Goal: Task Accomplishment & Management: Complete application form

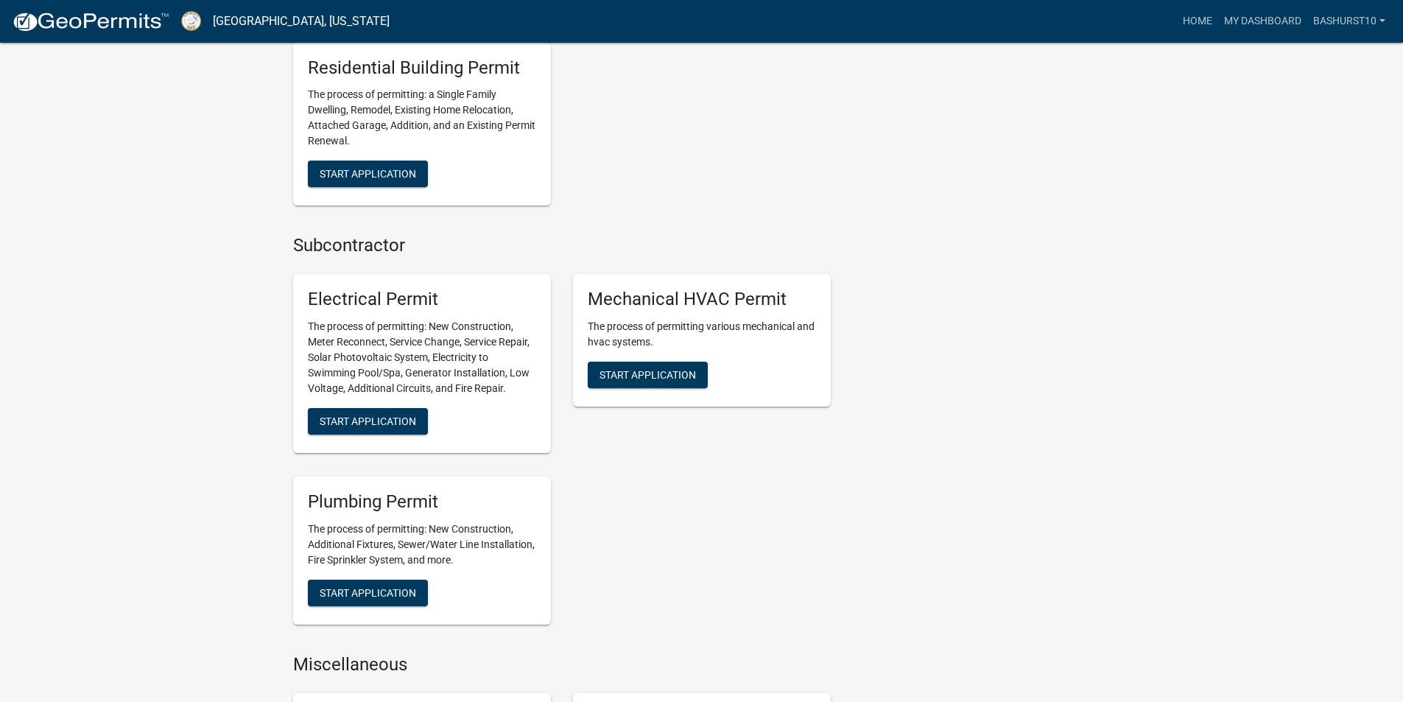
scroll to position [810, 0]
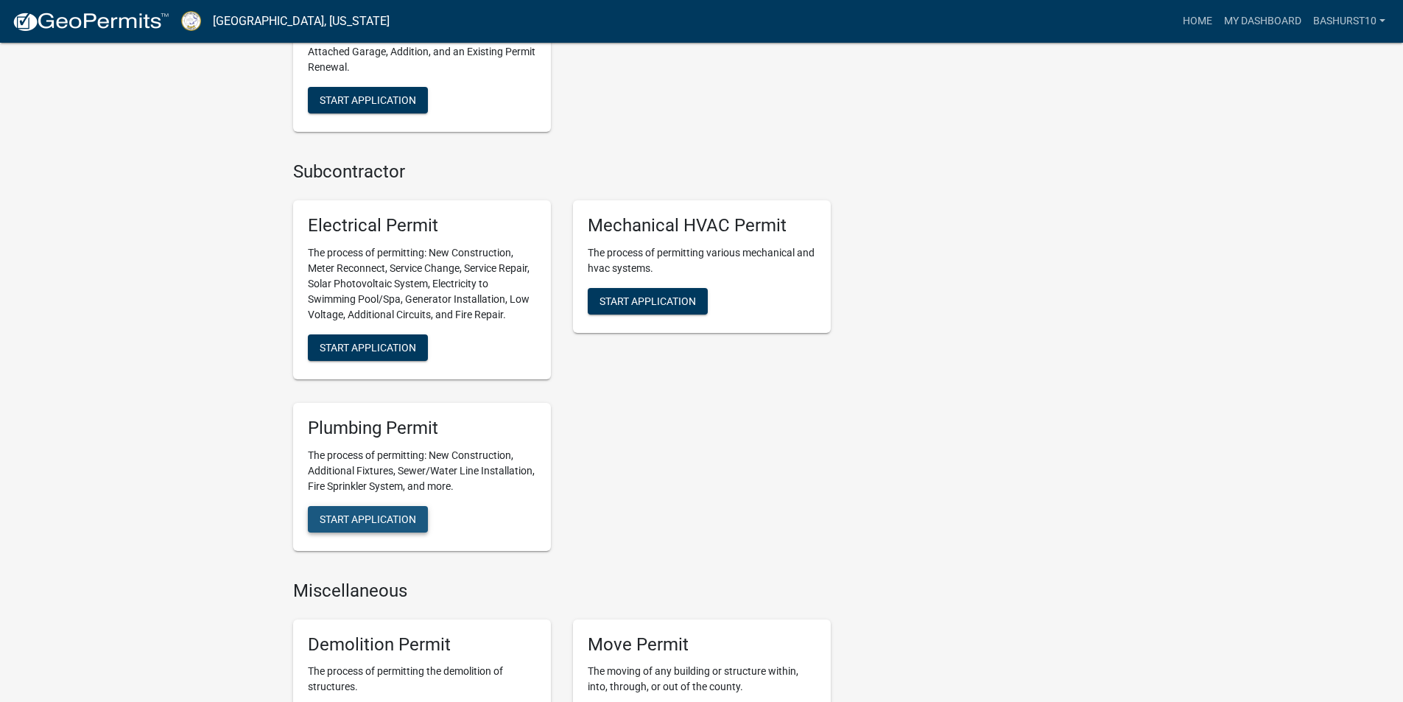
click at [375, 521] on span "Start Application" at bounding box center [368, 519] width 96 height 12
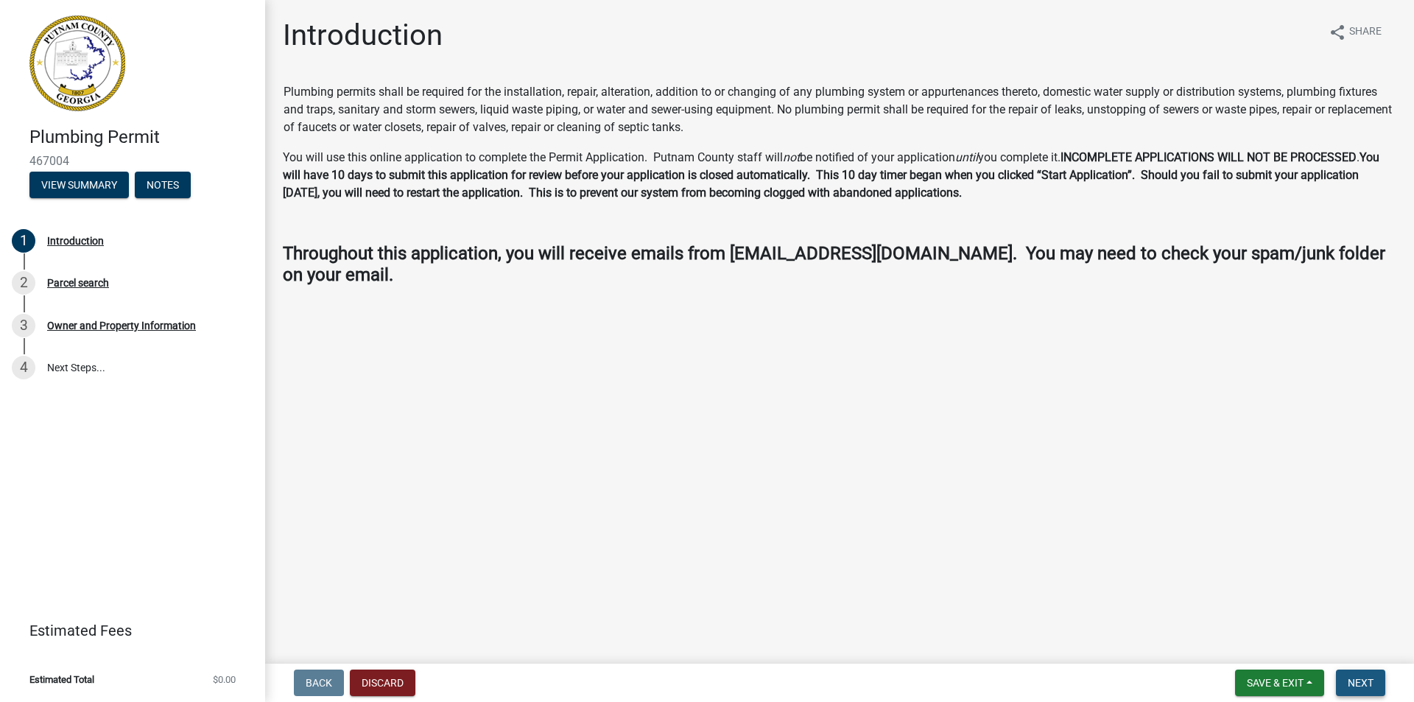
click at [1367, 681] on span "Next" at bounding box center [1361, 683] width 26 height 12
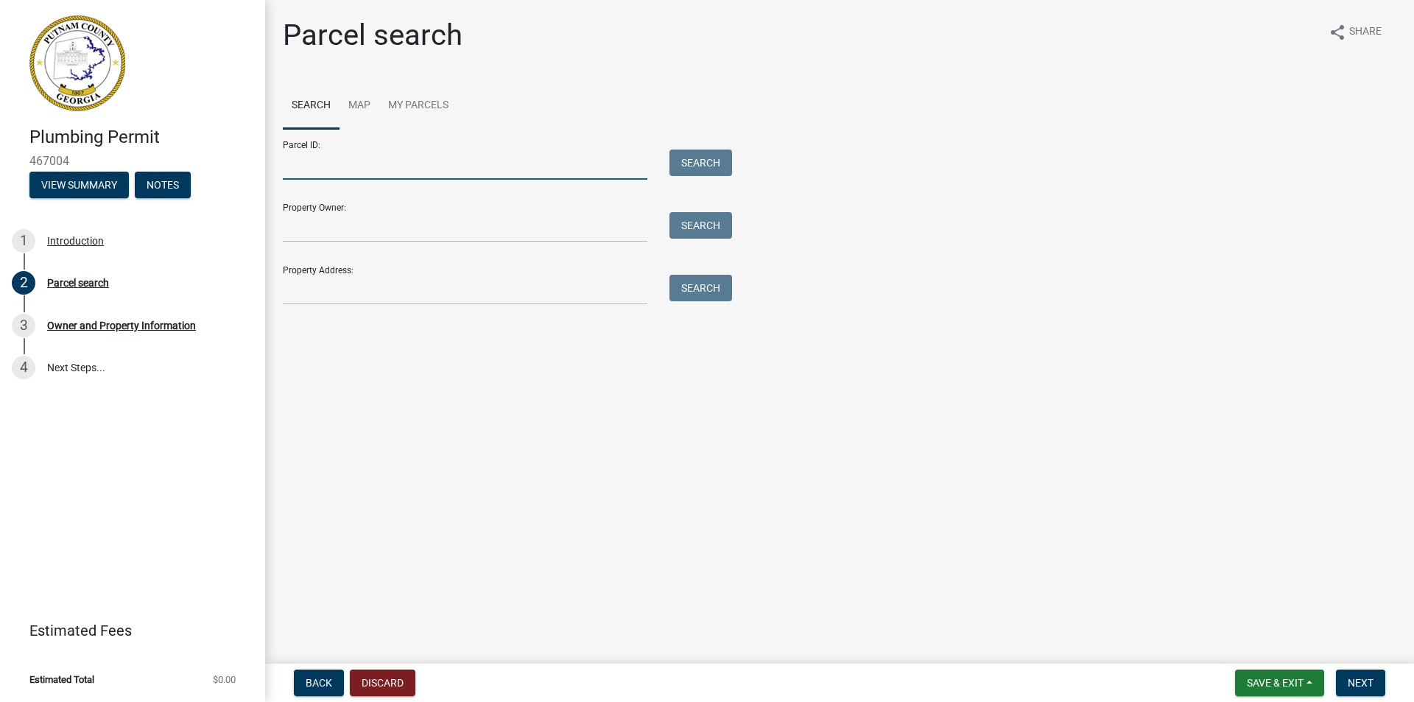
click at [336, 167] on input "Parcel ID:" at bounding box center [465, 165] width 365 height 30
click at [360, 236] on input "Property Owner:" at bounding box center [465, 227] width 365 height 30
type input "BRA"
click at [354, 166] on input "Parcel ID:" at bounding box center [465, 165] width 365 height 30
type input "098"
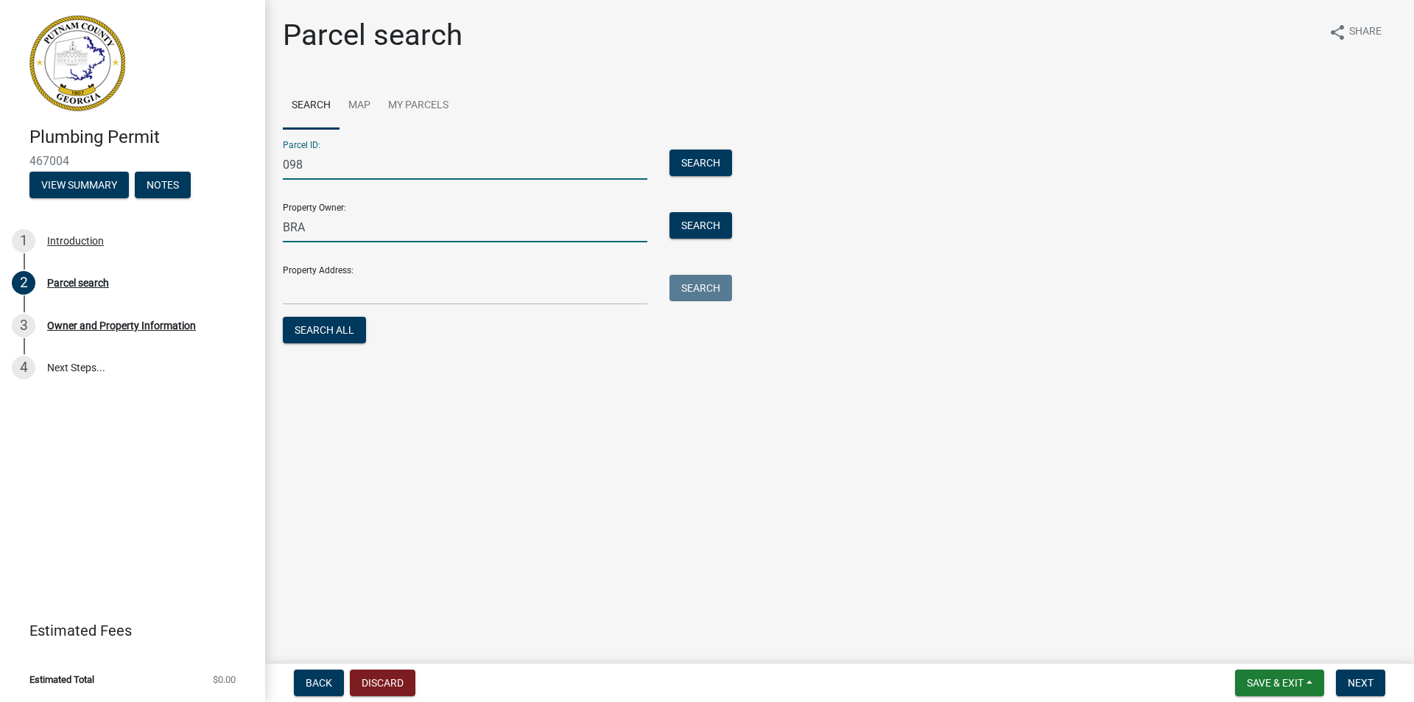
click at [307, 226] on input "BRA" at bounding box center [465, 227] width 365 height 30
type input "[PERSON_NAME]"
drag, startPoint x: 330, startPoint y: 172, endPoint x: 337, endPoint y: 169, distance: 7.6
click at [337, 169] on input "098" at bounding box center [465, 165] width 365 height 30
type input "098 031"
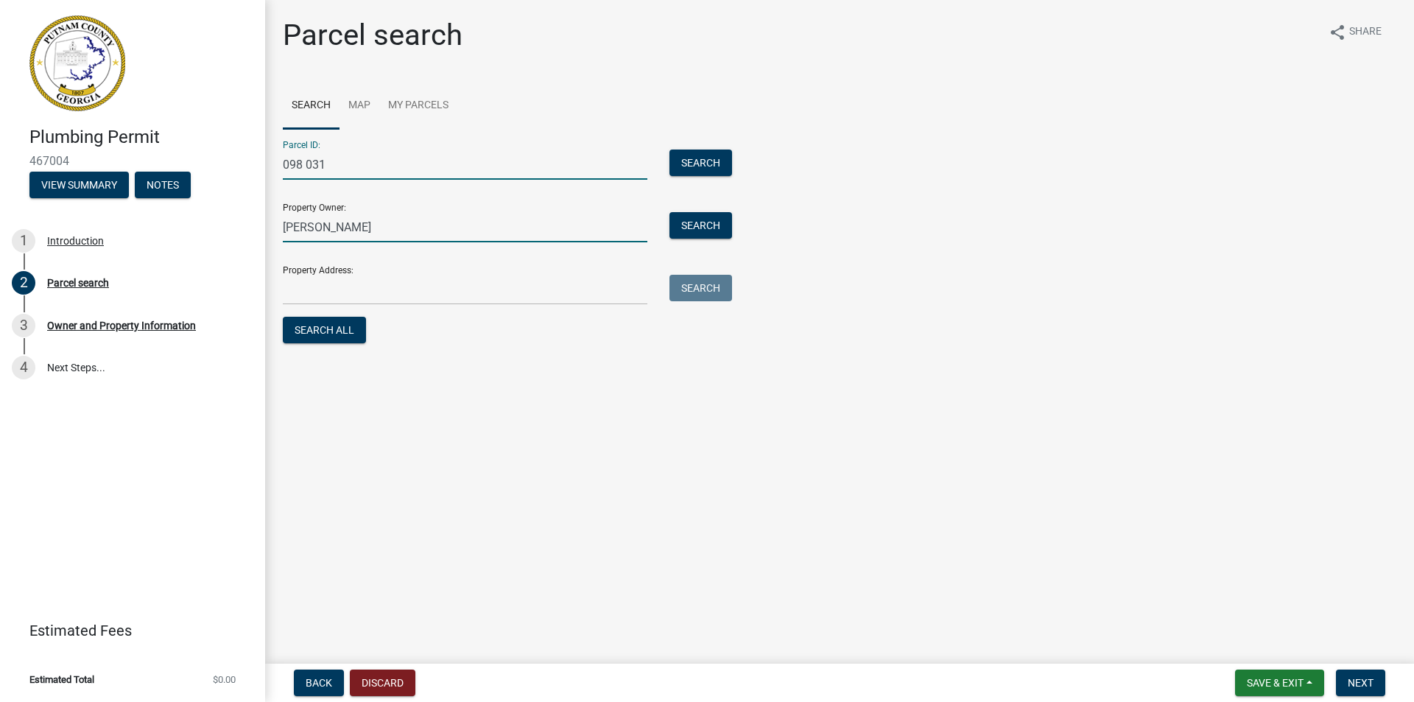
click at [376, 224] on input "[PERSON_NAME]" at bounding box center [465, 227] width 365 height 30
type input "[PERSON_NAME]"
click at [362, 281] on input "Property Address:" at bounding box center [465, 290] width 365 height 30
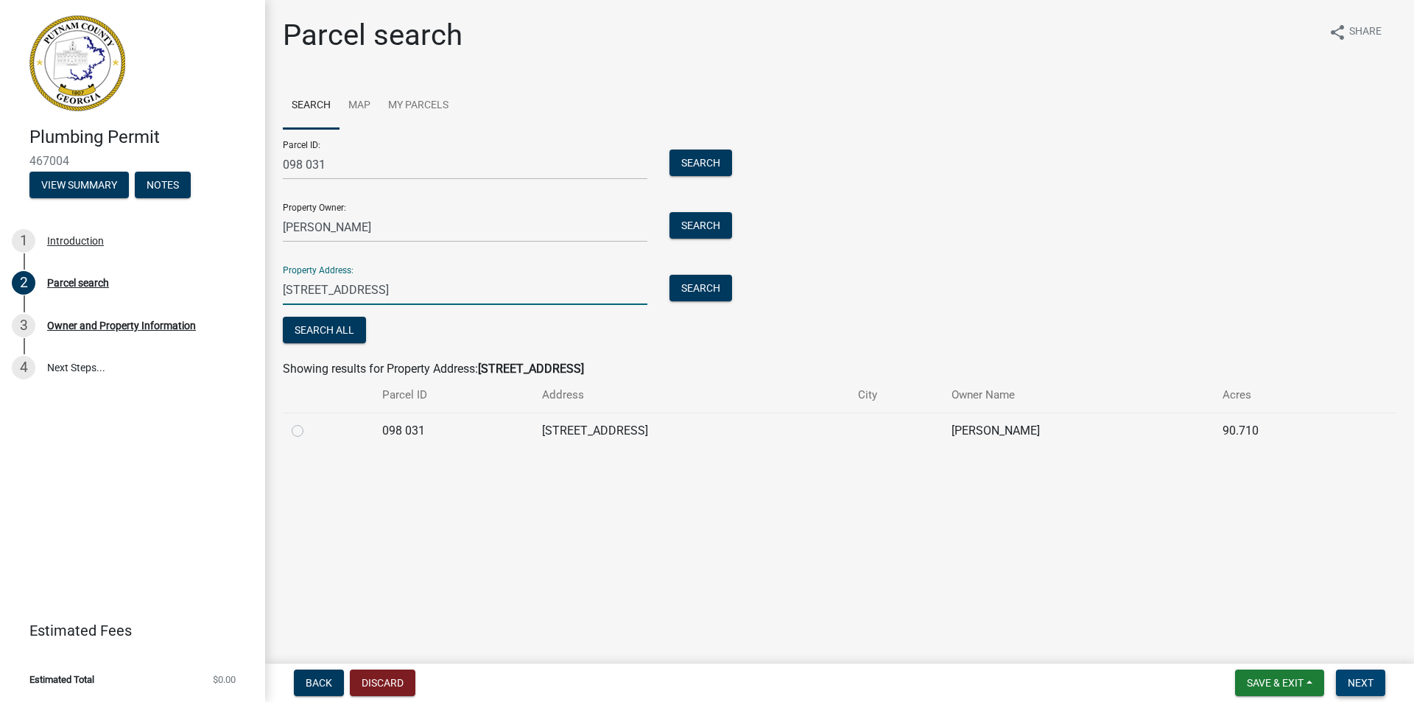
click at [1365, 678] on span "Next" at bounding box center [1361, 683] width 26 height 12
click at [1349, 675] on button "Next" at bounding box center [1360, 682] width 49 height 27
click at [479, 298] on input "[STREET_ADDRESS]" at bounding box center [465, 290] width 365 height 30
type input "6"
click at [418, 225] on input "[PERSON_NAME]" at bounding box center [465, 227] width 365 height 30
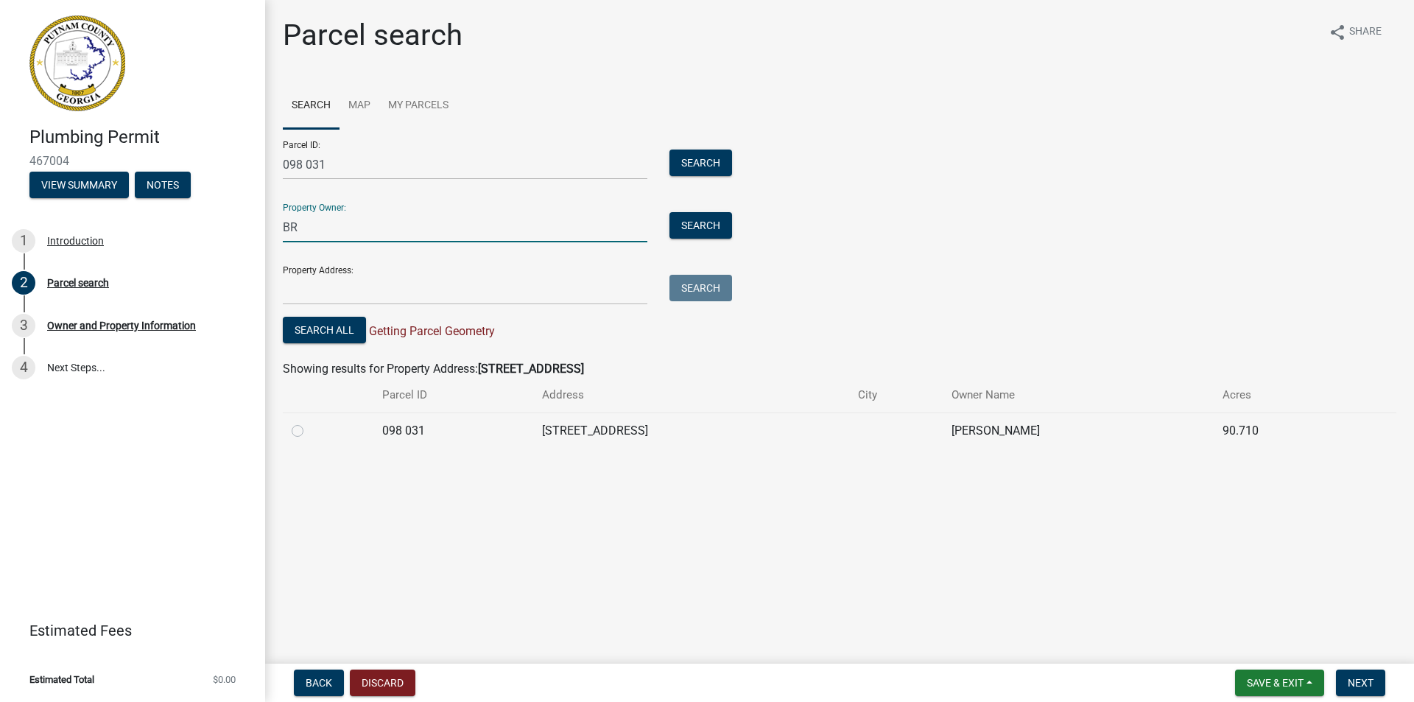
type input "B"
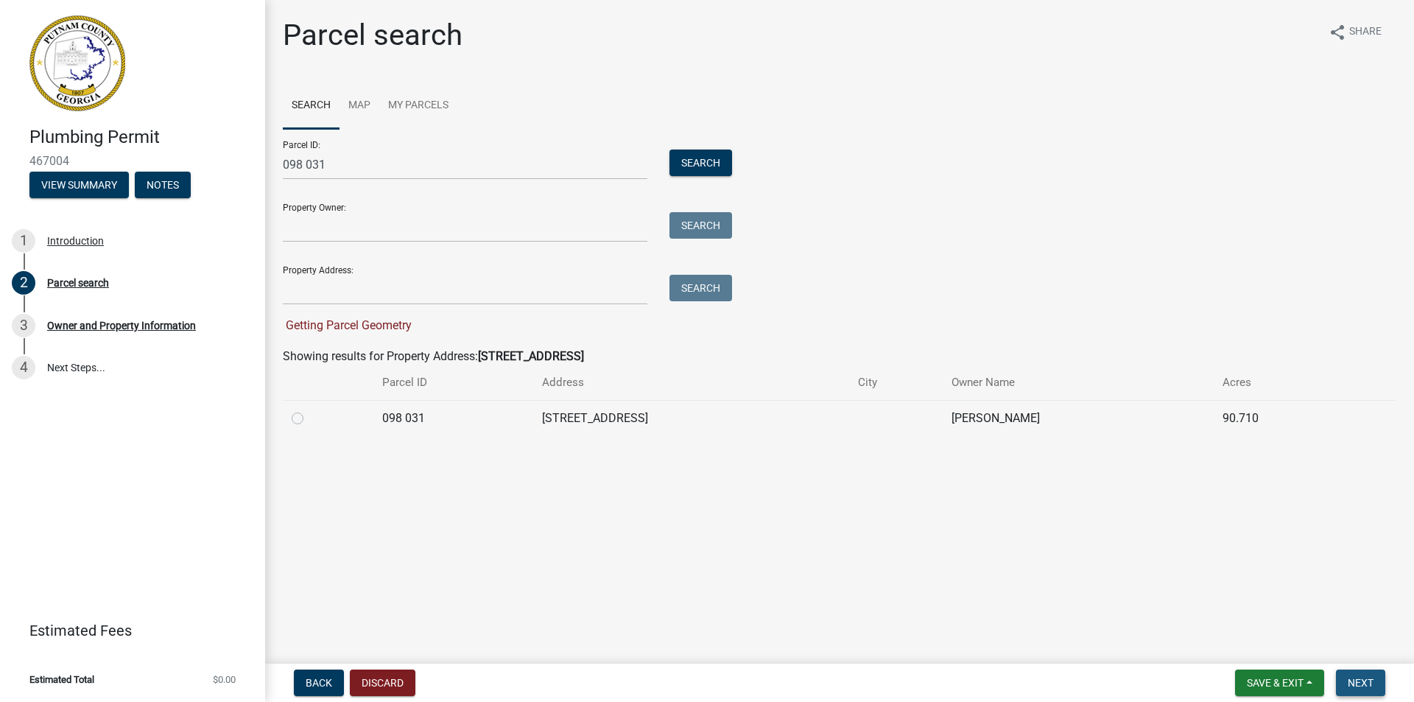
click at [1357, 683] on span "Next" at bounding box center [1361, 683] width 26 height 12
click at [309, 409] on label at bounding box center [309, 409] width 0 height 0
click at [309, 419] on 031 "radio" at bounding box center [314, 414] width 10 height 10
radio 031 "true"
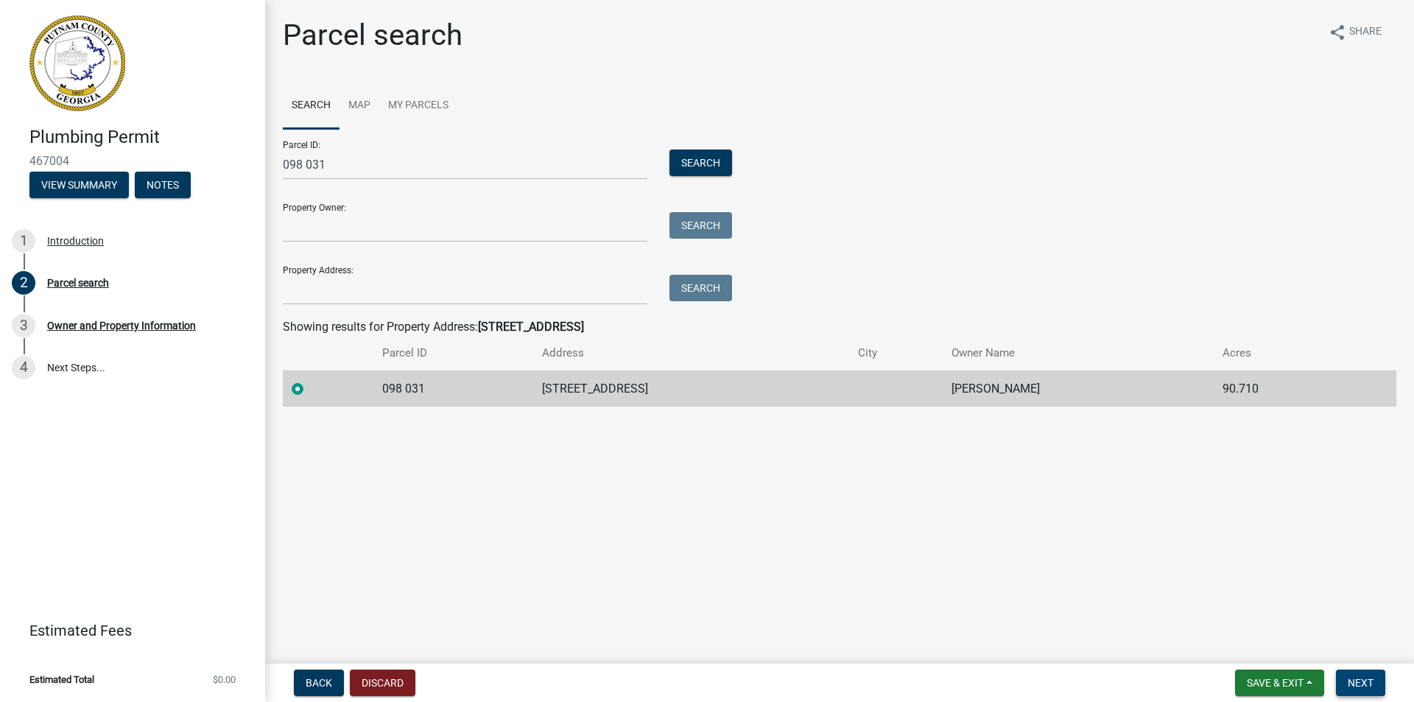
click at [1372, 683] on span "Next" at bounding box center [1361, 683] width 26 height 12
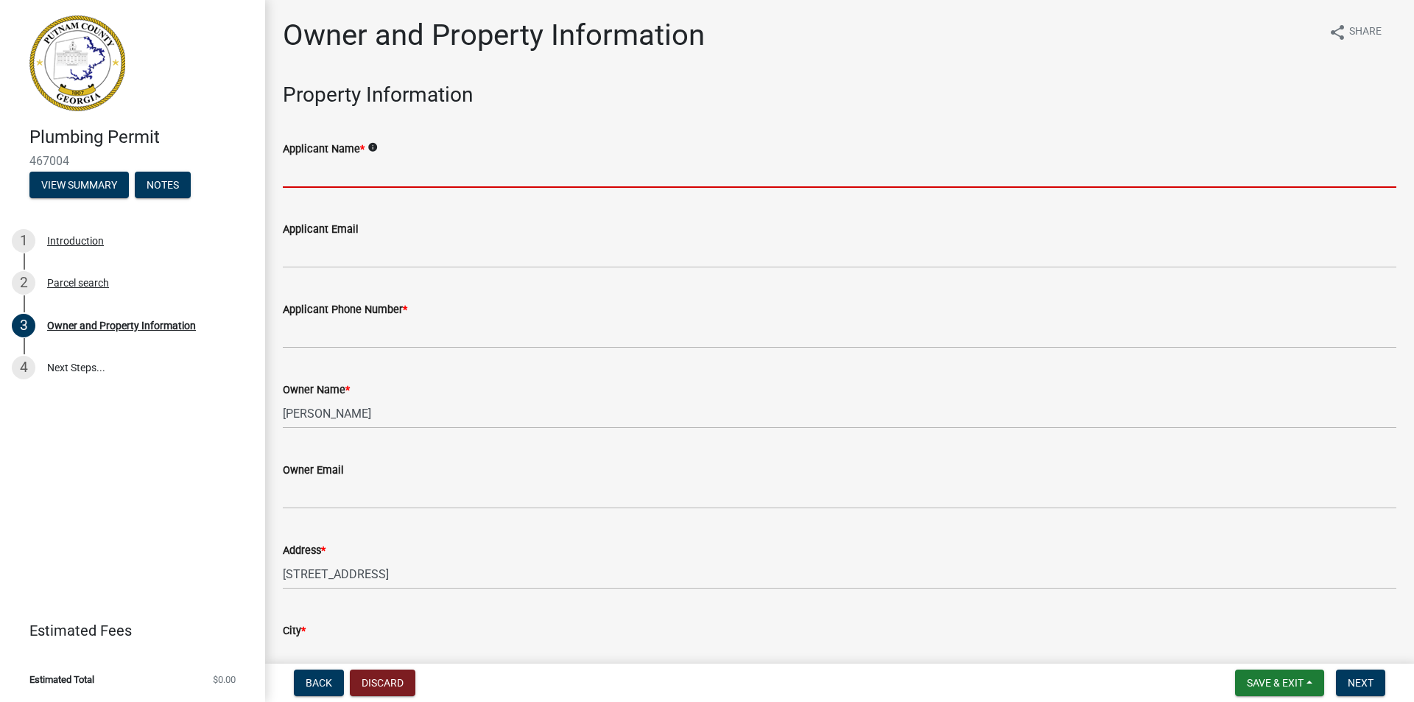
click at [359, 160] on input "Applicant Name *" at bounding box center [840, 173] width 1114 height 30
type input "[PERSON_NAME]"
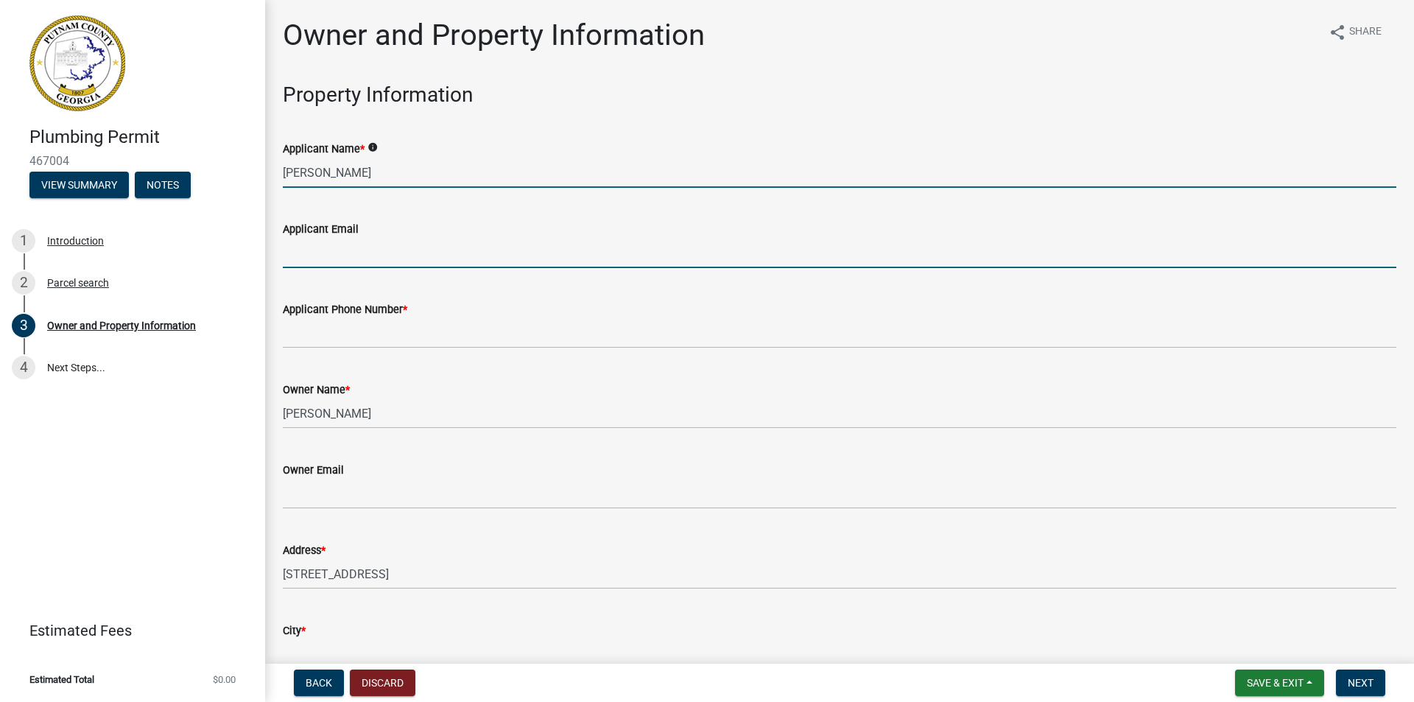
type input "[EMAIL_ADDRESS][DOMAIN_NAME]"
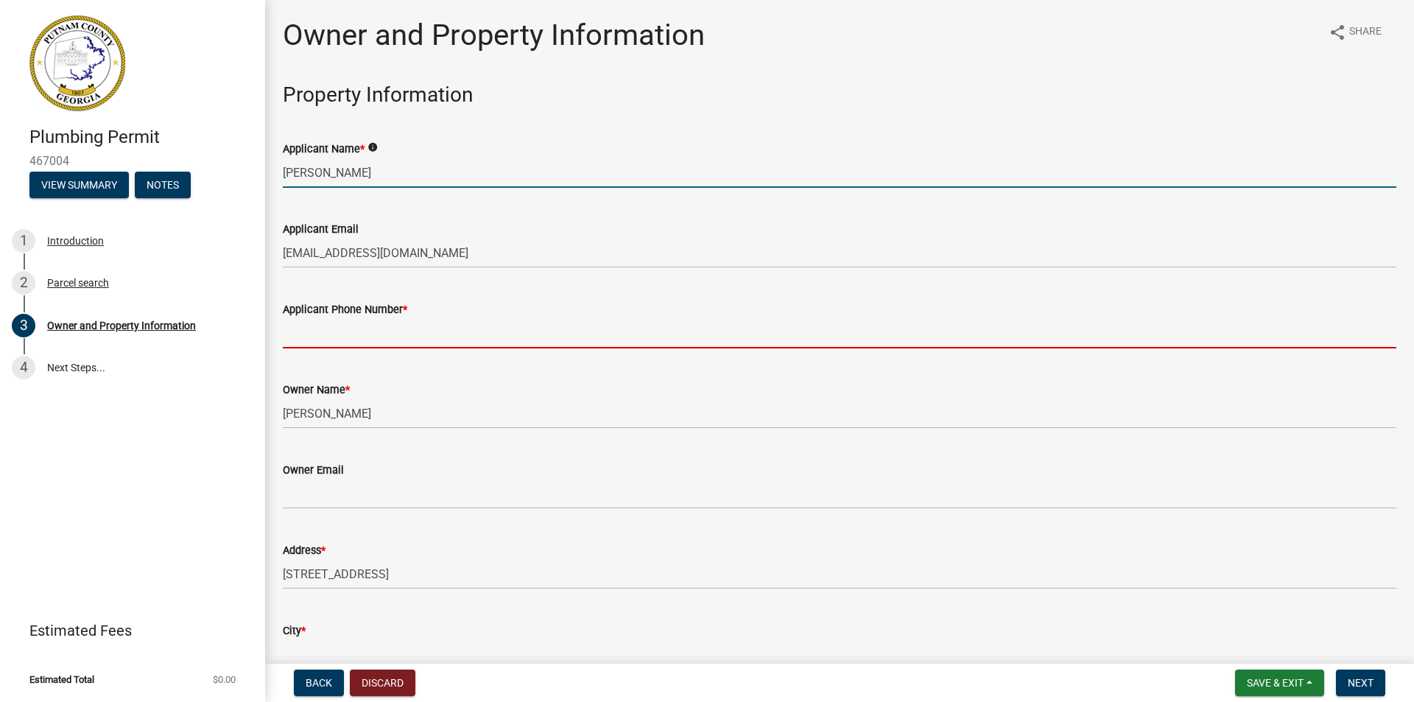
type input "7064840496"
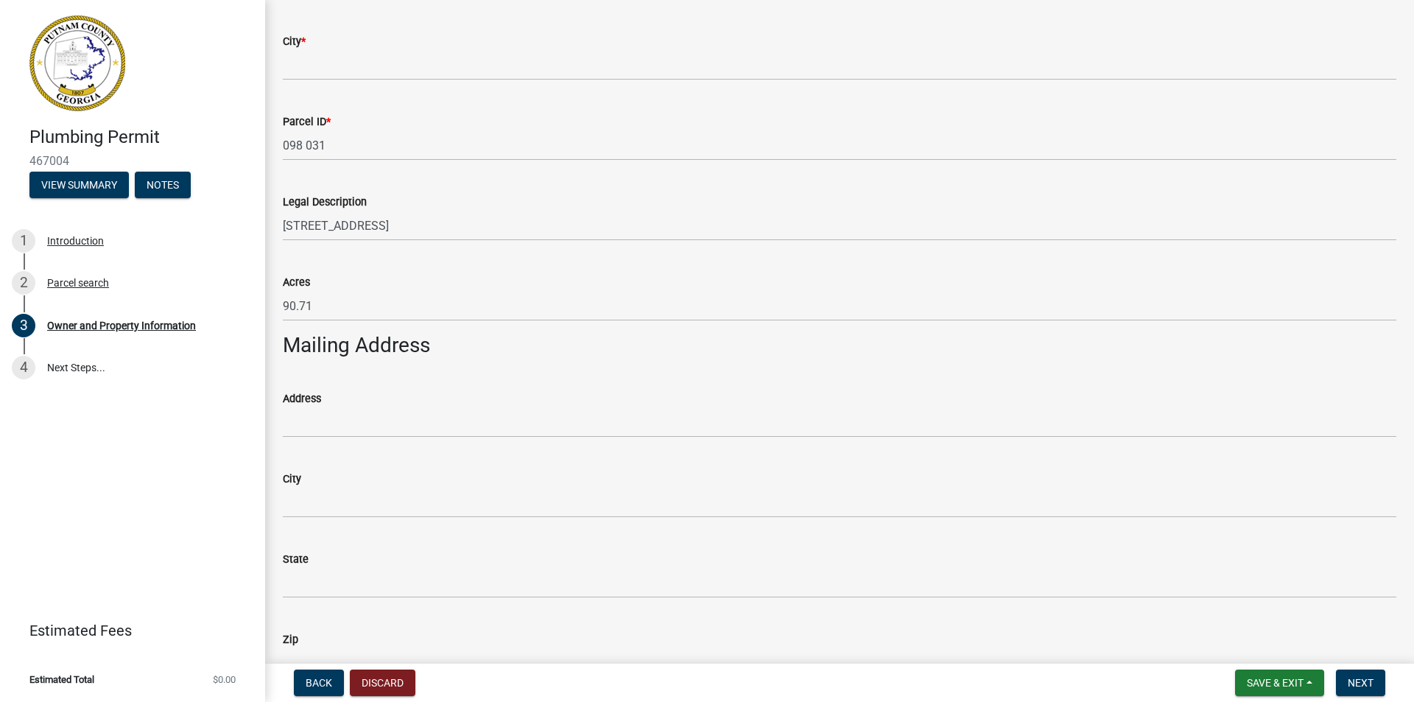
scroll to position [736, 0]
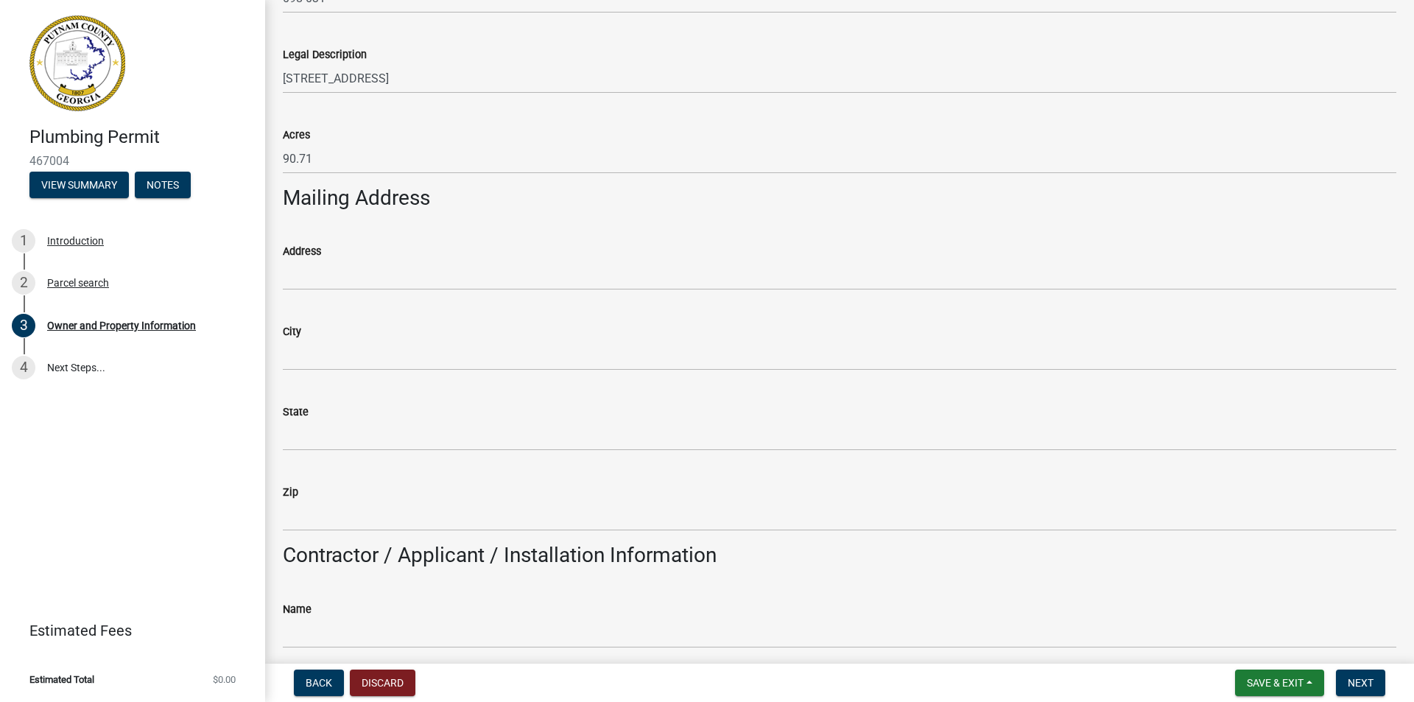
drag, startPoint x: 405, startPoint y: 252, endPoint x: 398, endPoint y: 256, distance: 8.0
click at [404, 252] on div "Address" at bounding box center [840, 251] width 1114 height 18
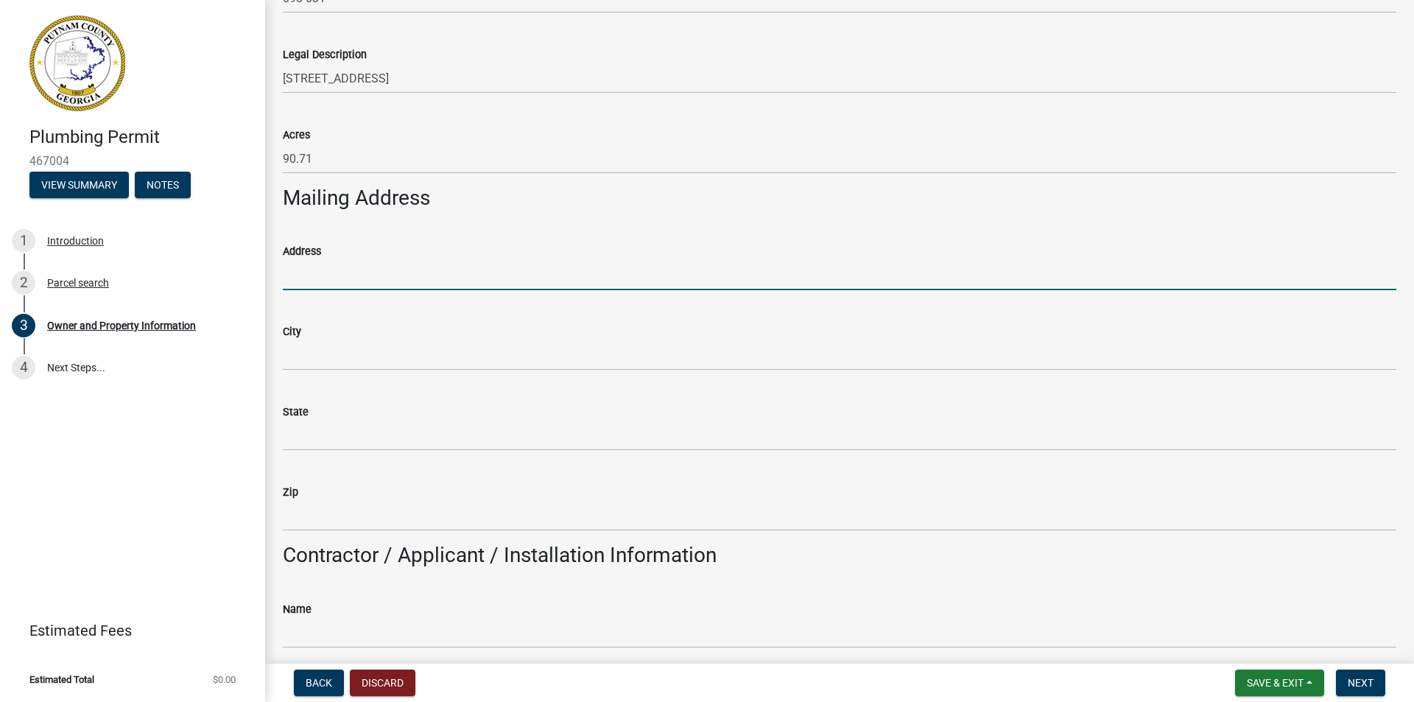
click at [353, 277] on input "Address" at bounding box center [840, 275] width 1114 height 30
type input "[STREET_ADDRESS]"
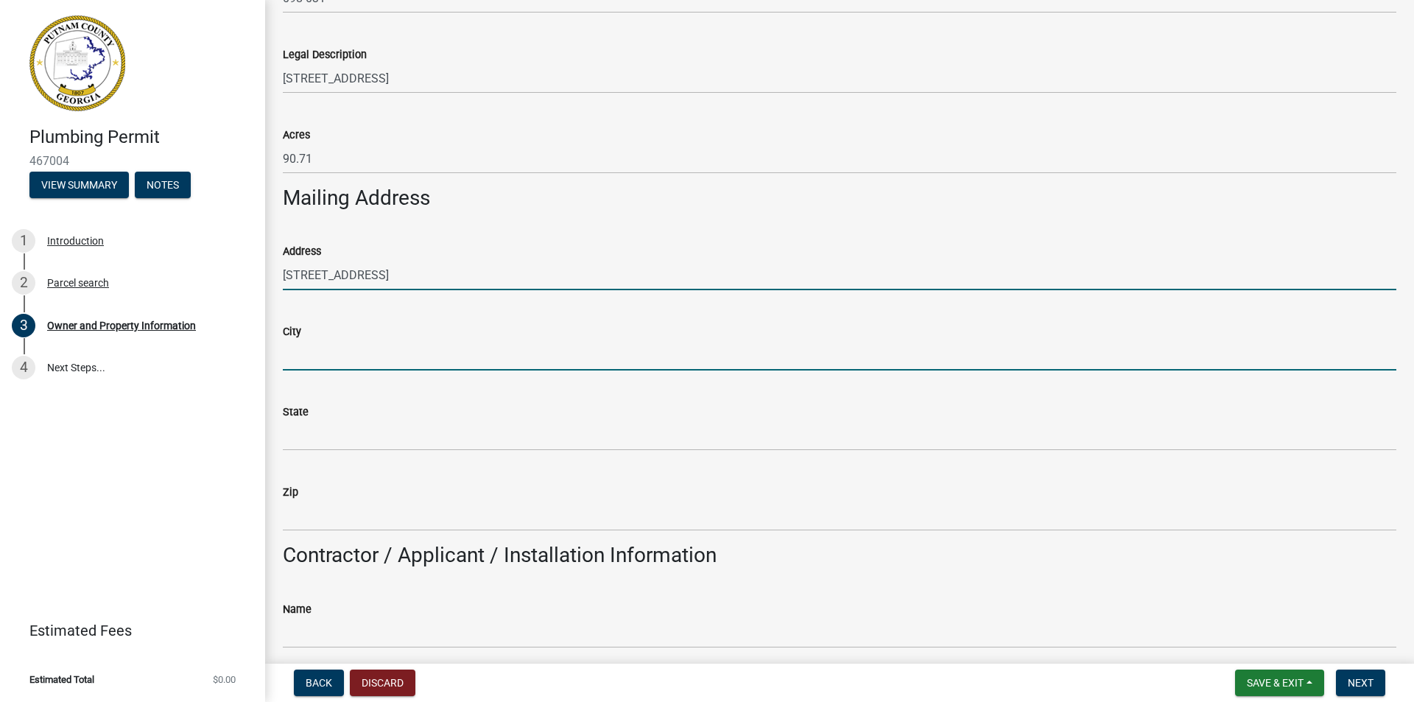
type input "Eatonton"
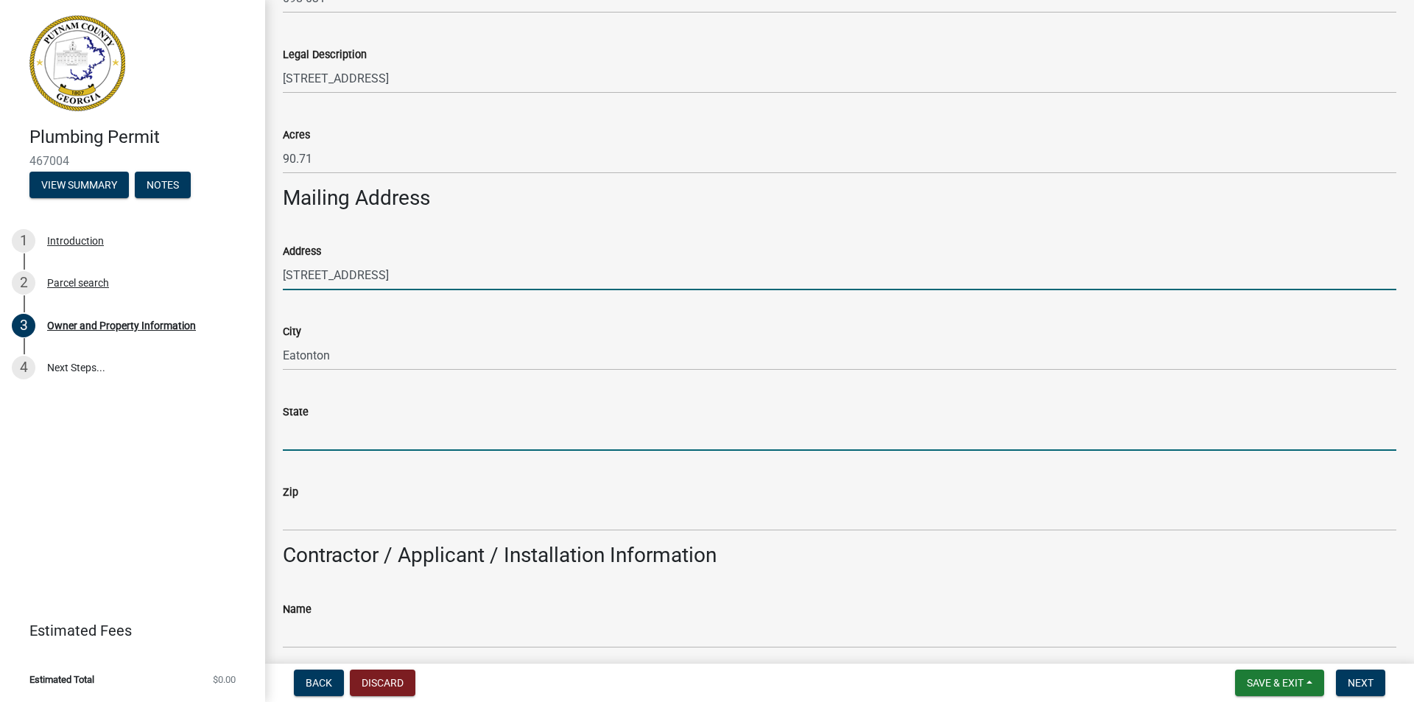
type input "[US_STATE]"
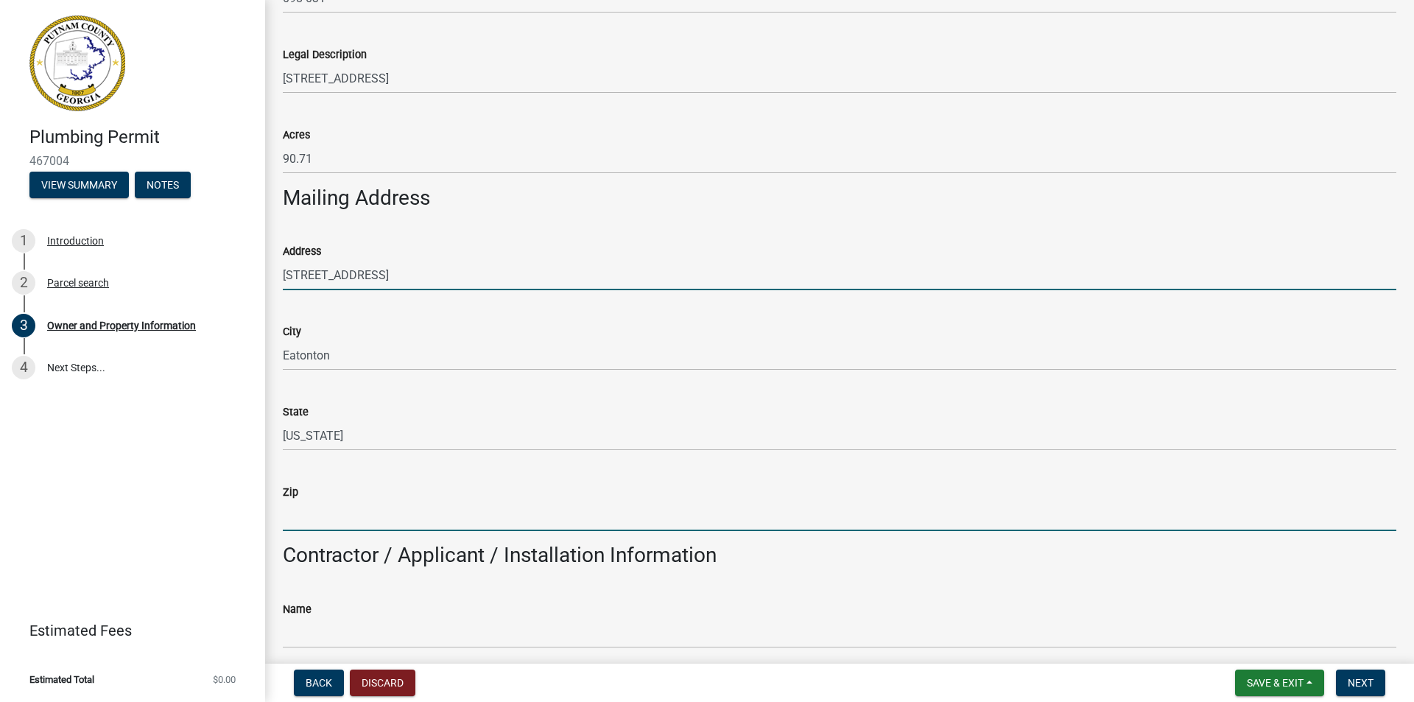
type input "31024"
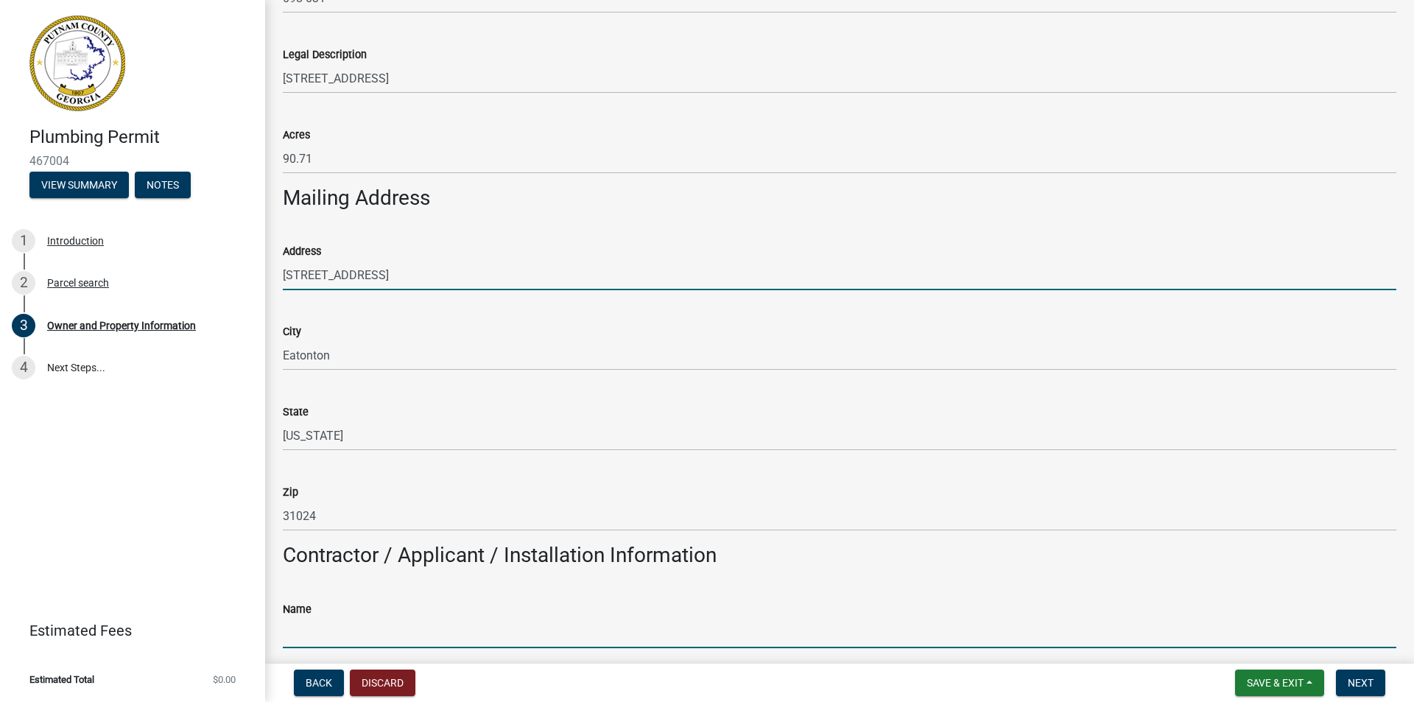
type input "[PERSON_NAME]"
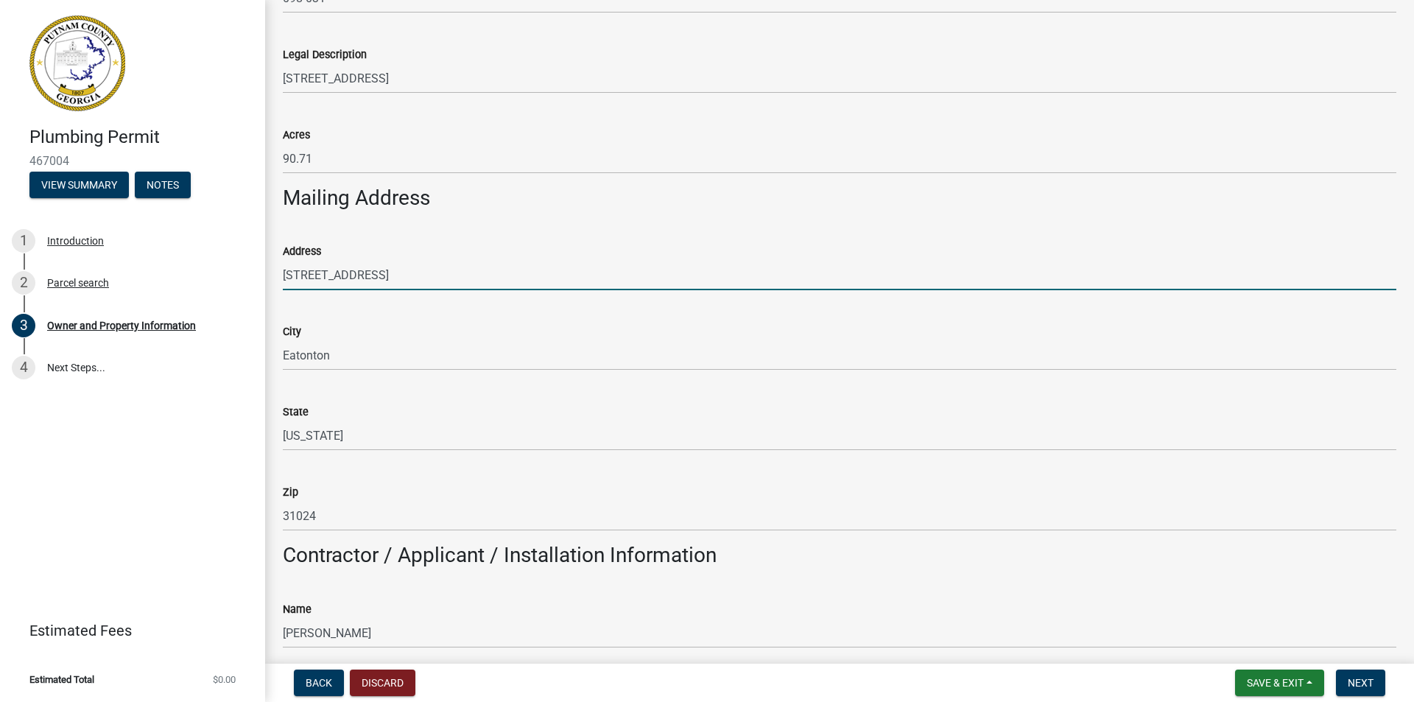
type input "Lake Oconee Rental"
type input "7064840496"
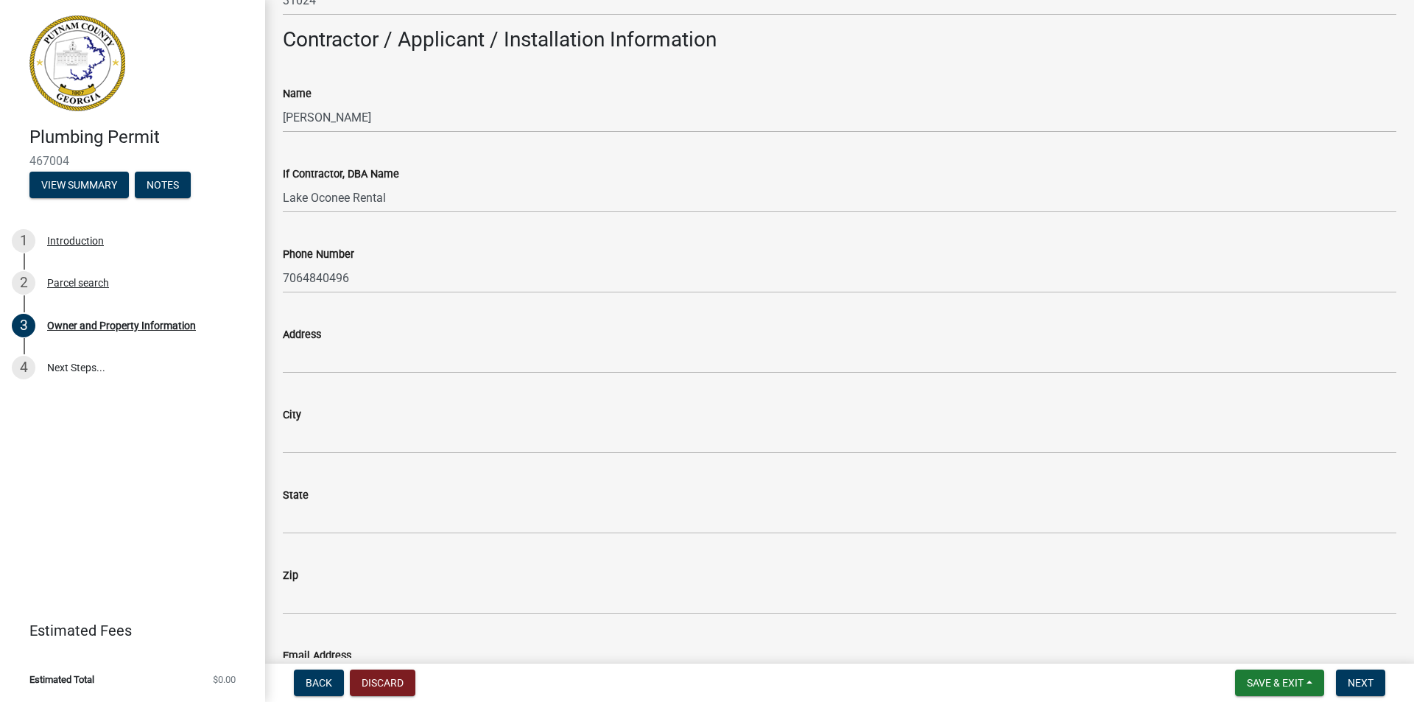
scroll to position [1326, 0]
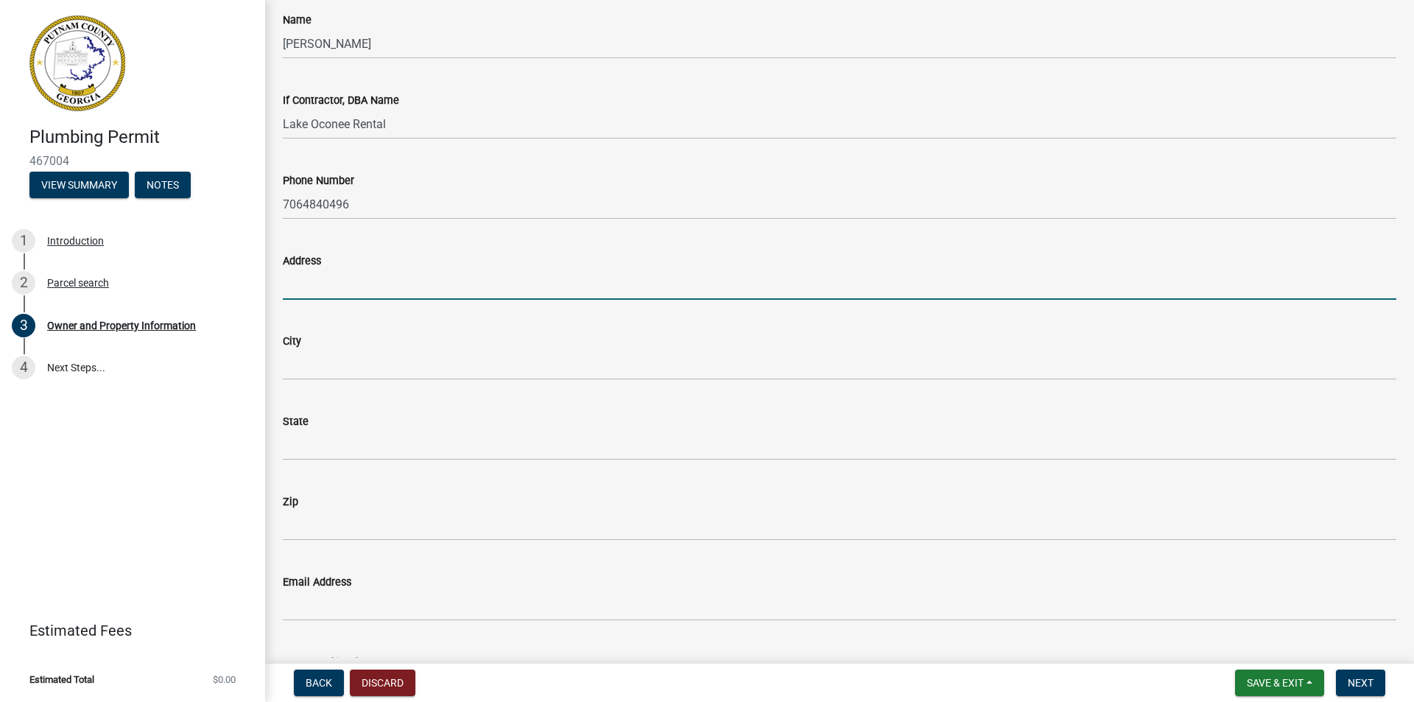
click at [367, 284] on input "Address" at bounding box center [840, 285] width 1114 height 30
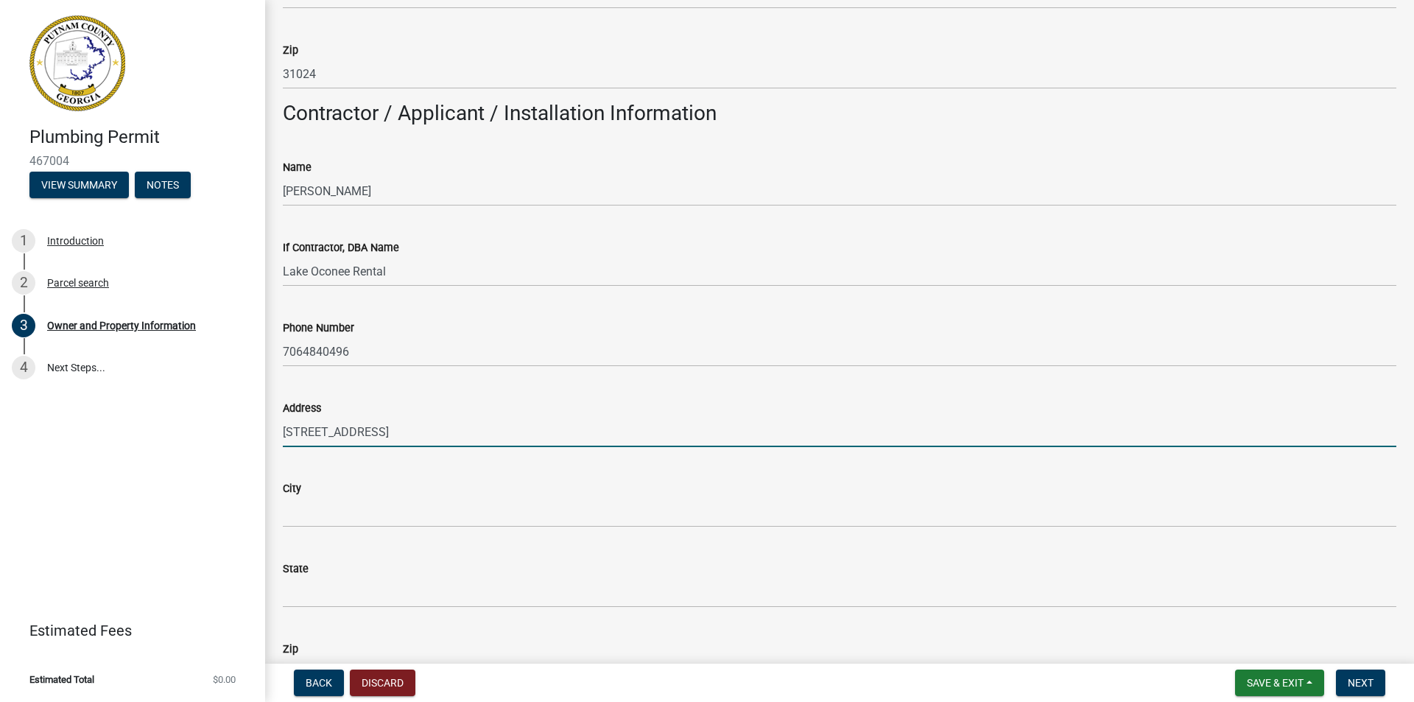
type input "[STREET_ADDRESS]"
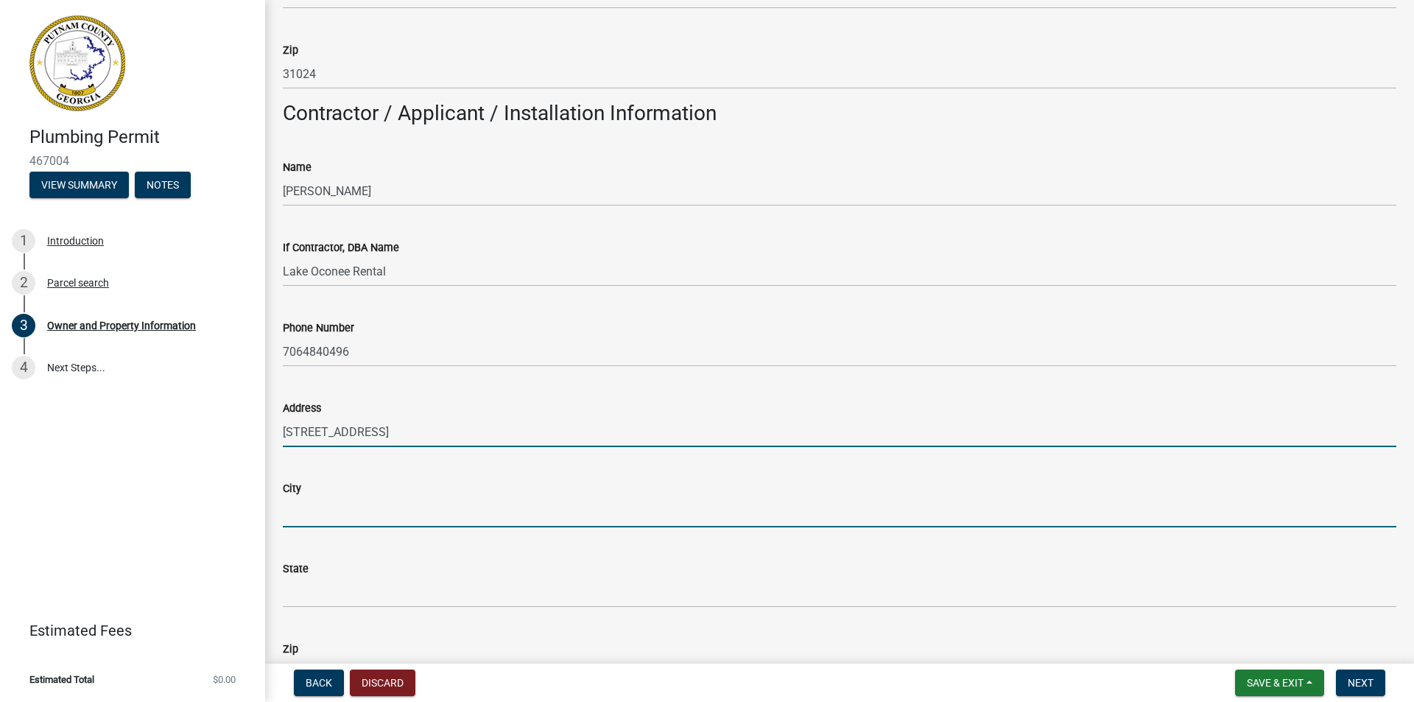
click at [317, 503] on input "City" at bounding box center [840, 512] width 1114 height 30
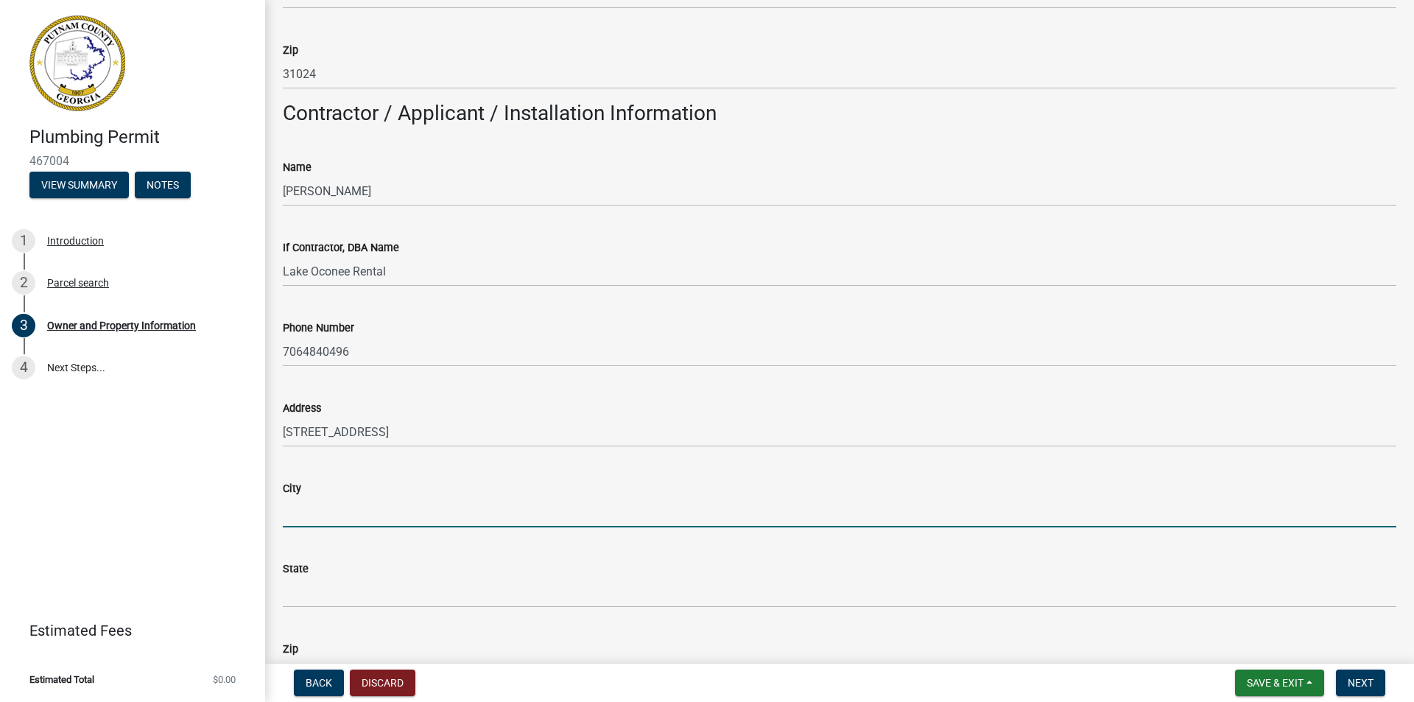
type input "Eatonton"
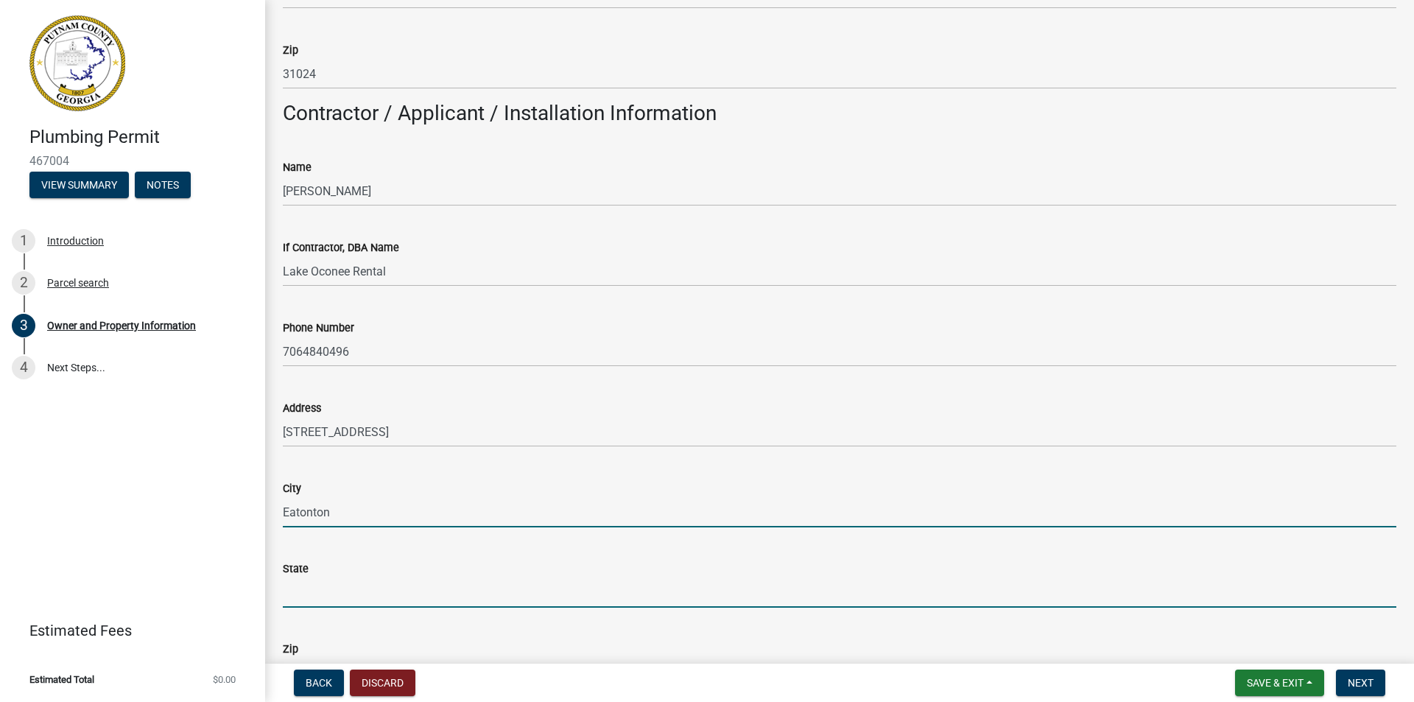
type input "[US_STATE]"
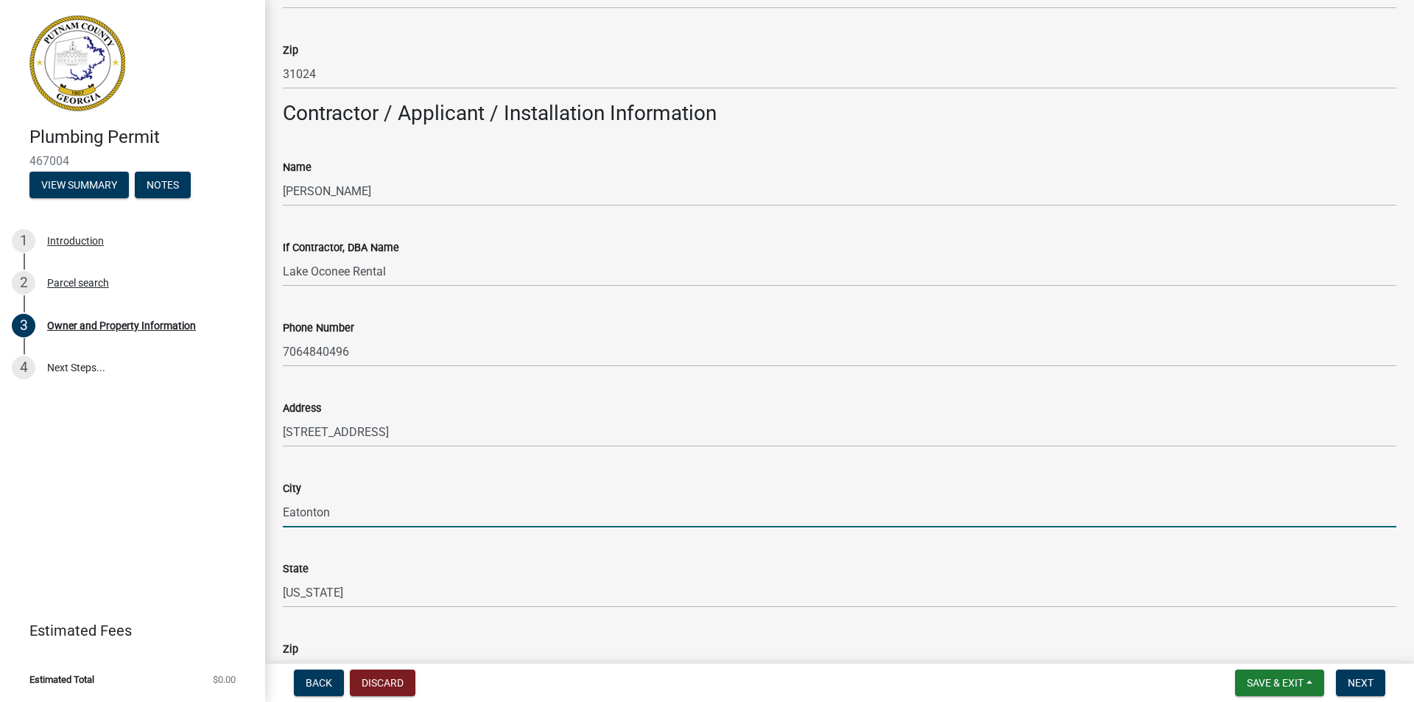
type input "31024"
type input "[EMAIL_ADDRESS][DOMAIN_NAME]"
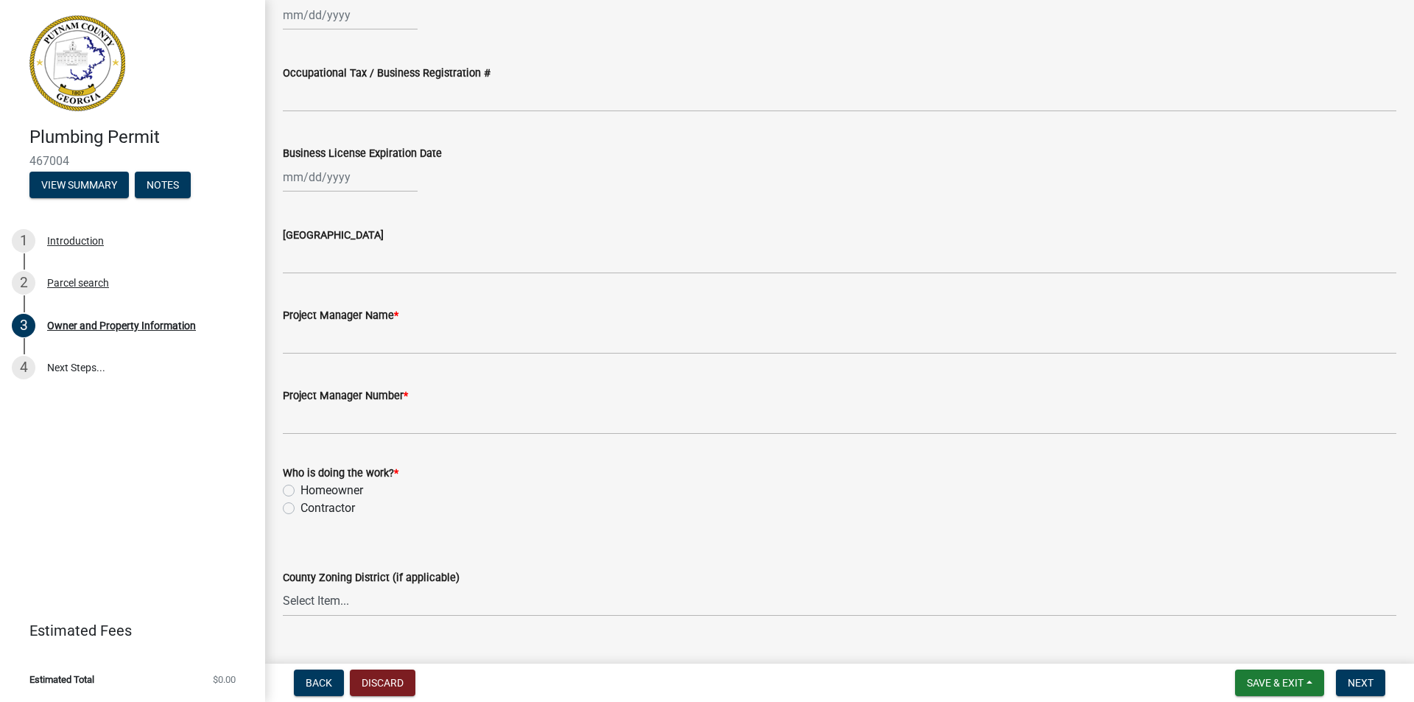
scroll to position [2209, 0]
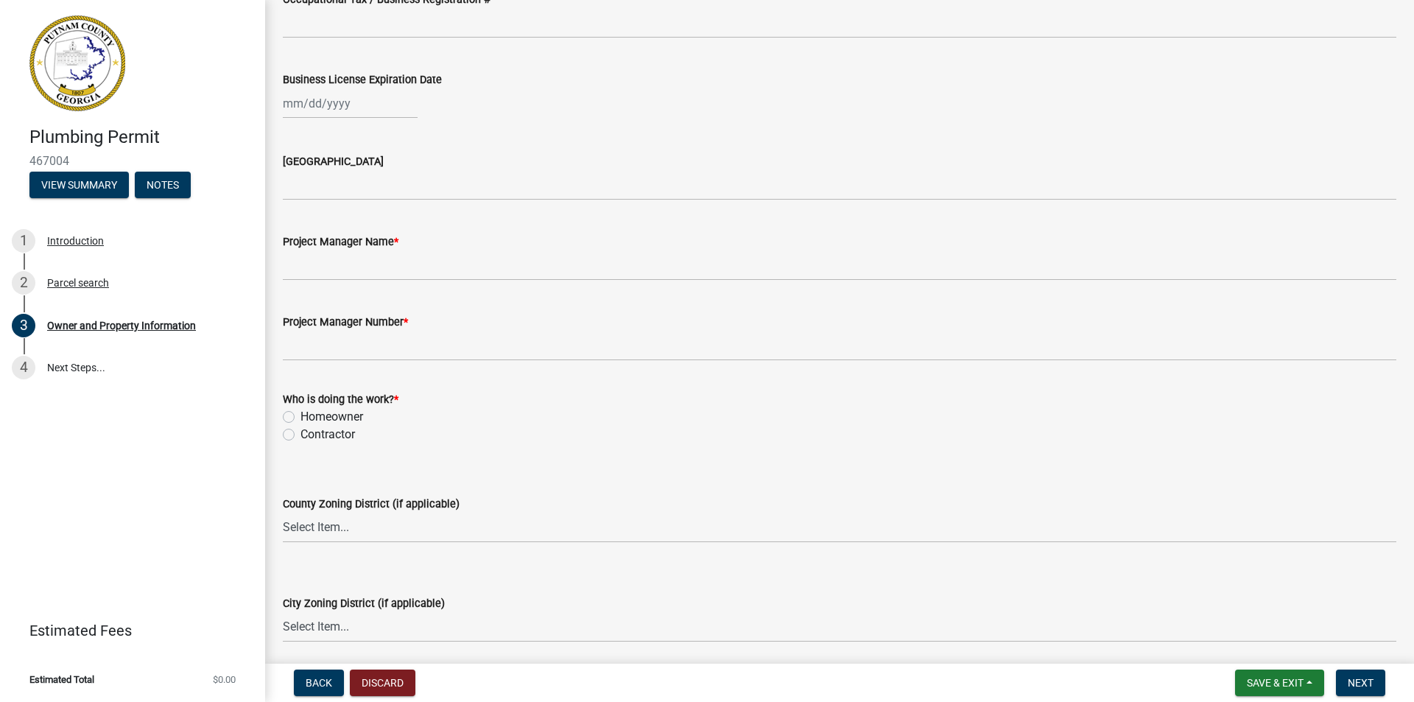
click at [300, 413] on label "Homeowner" at bounding box center [331, 417] width 63 height 18
click at [300, 413] on input "Homeowner" at bounding box center [305, 413] width 10 height 10
radio input "true"
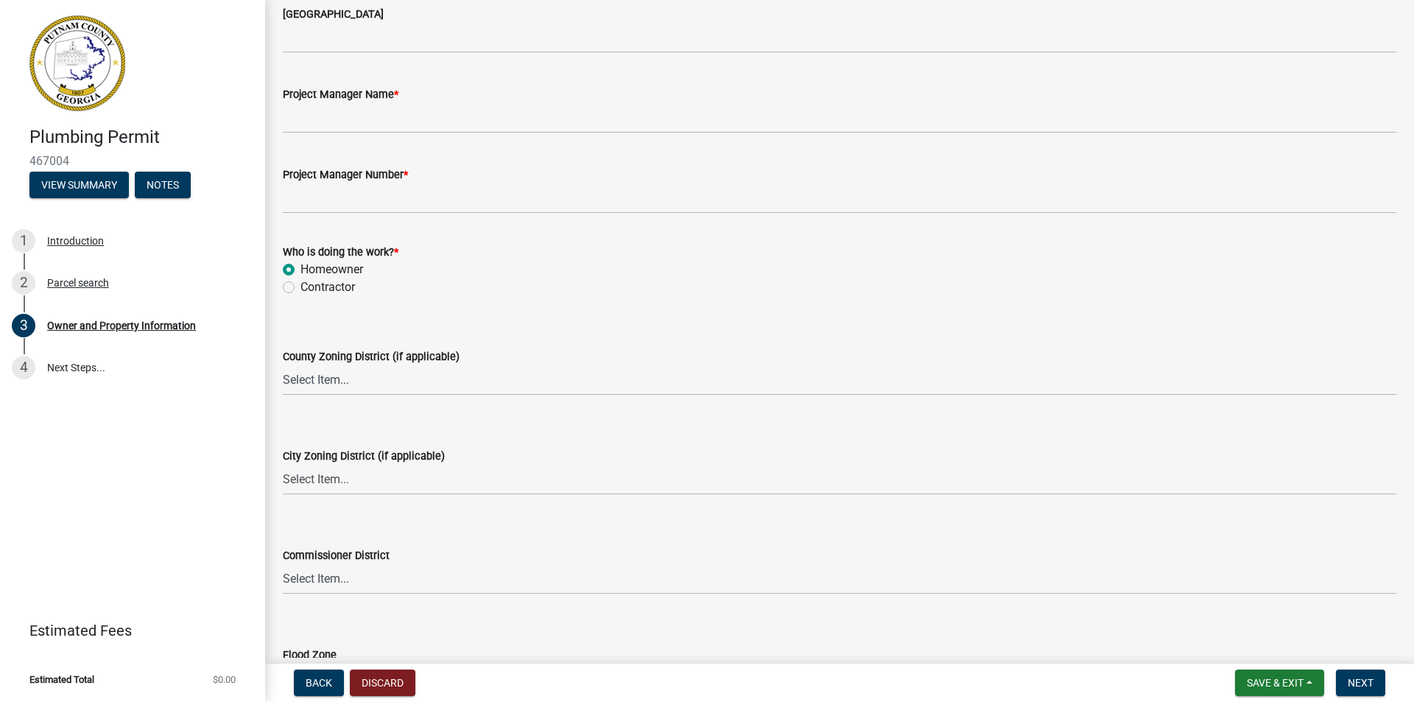
scroll to position [2463, 0]
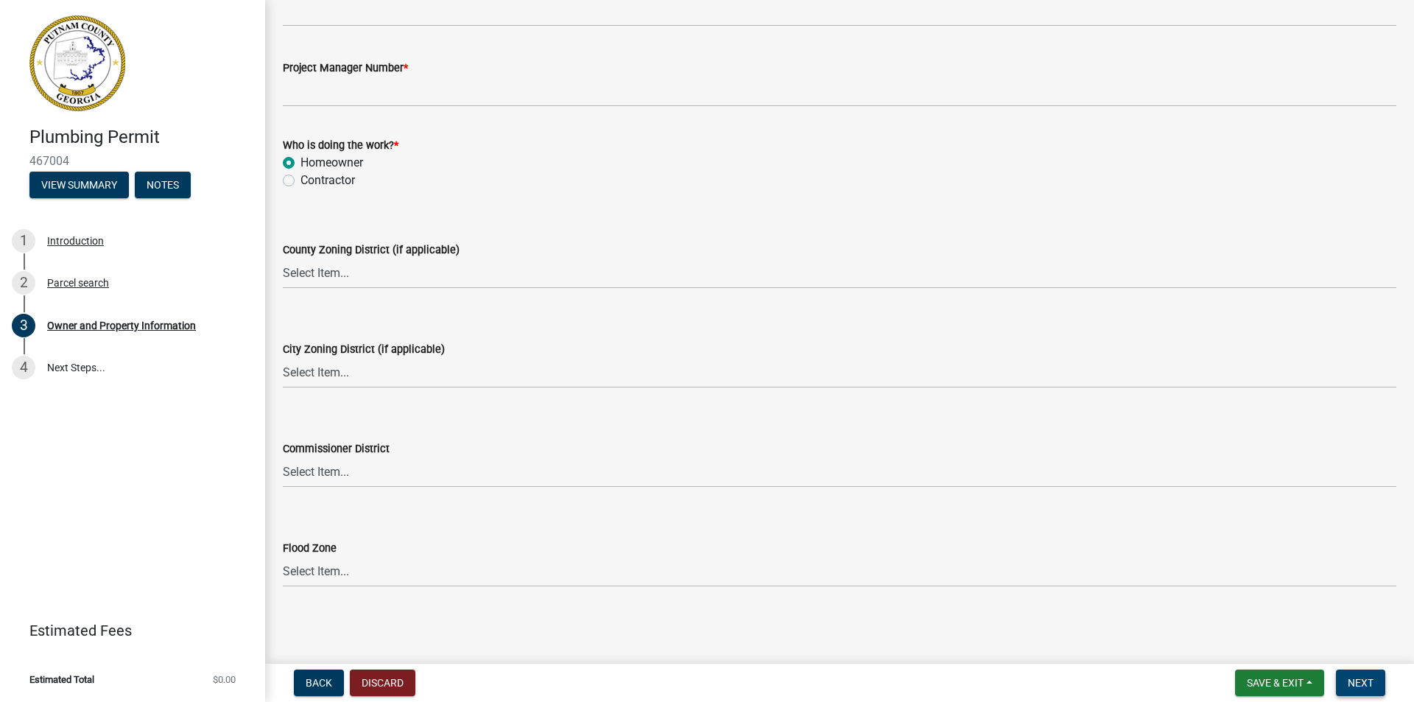
click at [1365, 683] on span "Next" at bounding box center [1361, 683] width 26 height 12
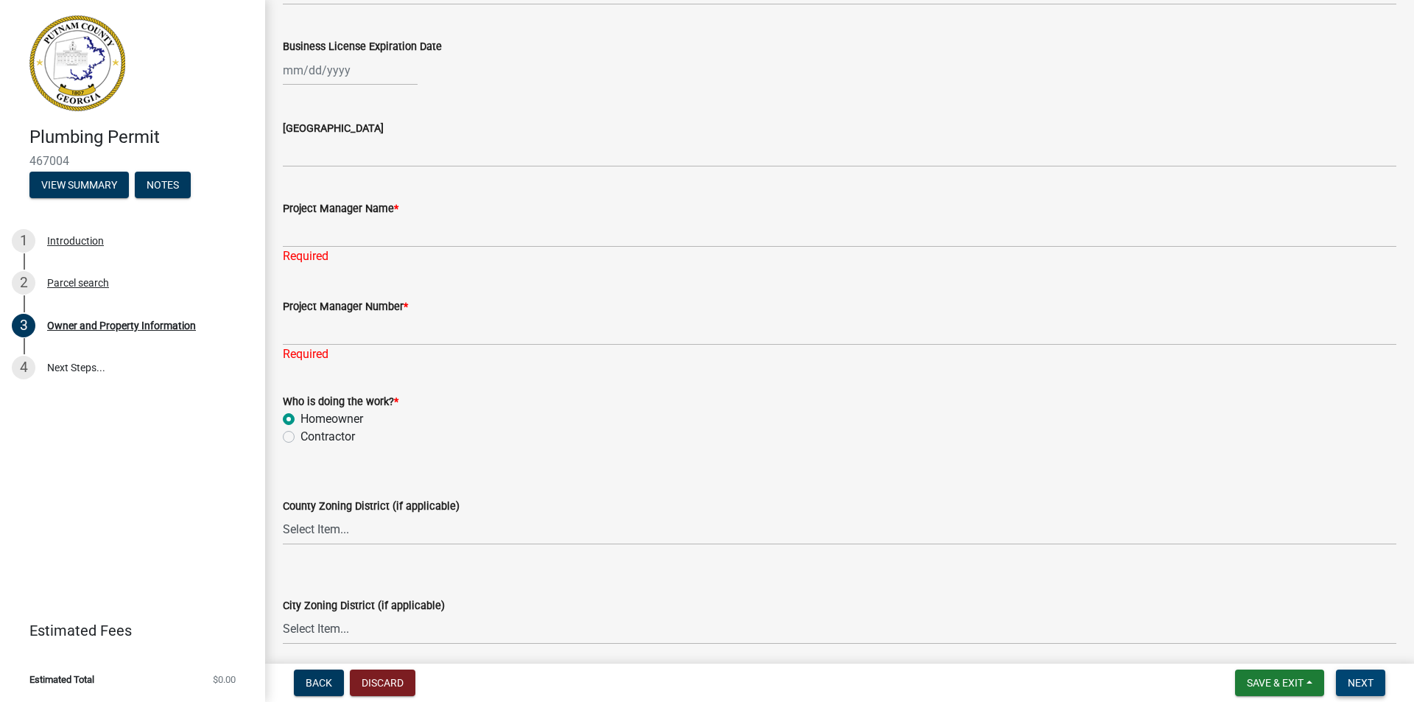
scroll to position [2187, 0]
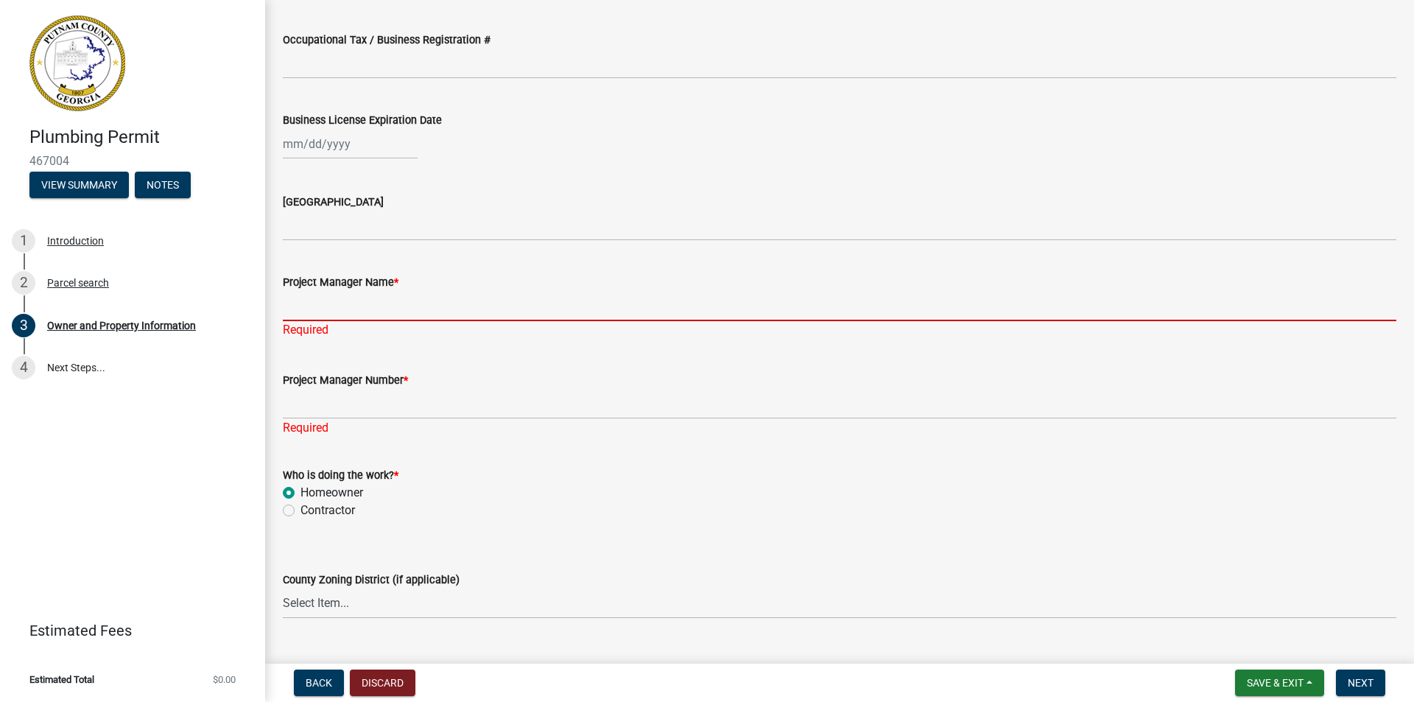
click at [436, 298] on input "Project Manager Name *" at bounding box center [840, 306] width 1114 height 30
type input "[PERSON_NAME]"
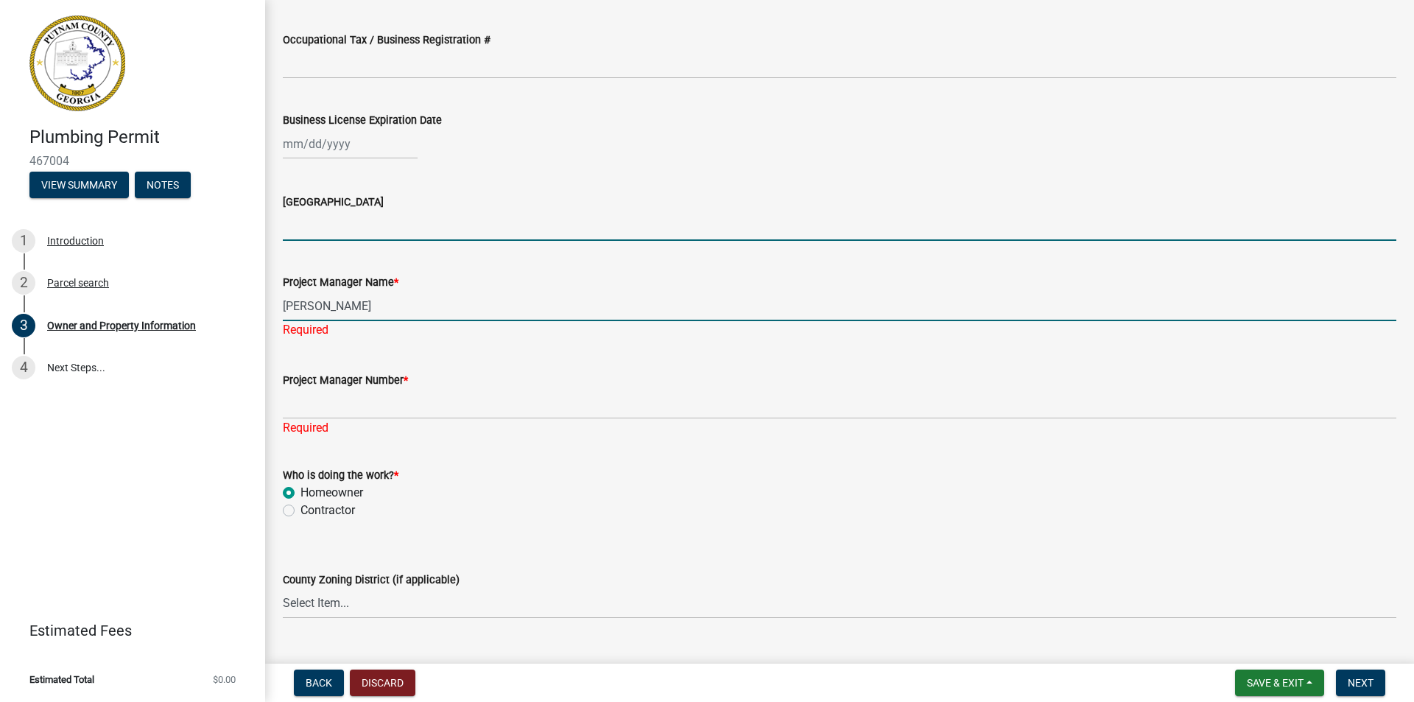
type input "[US_STATE]"
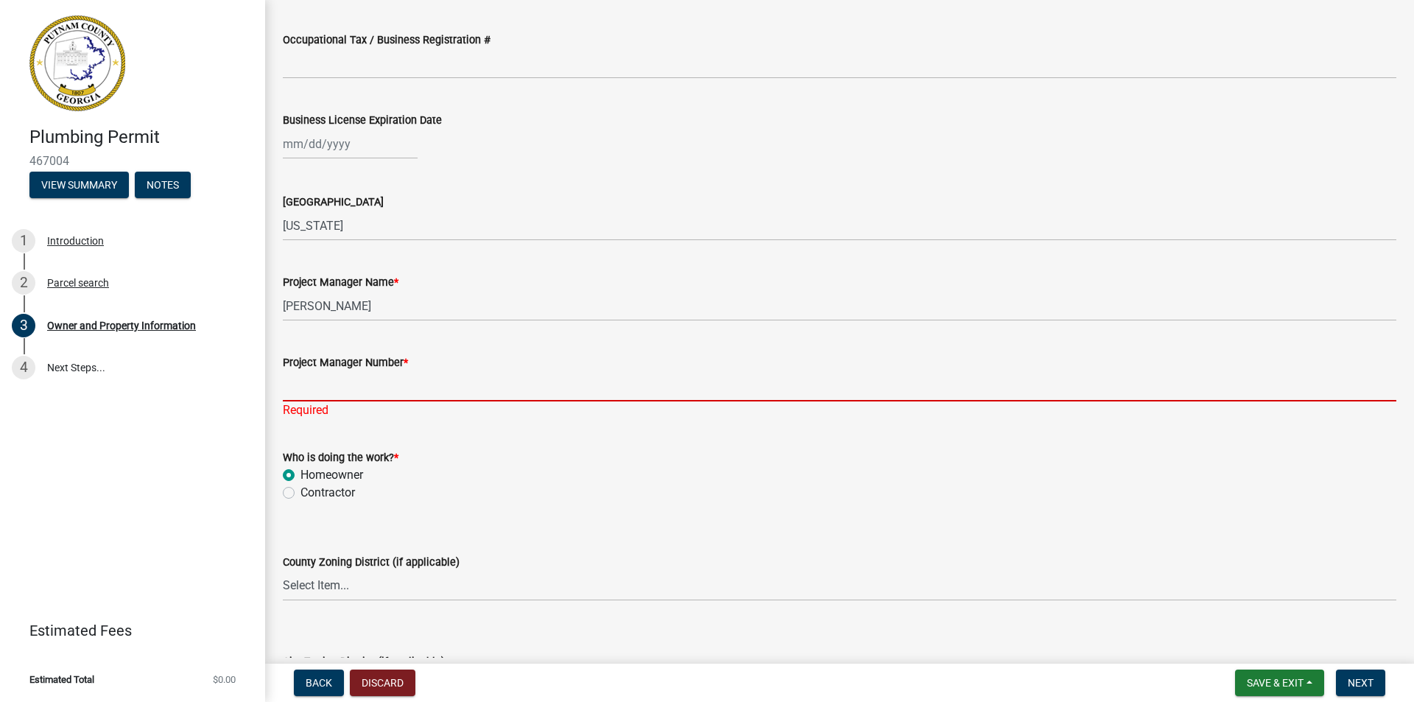
click at [423, 384] on input "Project Manager Number *" at bounding box center [840, 386] width 1114 height 30
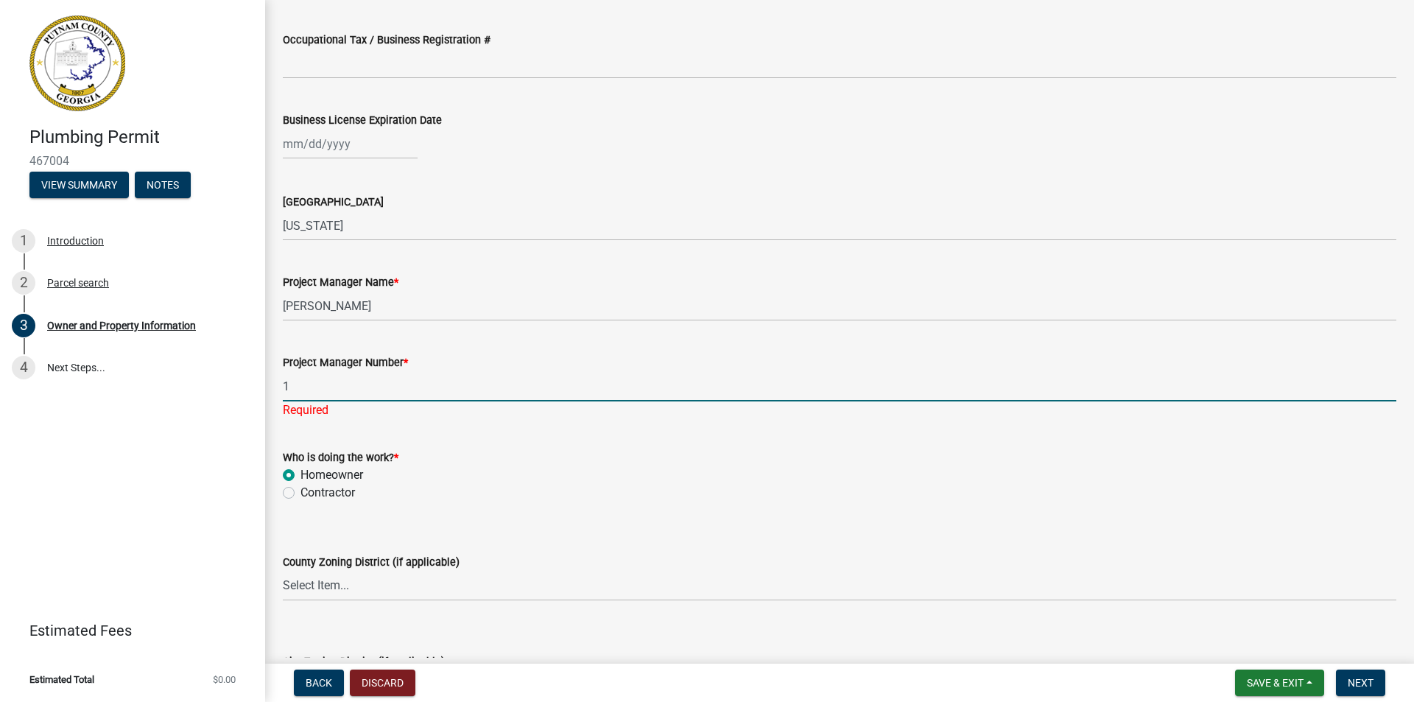
scroll to position [2260, 0]
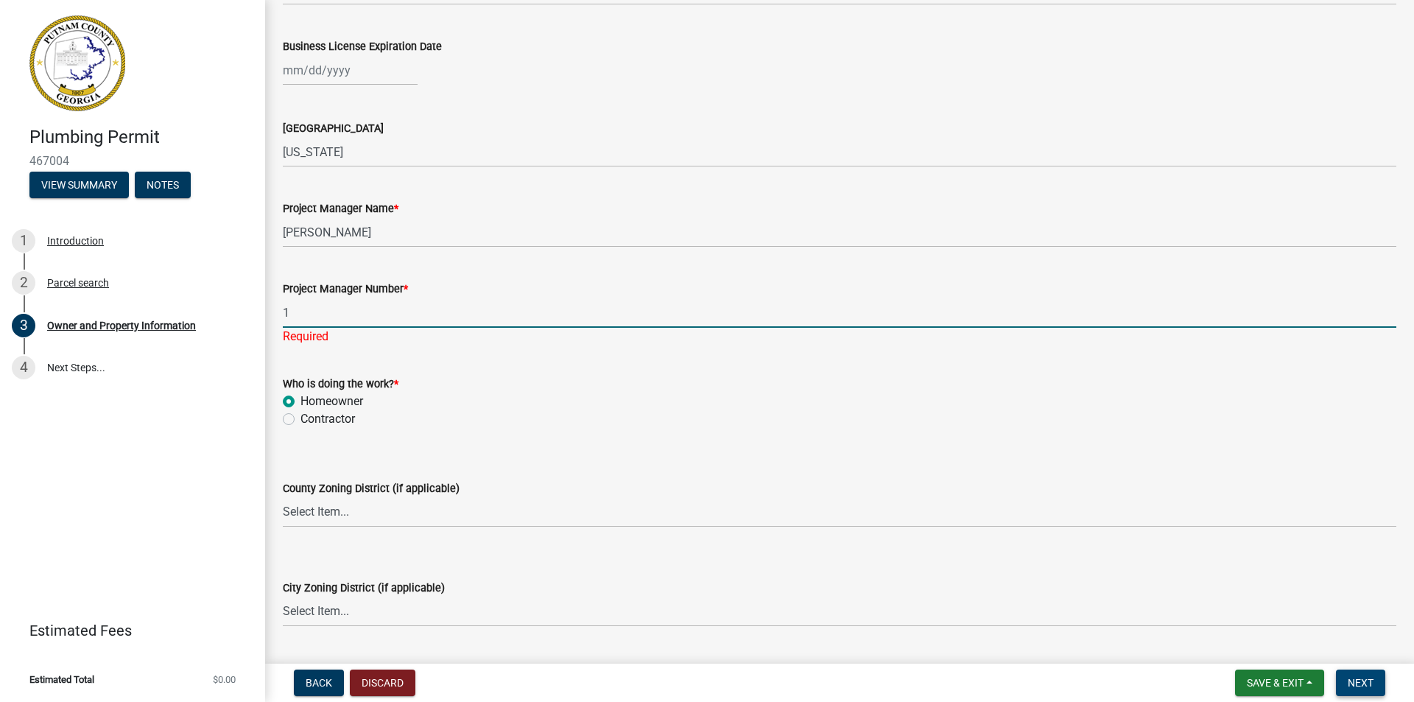
type input "1"
click at [1363, 675] on button "Next" at bounding box center [1360, 682] width 49 height 27
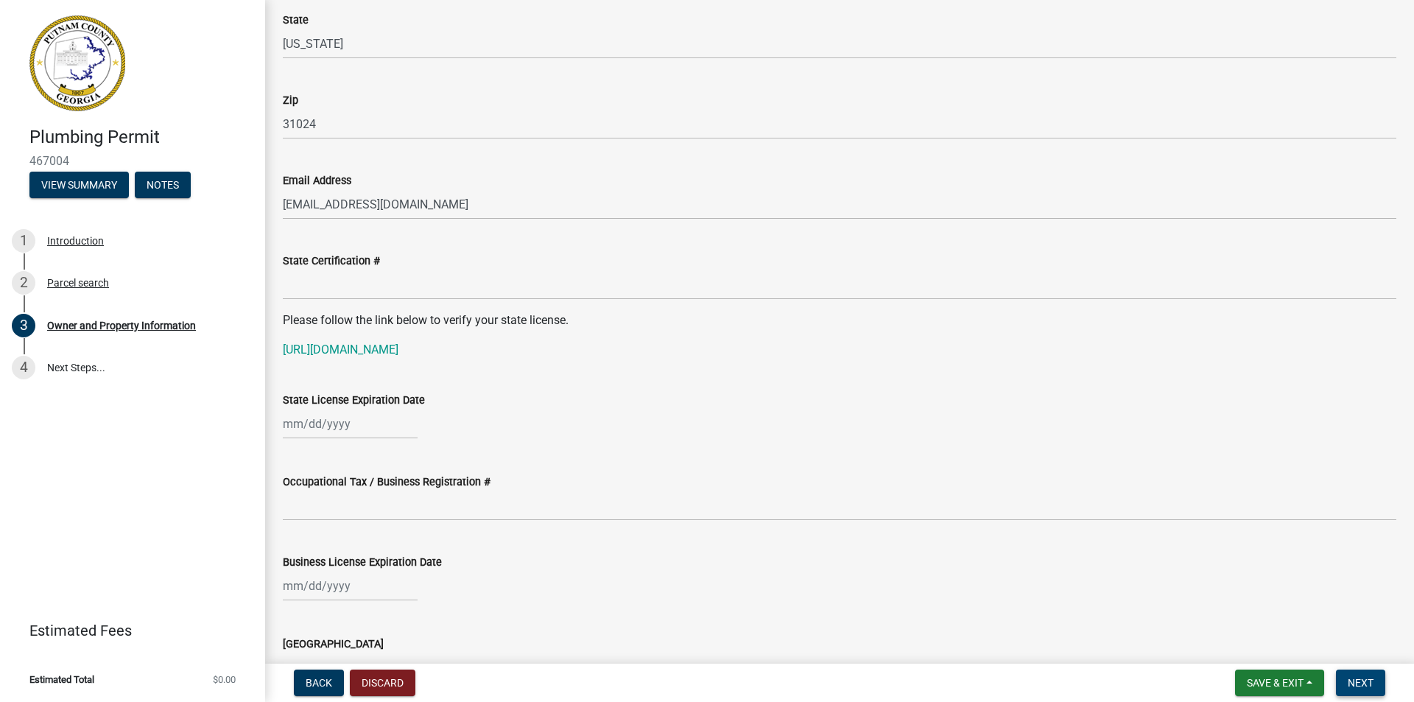
scroll to position [1376, 0]
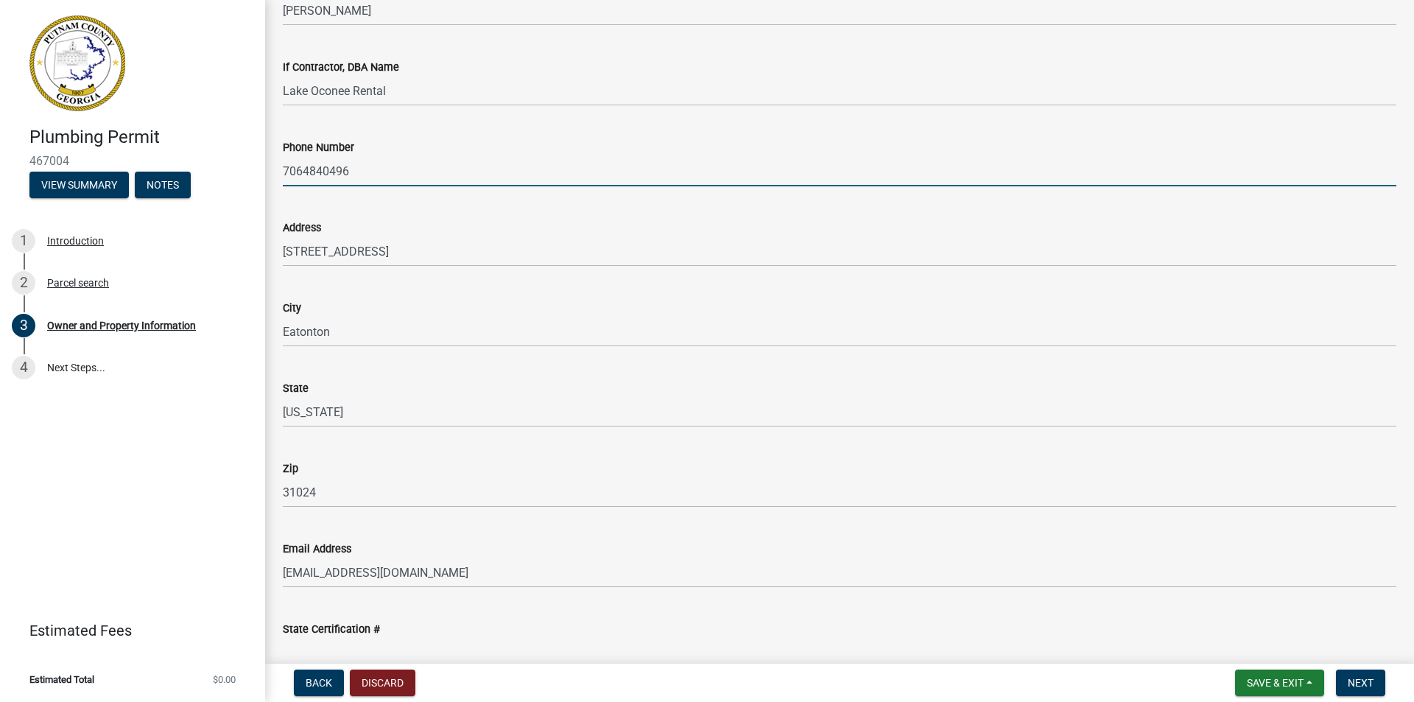
click at [375, 166] on input "7064840496" at bounding box center [840, 171] width 1114 height 30
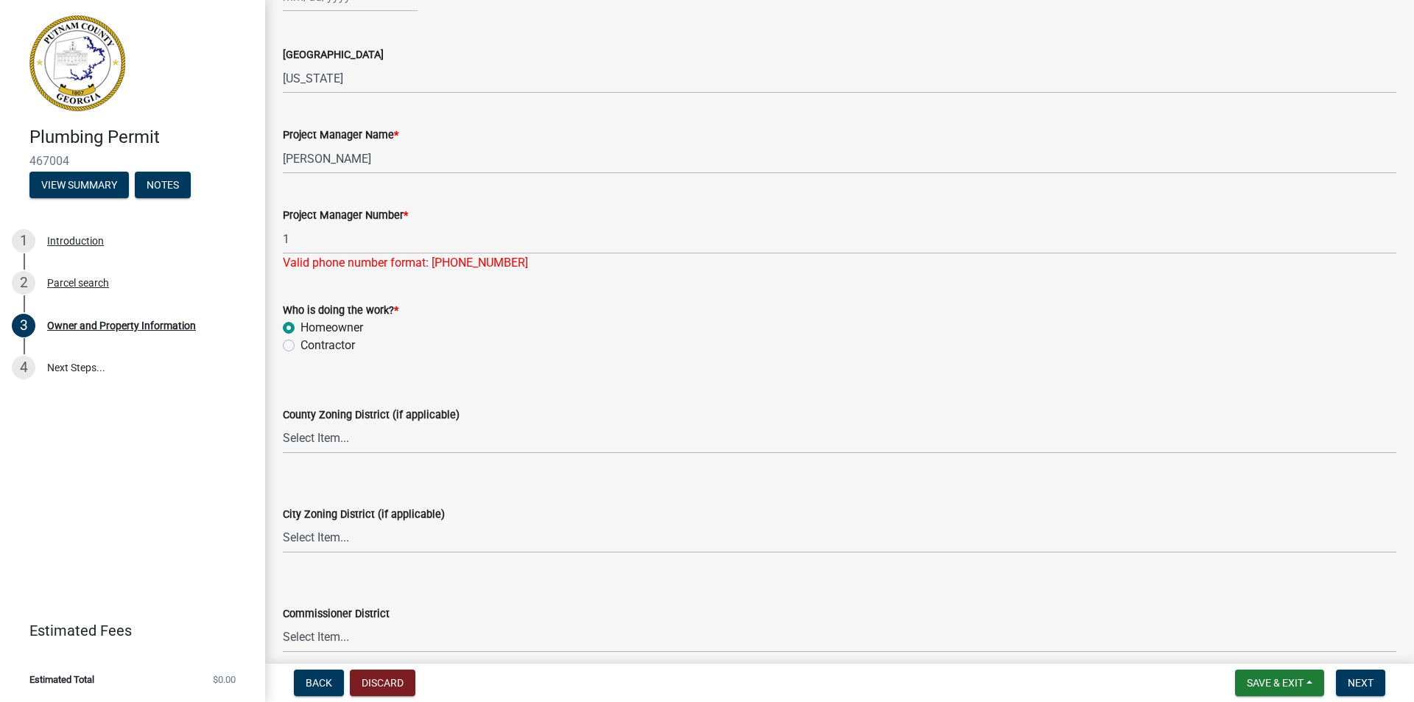
scroll to position [2499, 0]
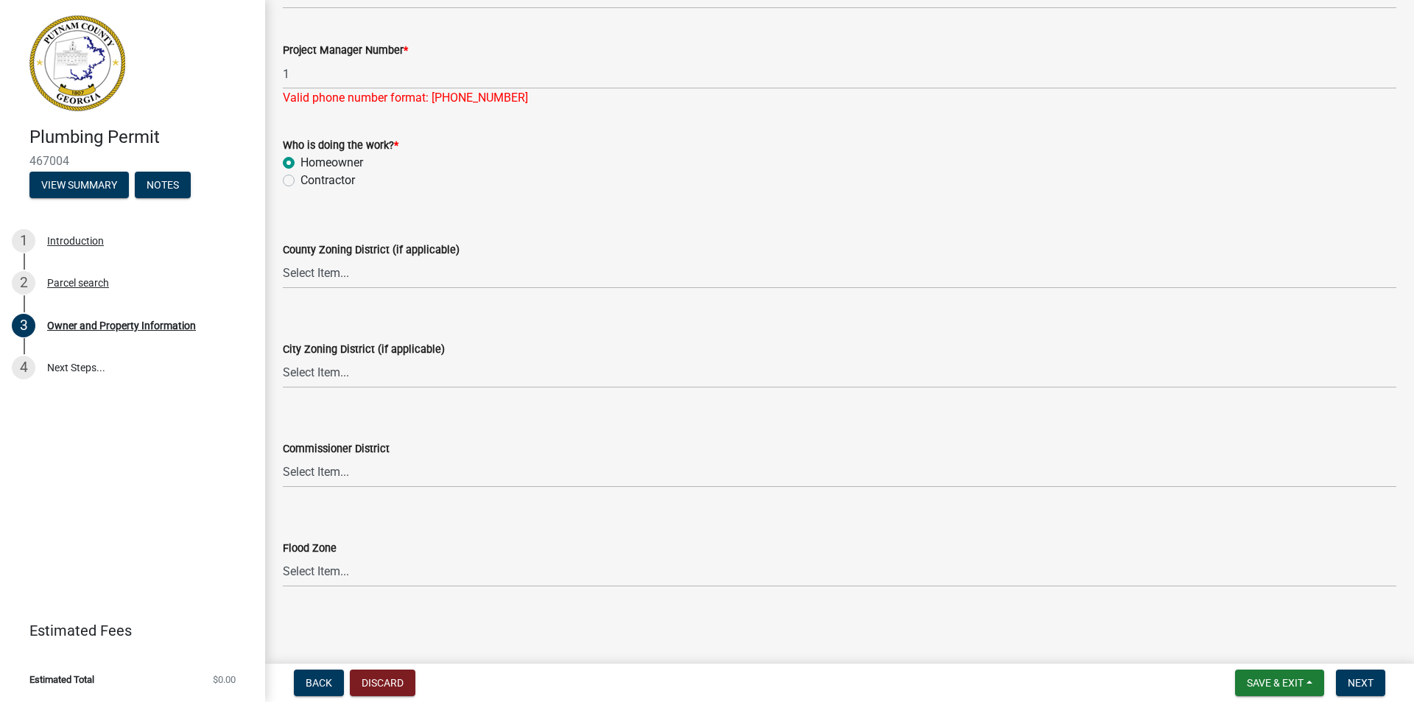
type input "[PHONE_NUMBER]"
click at [1318, 674] on form "Save & Exit Save Save & Exit Next" at bounding box center [1310, 682] width 162 height 27
click at [1361, 678] on span "Next" at bounding box center [1361, 683] width 26 height 12
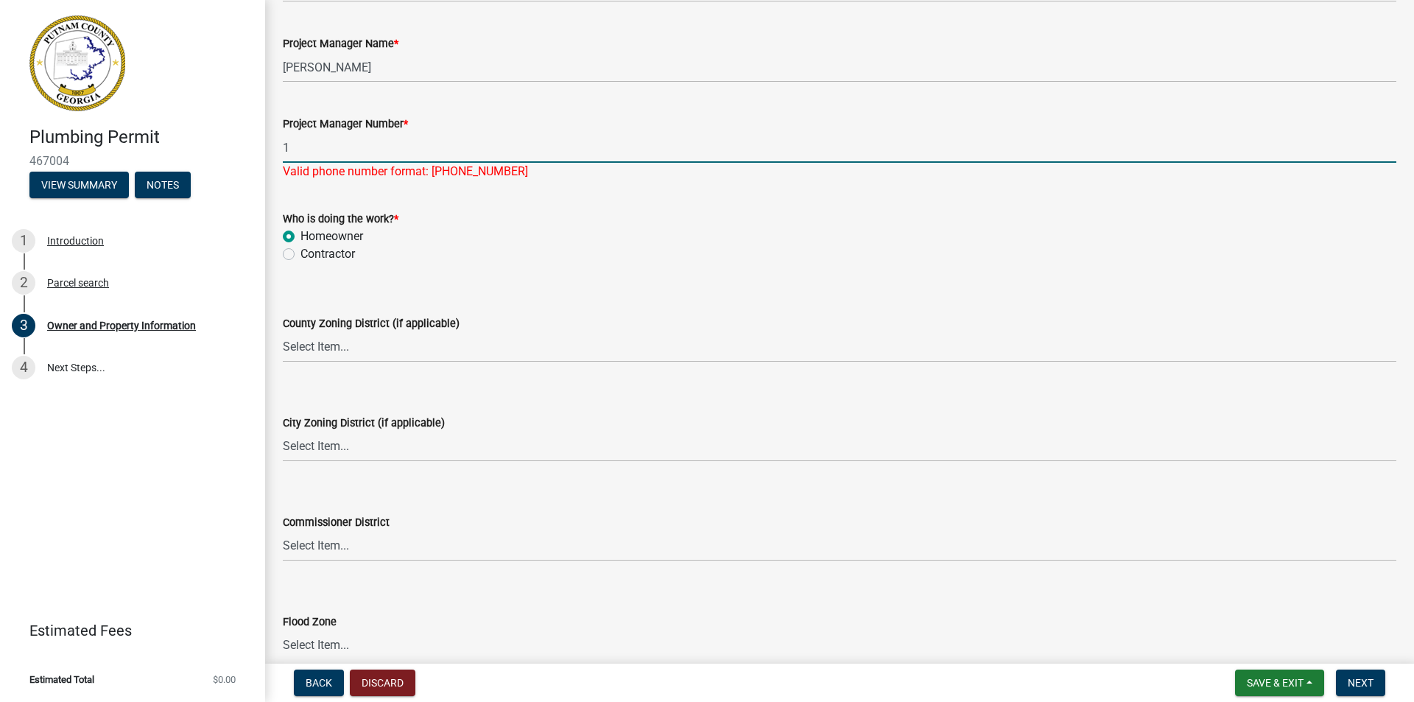
click at [312, 150] on input "1" at bounding box center [840, 148] width 1114 height 30
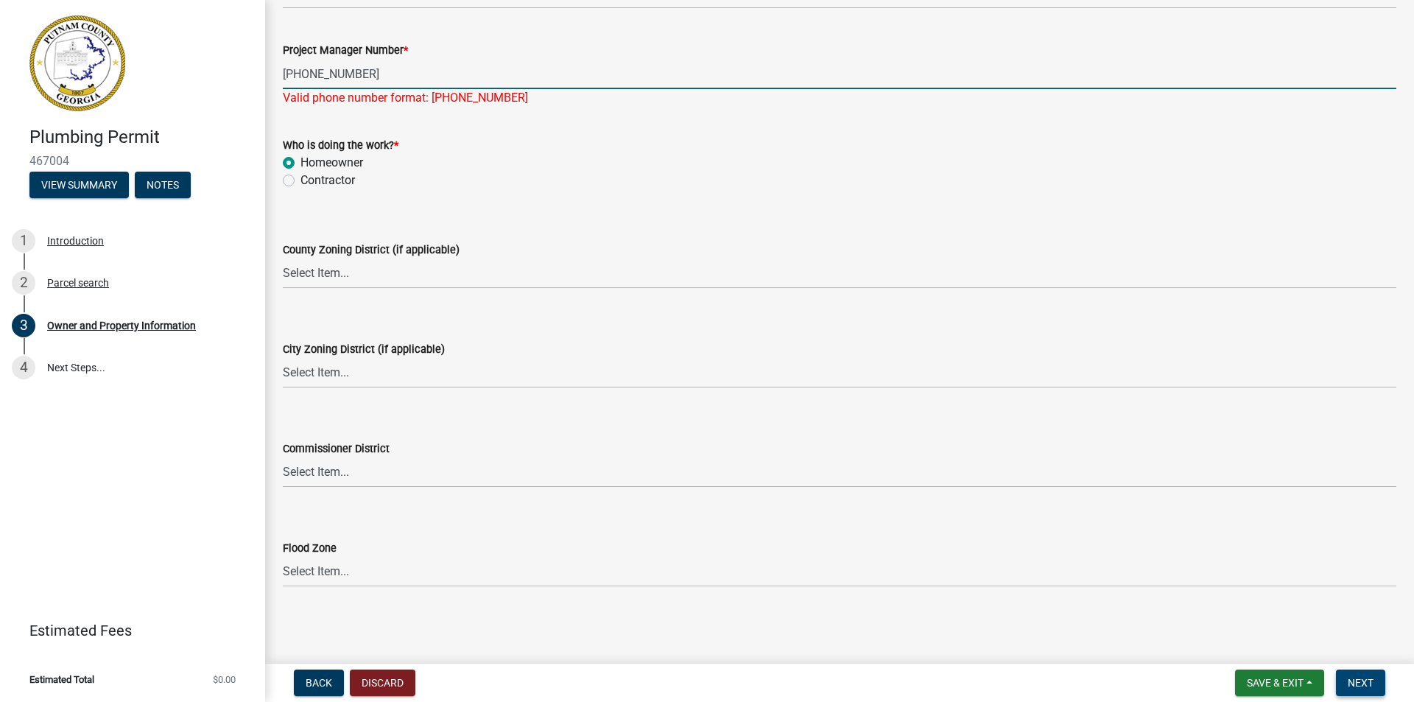
type input "[PHONE_NUMBER]"
click at [1374, 690] on button "Next" at bounding box center [1360, 682] width 49 height 27
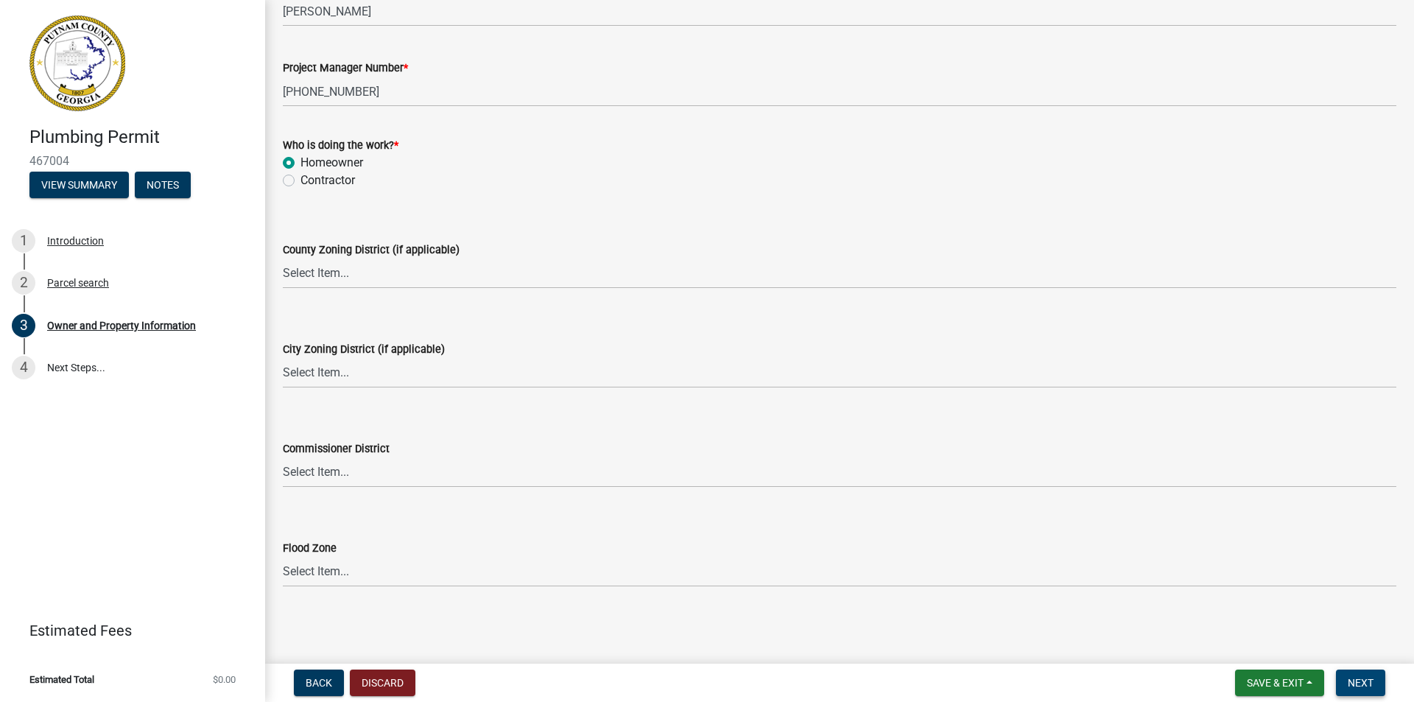
click at [1365, 678] on span "Next" at bounding box center [1361, 683] width 26 height 12
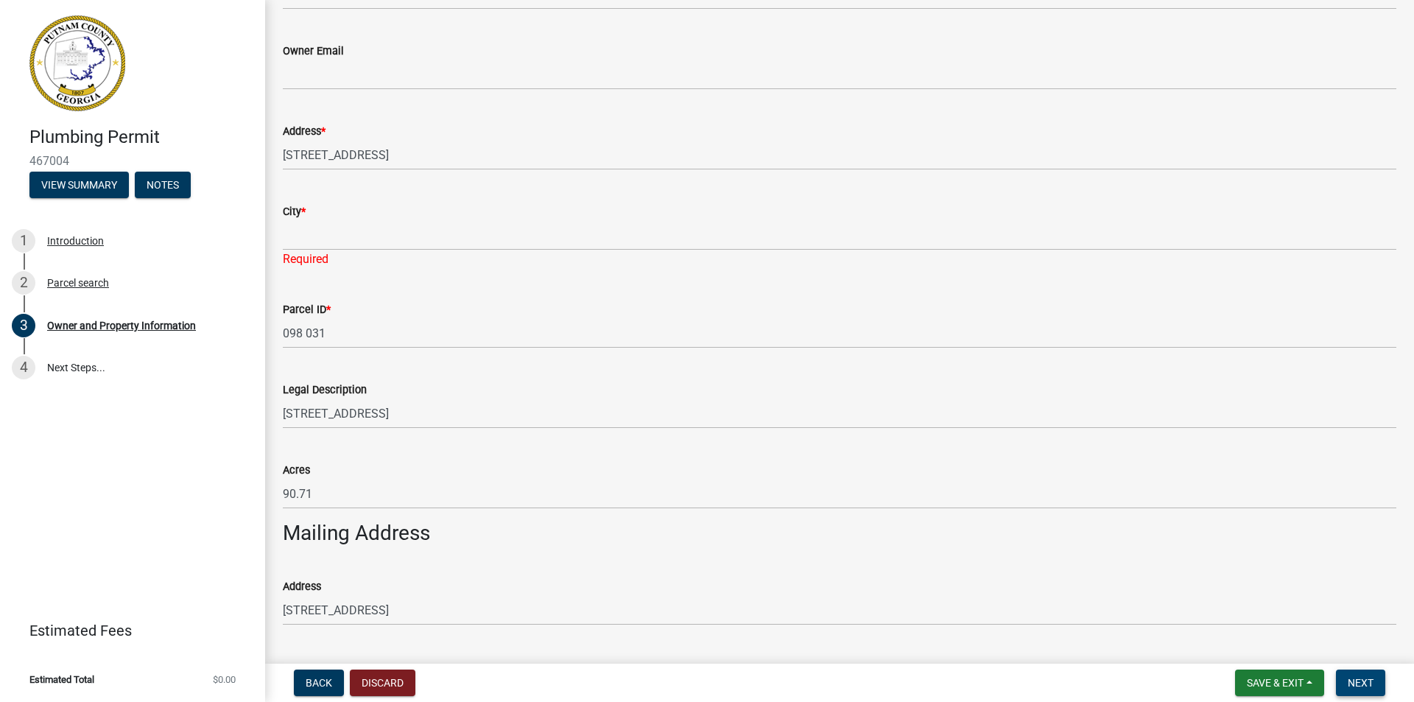
scroll to position [345, 0]
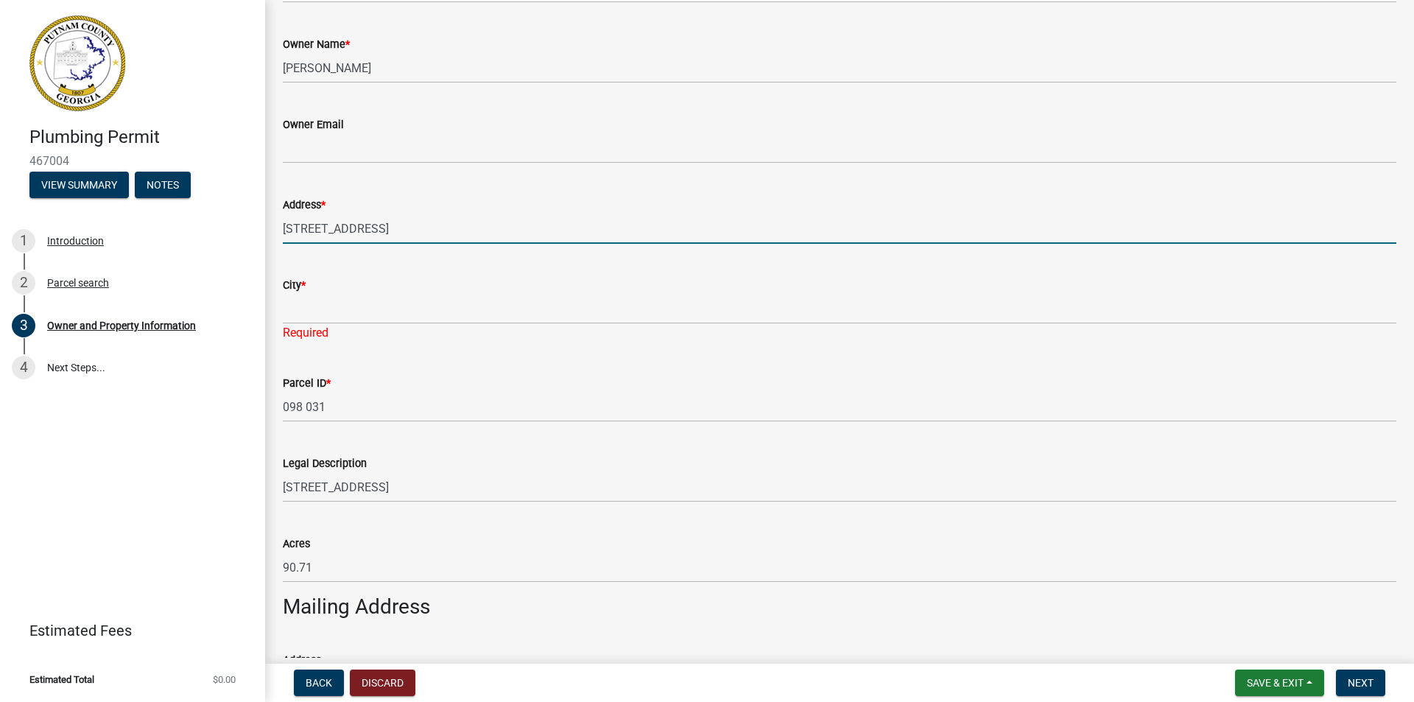
click at [334, 232] on input "[STREET_ADDRESS]" at bounding box center [840, 229] width 1114 height 30
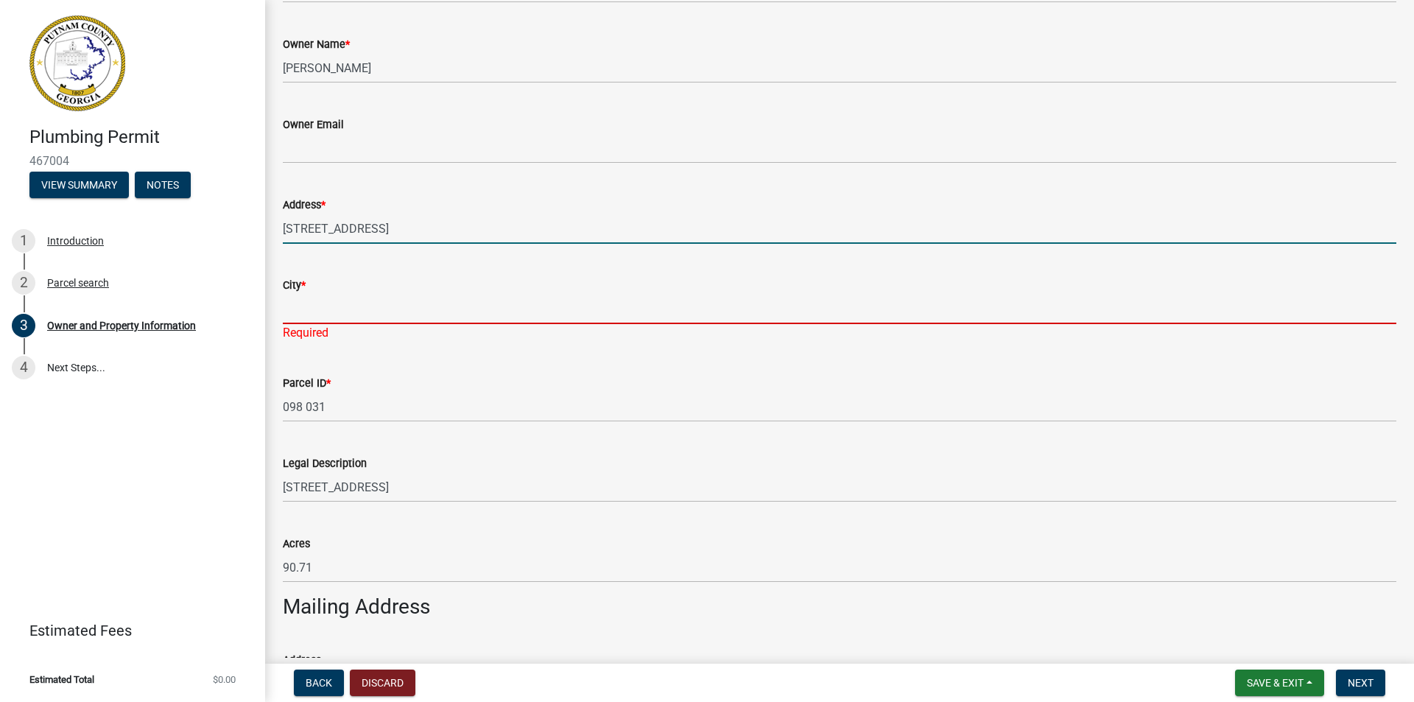
click at [339, 313] on input "City *" at bounding box center [840, 309] width 1114 height 30
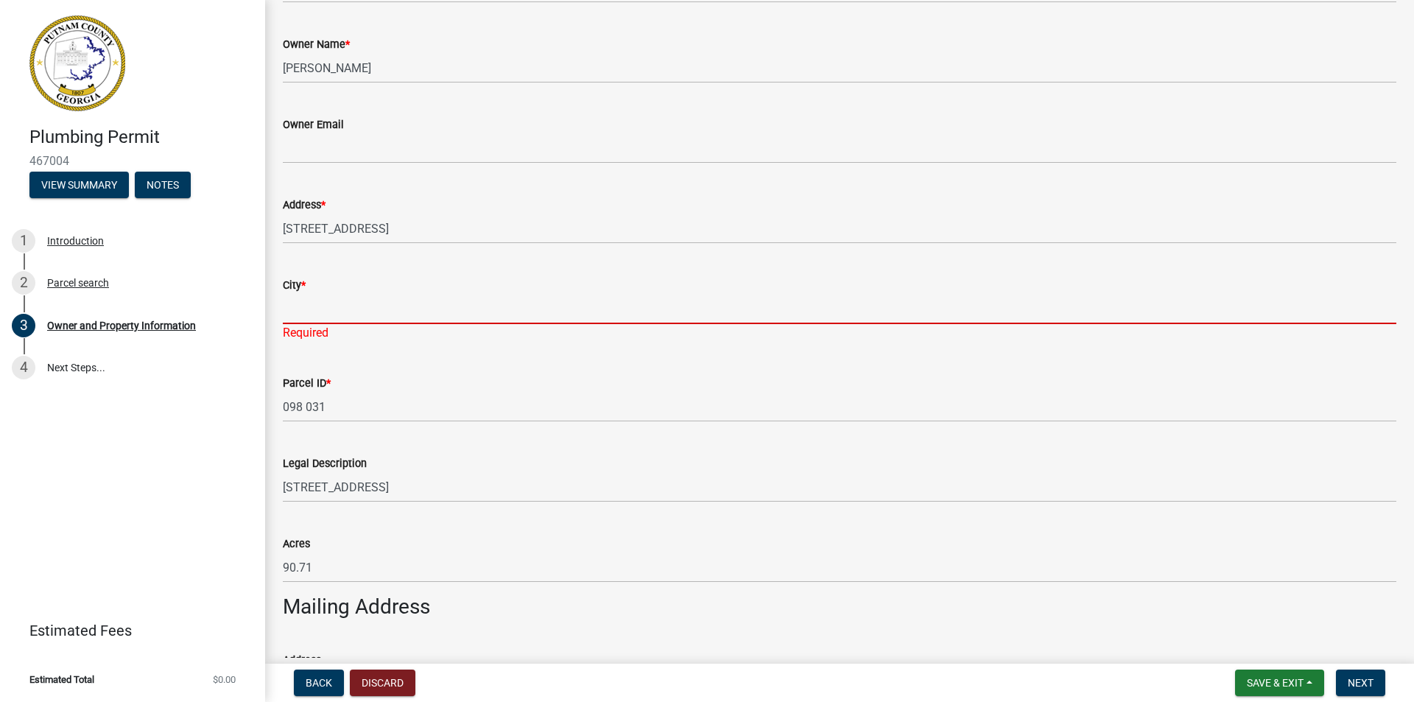
type input "Eatonton"
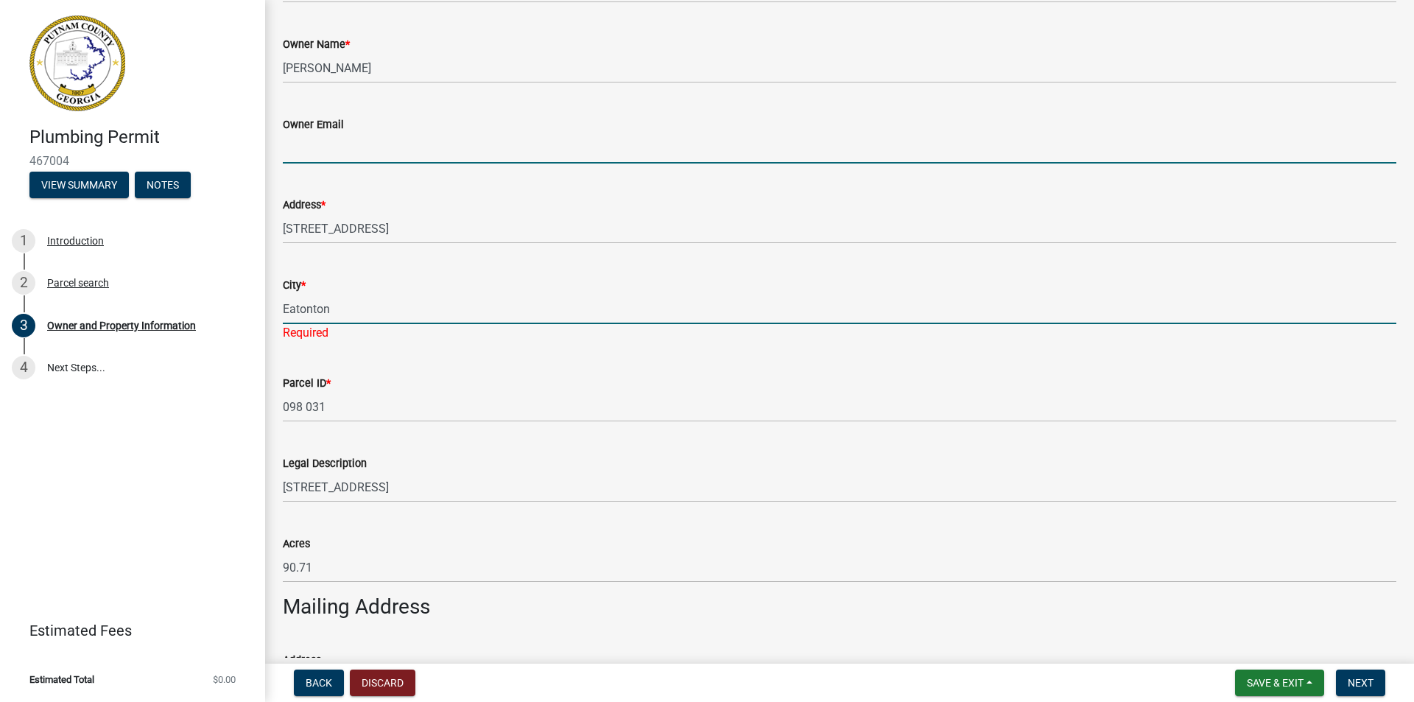
type input "[EMAIL_ADDRESS][DOMAIN_NAME]"
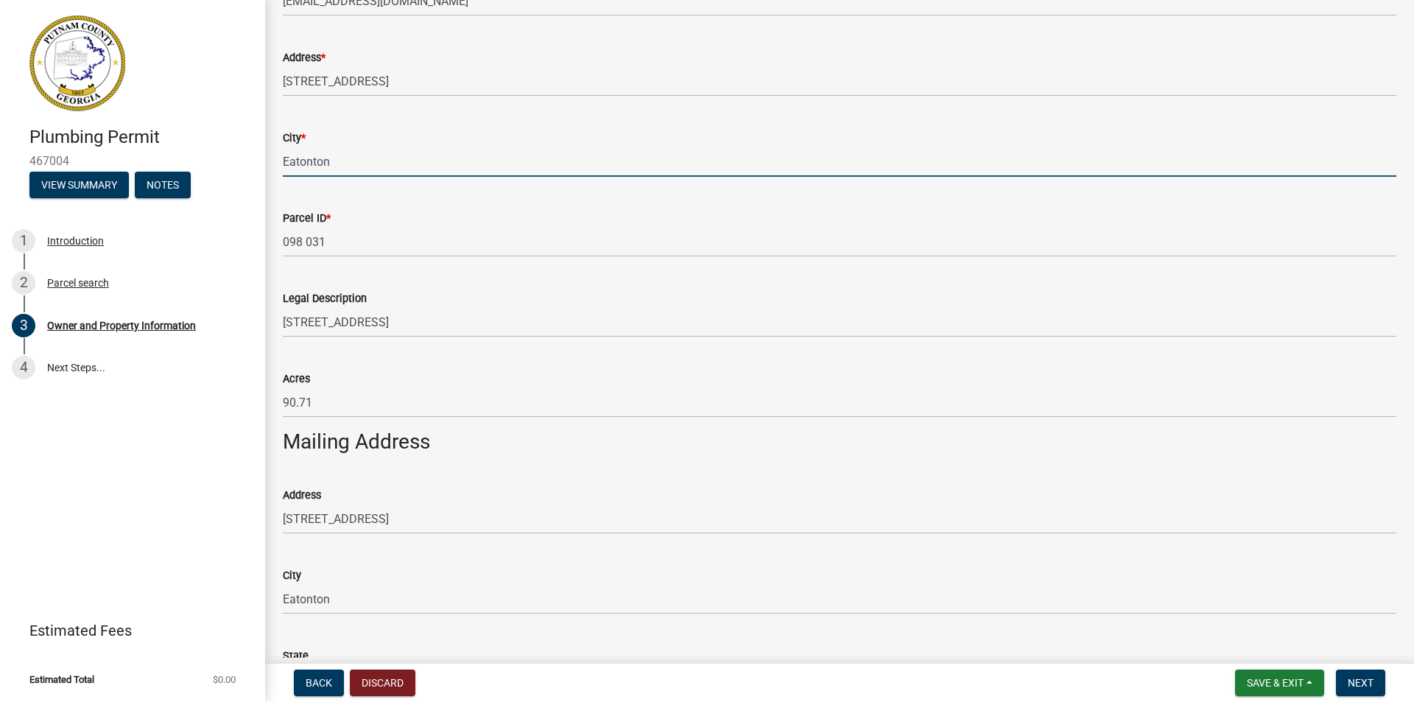
scroll to position [566, 0]
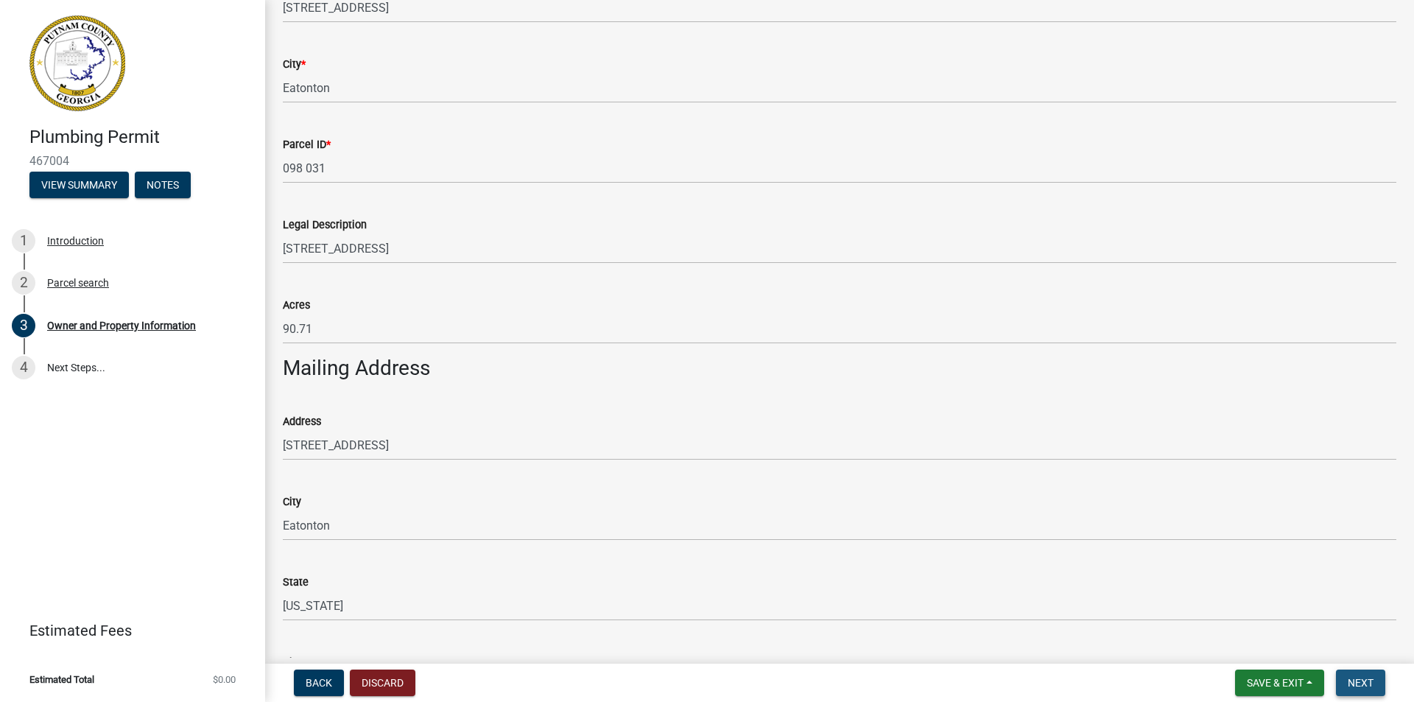
click at [1372, 678] on span "Next" at bounding box center [1361, 683] width 26 height 12
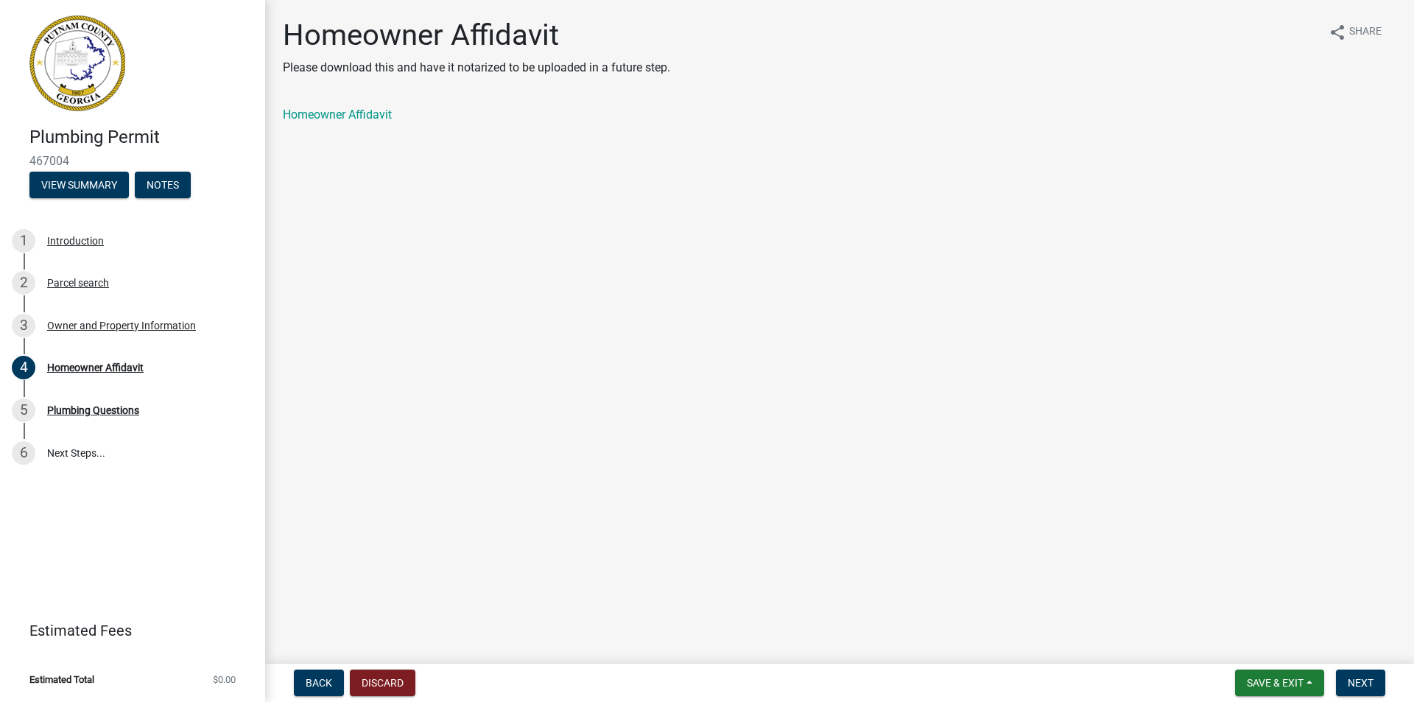
click at [919, 316] on main "Homeowner Affidavit Please download this and have it notarized to be uploaded i…" at bounding box center [839, 329] width 1149 height 658
click at [369, 114] on link "Homeowner Affidavit" at bounding box center [337, 115] width 109 height 14
click at [1365, 678] on span "Next" at bounding box center [1361, 683] width 26 height 12
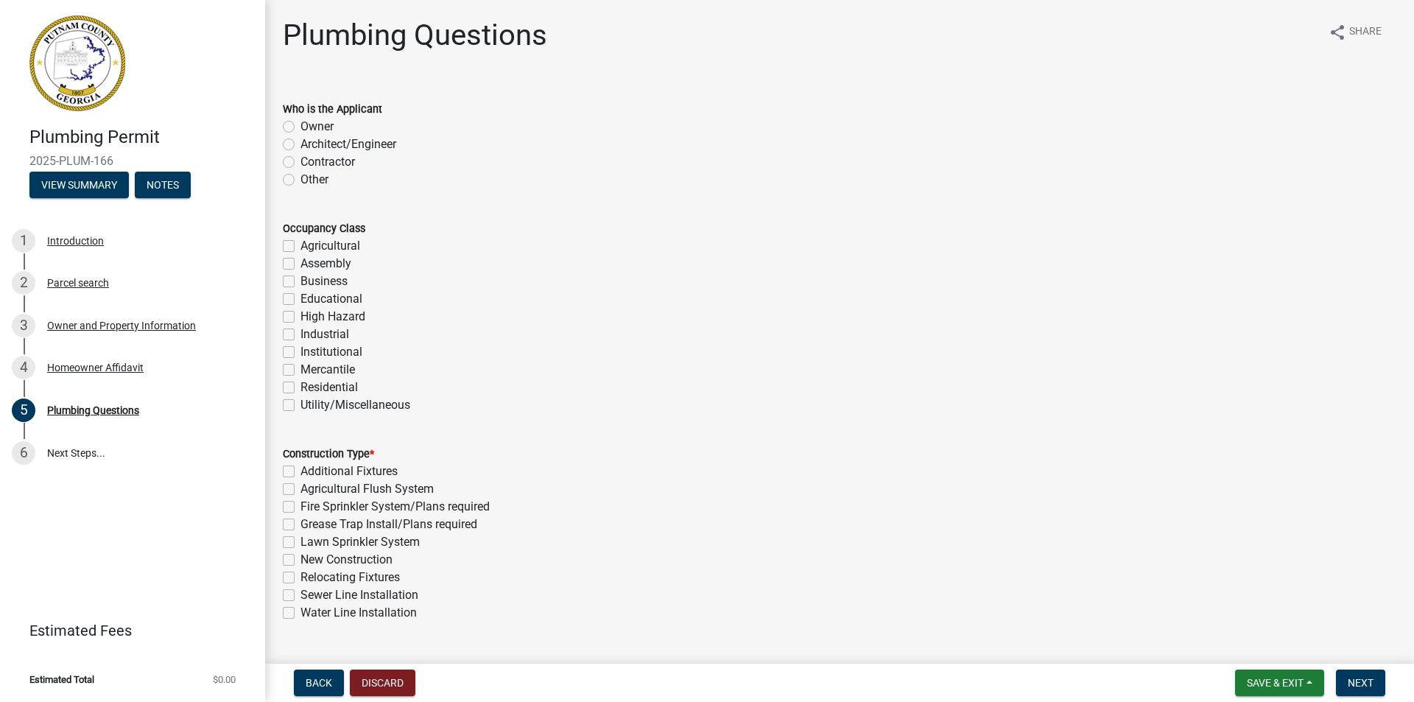
click at [295, 127] on div "Owner" at bounding box center [840, 127] width 1114 height 18
click at [300, 127] on label "Owner" at bounding box center [316, 127] width 33 height 18
click at [300, 127] on input "Owner" at bounding box center [305, 123] width 10 height 10
radio input "true"
click at [300, 386] on label "Residential" at bounding box center [328, 388] width 57 height 18
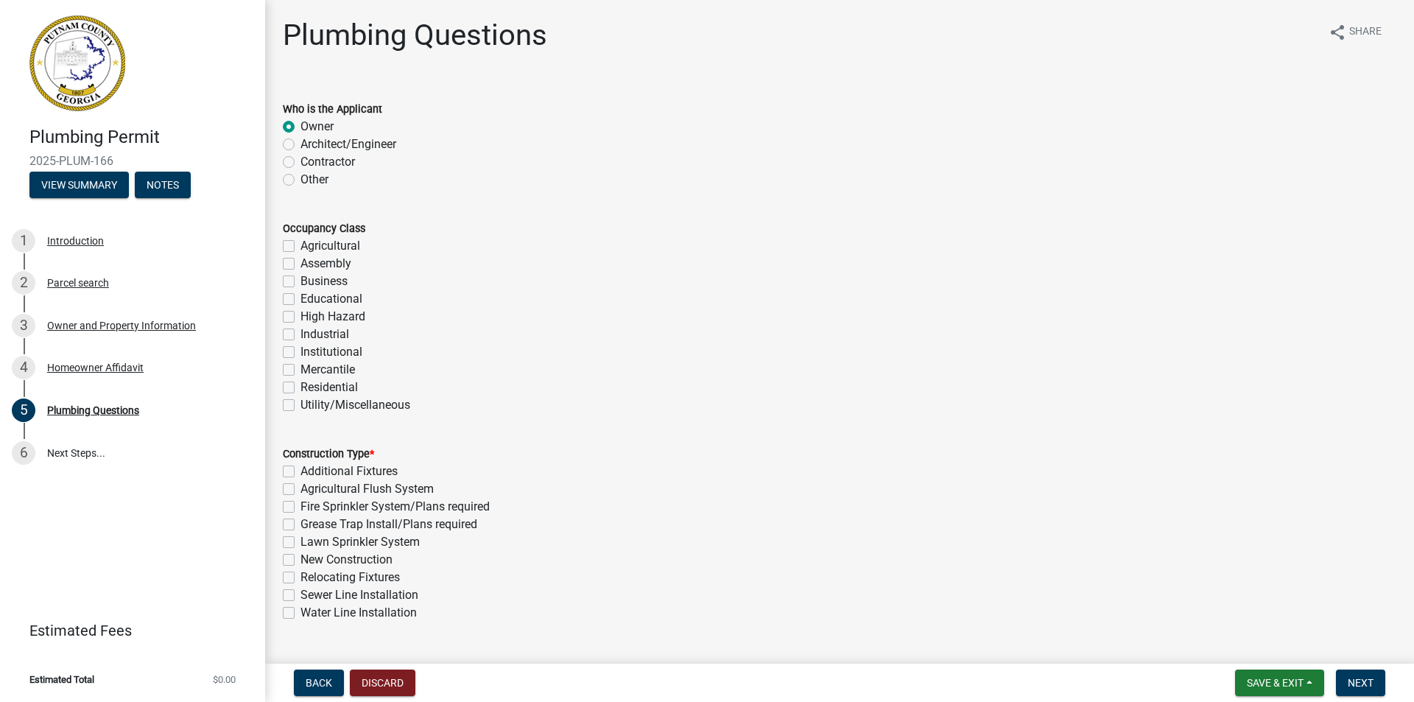
click at [300, 386] on input "Residential" at bounding box center [305, 384] width 10 height 10
checkbox input "true"
checkbox input "false"
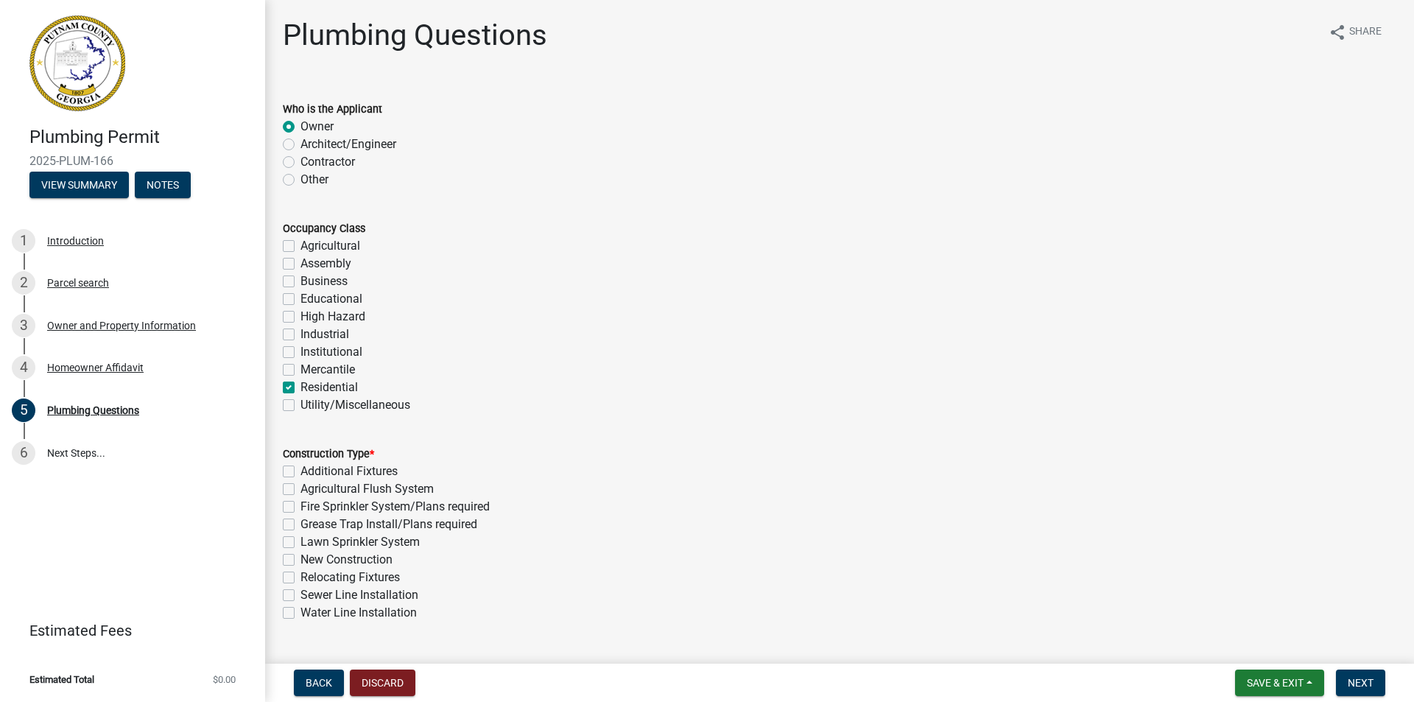
checkbox input "false"
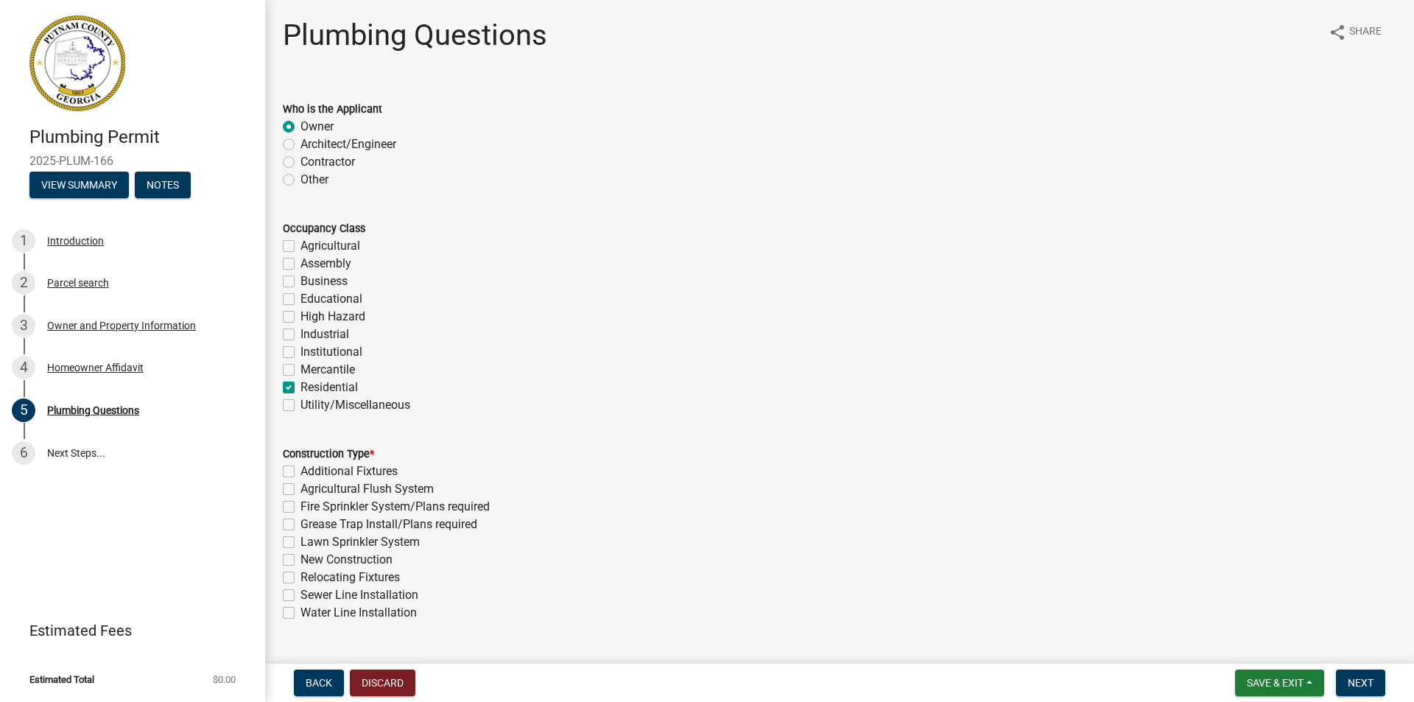
checkbox input "true"
checkbox input "false"
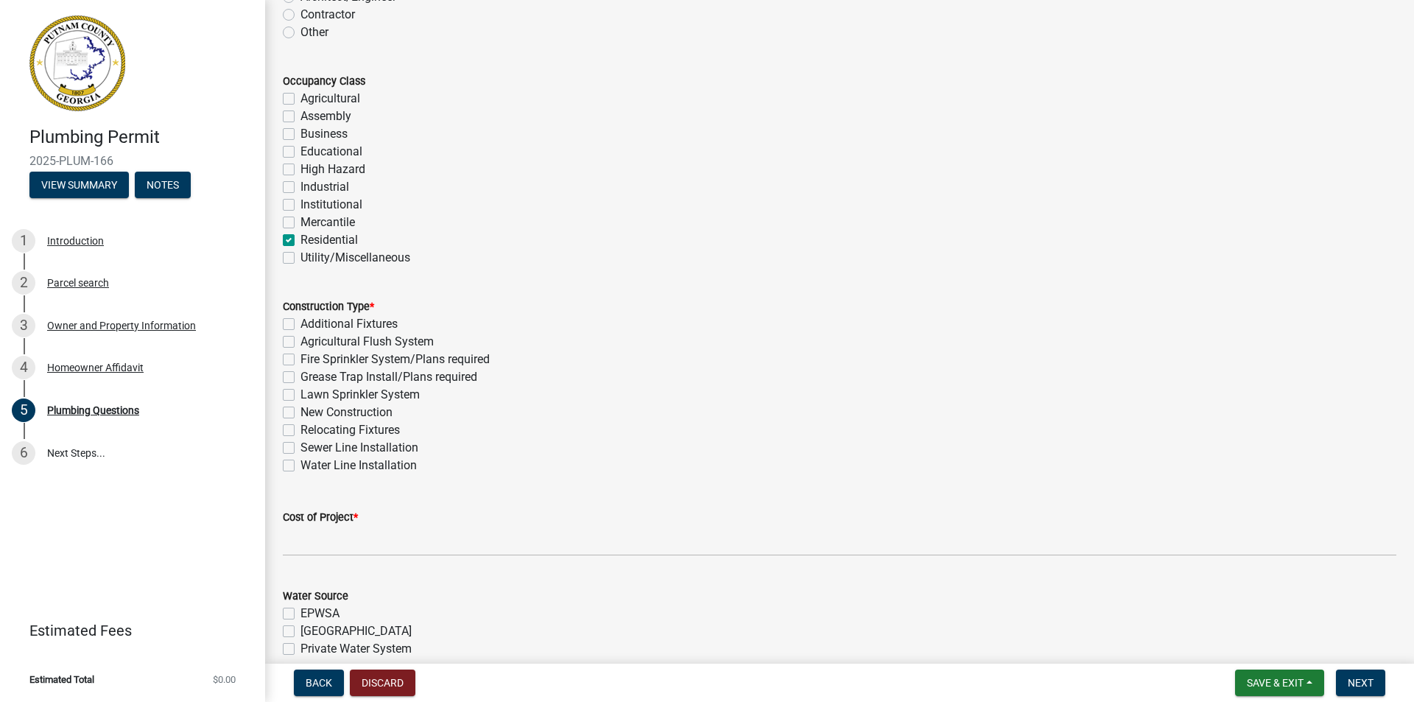
scroll to position [221, 0]
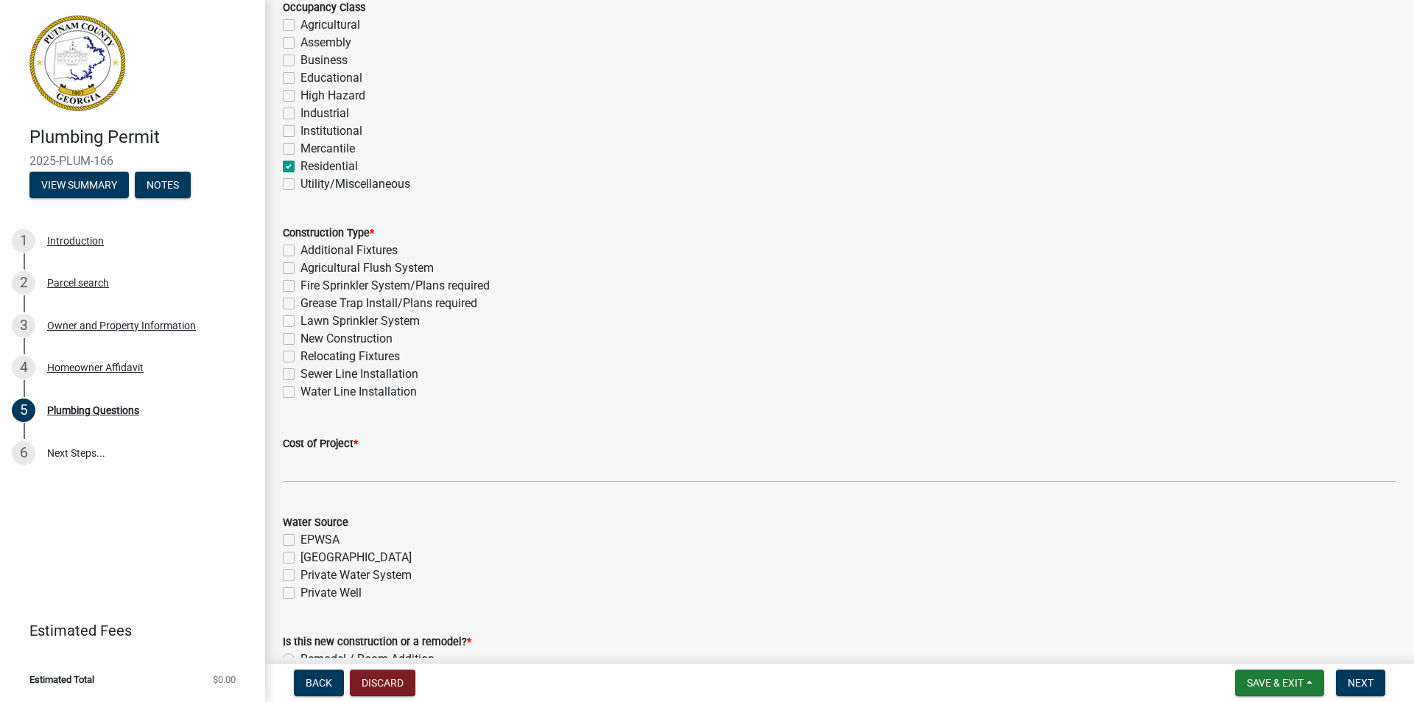
click at [300, 340] on label "New Construction" at bounding box center [346, 339] width 92 height 18
click at [300, 340] on input "New Construction" at bounding box center [305, 335] width 10 height 10
checkbox input "true"
checkbox input "false"
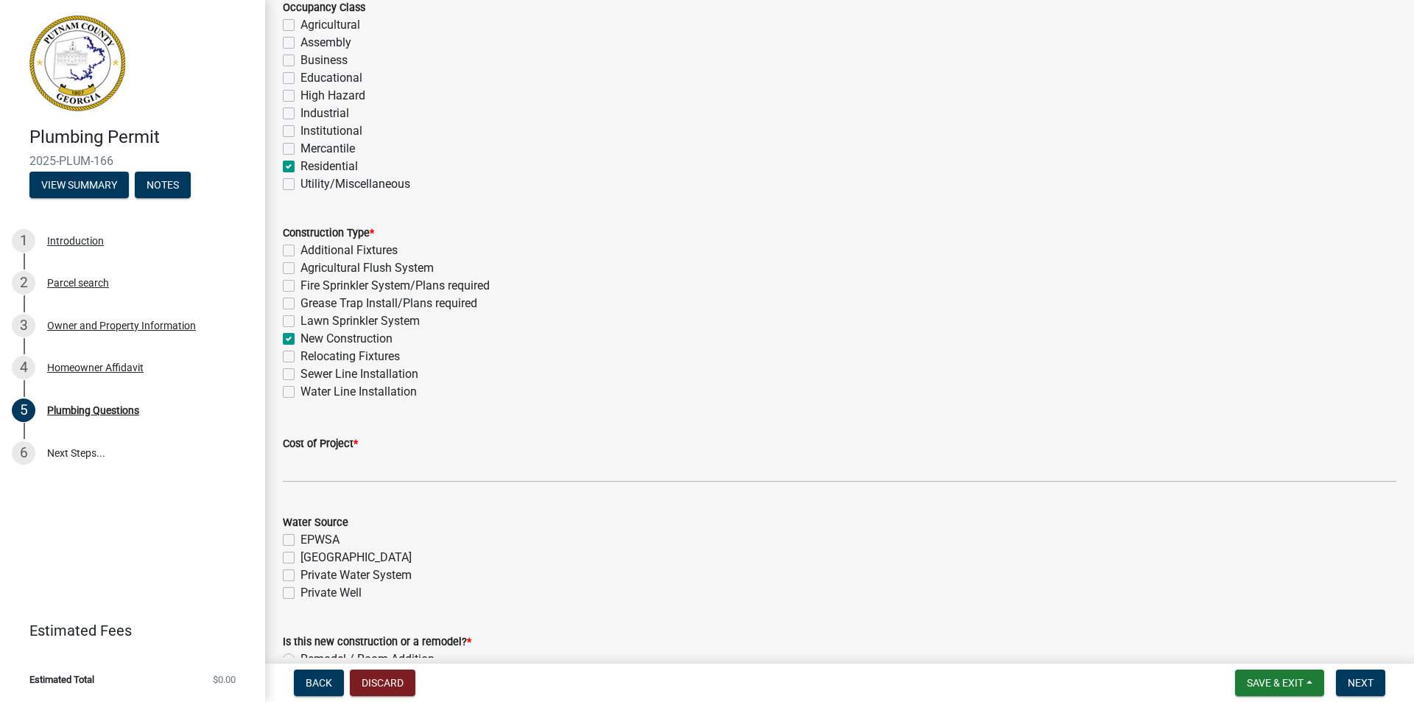
checkbox input "false"
checkbox input "true"
checkbox input "false"
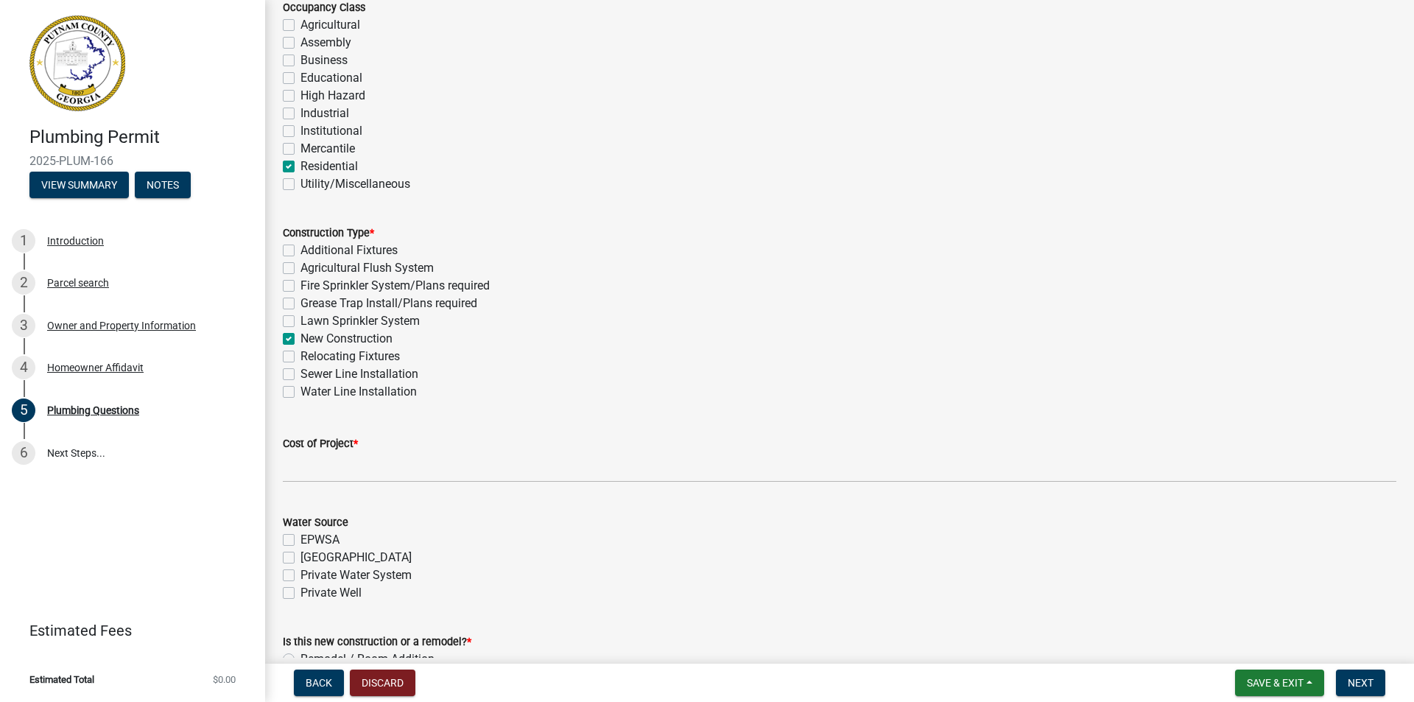
checkbox input "false"
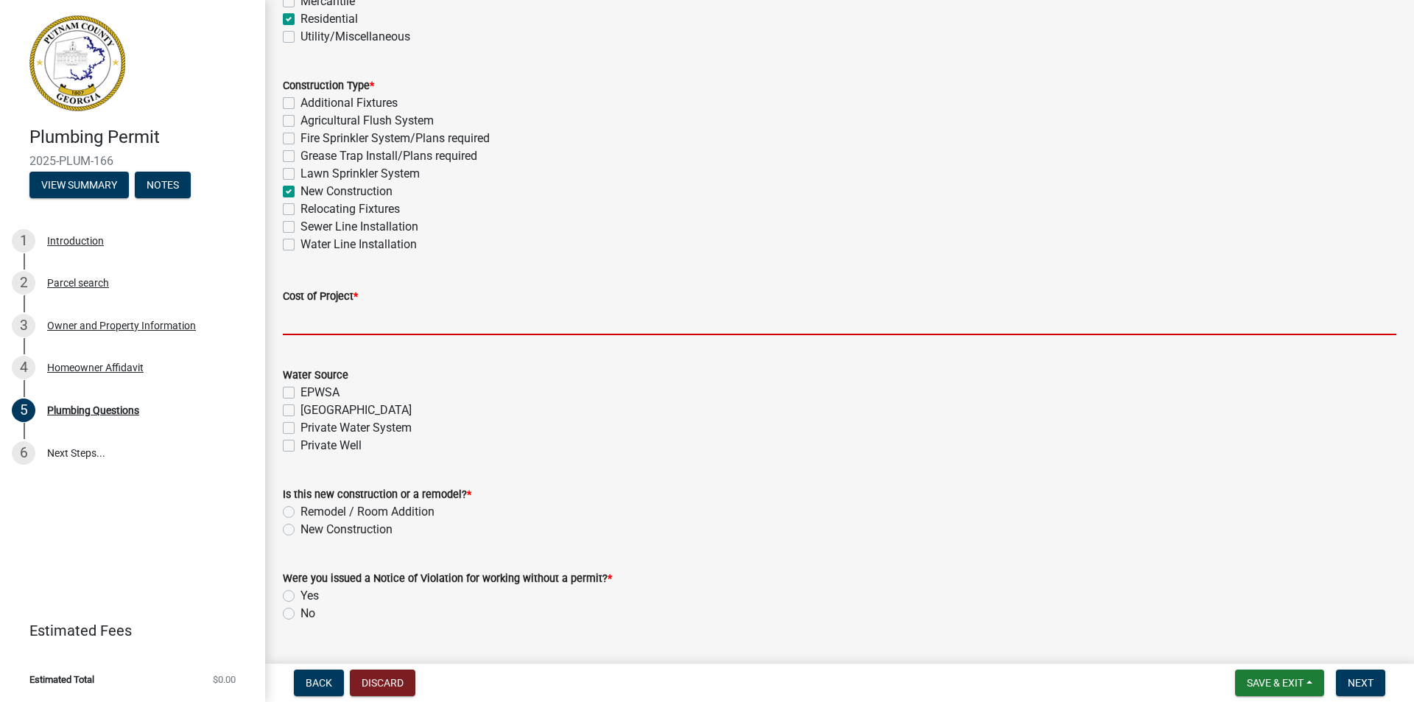
click at [422, 320] on input "text" at bounding box center [840, 320] width 1114 height 30
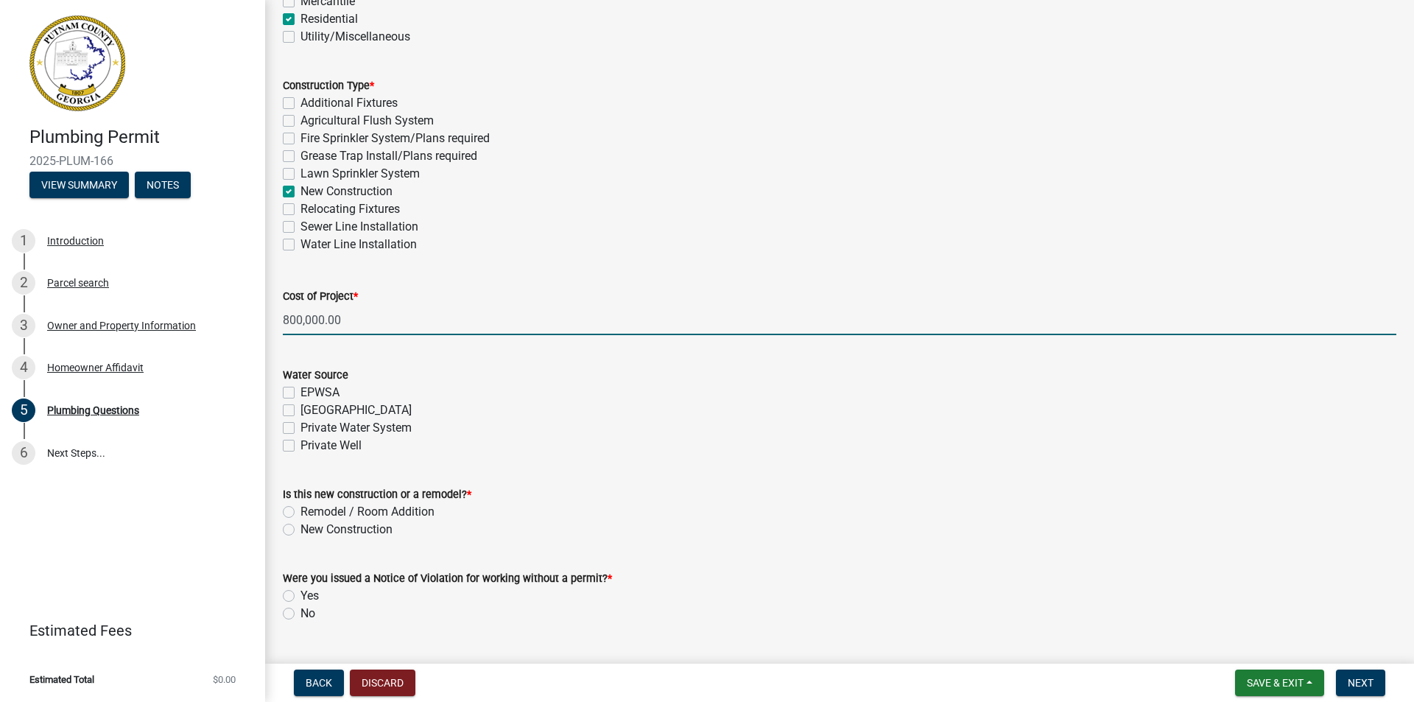
type input "800000"
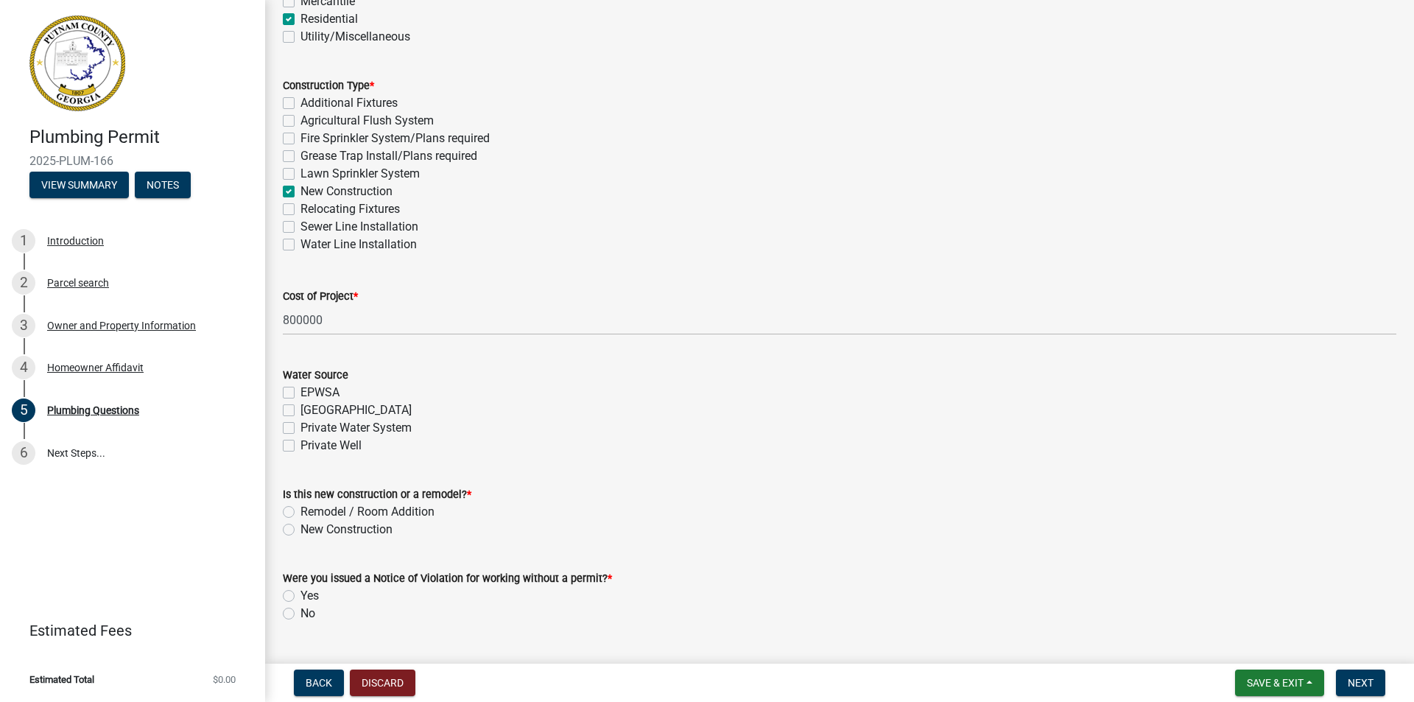
click at [300, 444] on label "Private Well" at bounding box center [330, 446] width 61 height 18
click at [300, 444] on input "Private Well" at bounding box center [305, 442] width 10 height 10
checkbox input "true"
checkbox input "false"
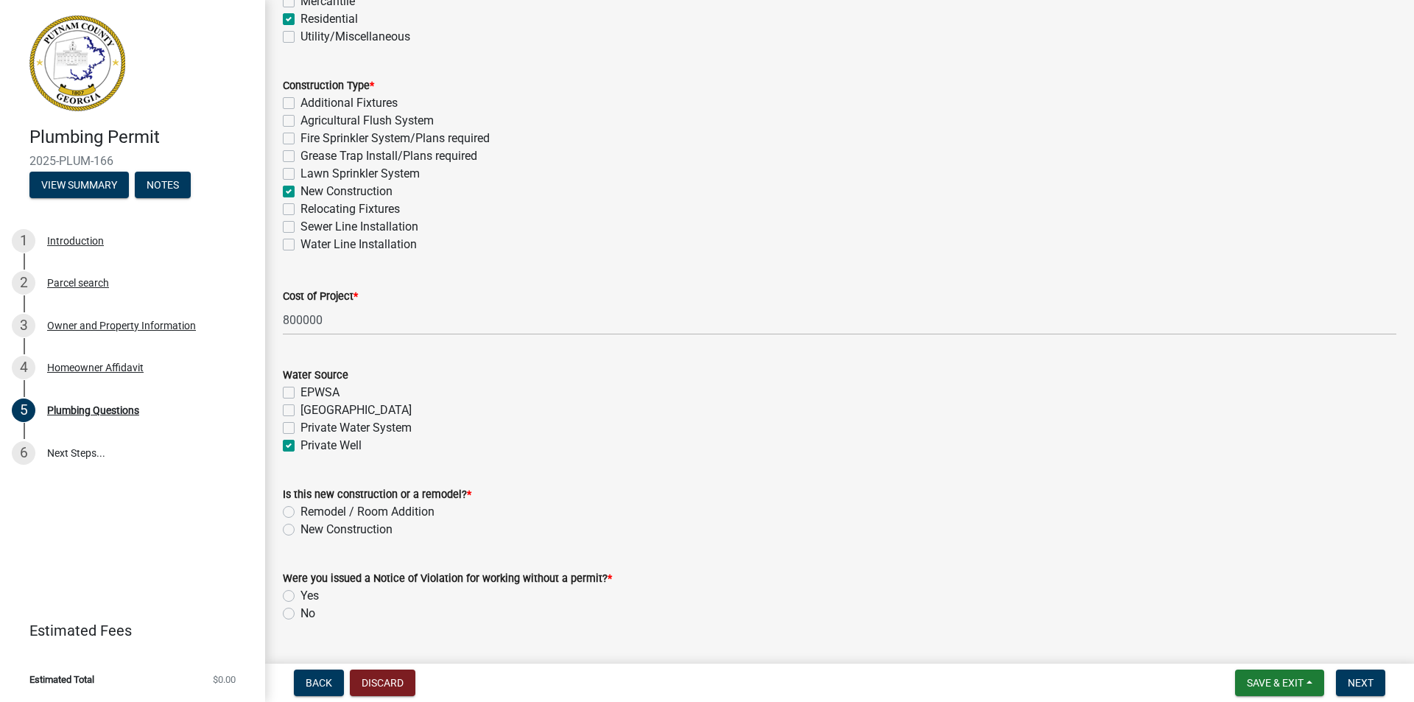
checkbox input "false"
checkbox input "true"
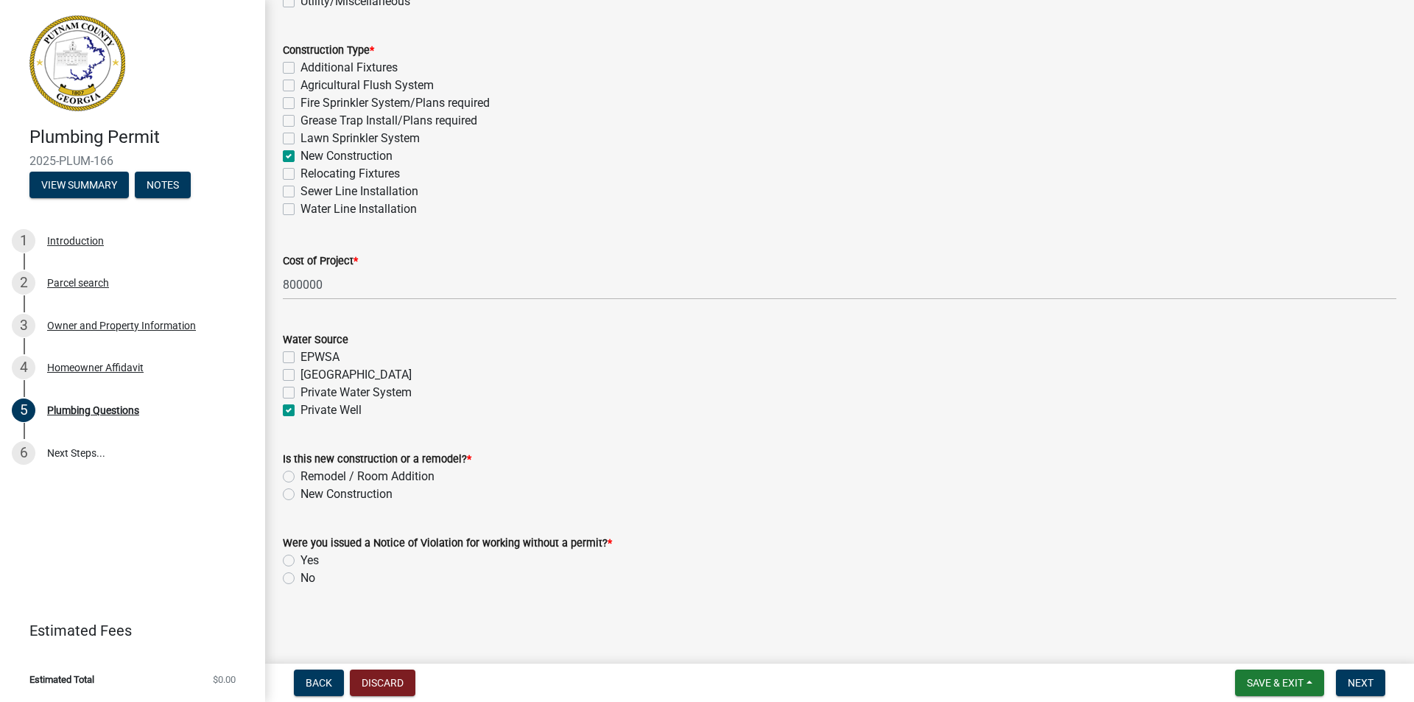
click at [300, 495] on label "New Construction" at bounding box center [346, 494] width 92 height 18
click at [300, 495] on input "New Construction" at bounding box center [305, 490] width 10 height 10
radio input "true"
click at [300, 577] on label "No" at bounding box center [307, 578] width 15 height 18
click at [300, 577] on input "No" at bounding box center [305, 574] width 10 height 10
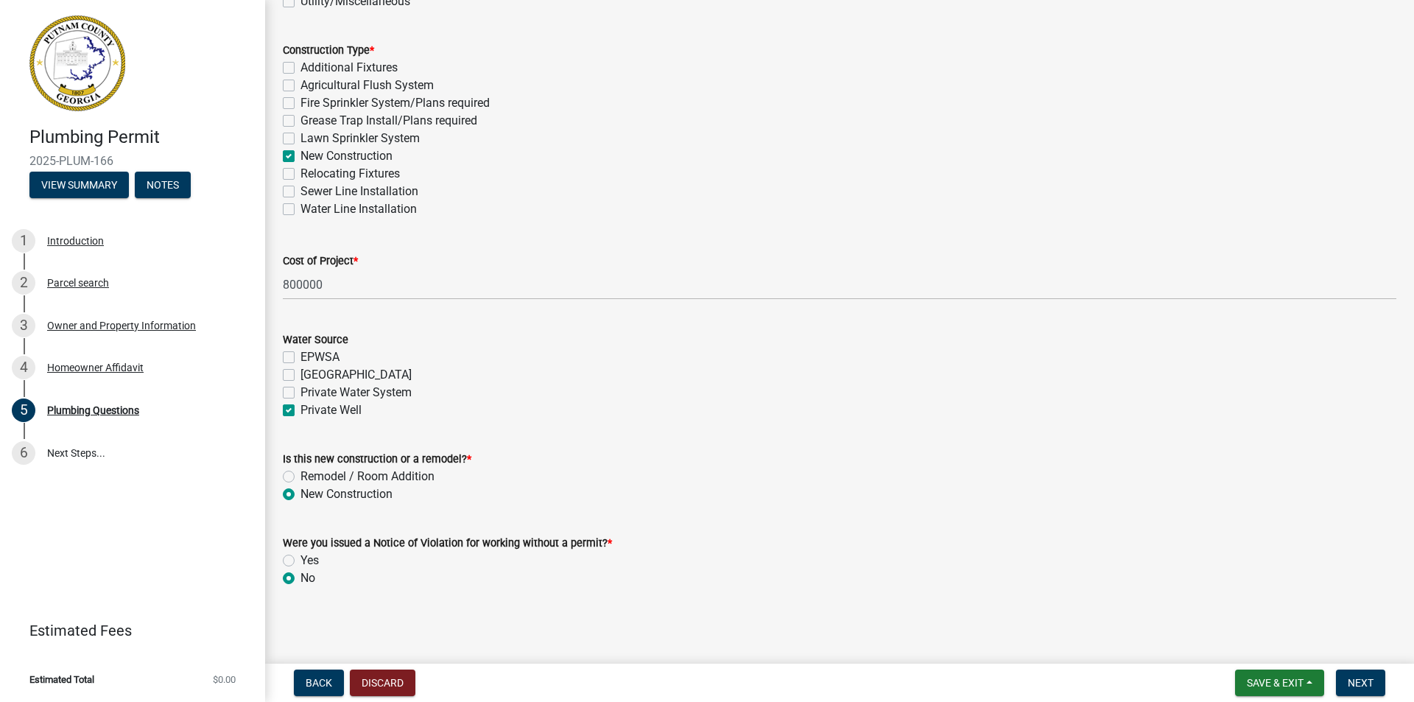
radio input "true"
click at [1362, 683] on span "Next" at bounding box center [1361, 683] width 26 height 12
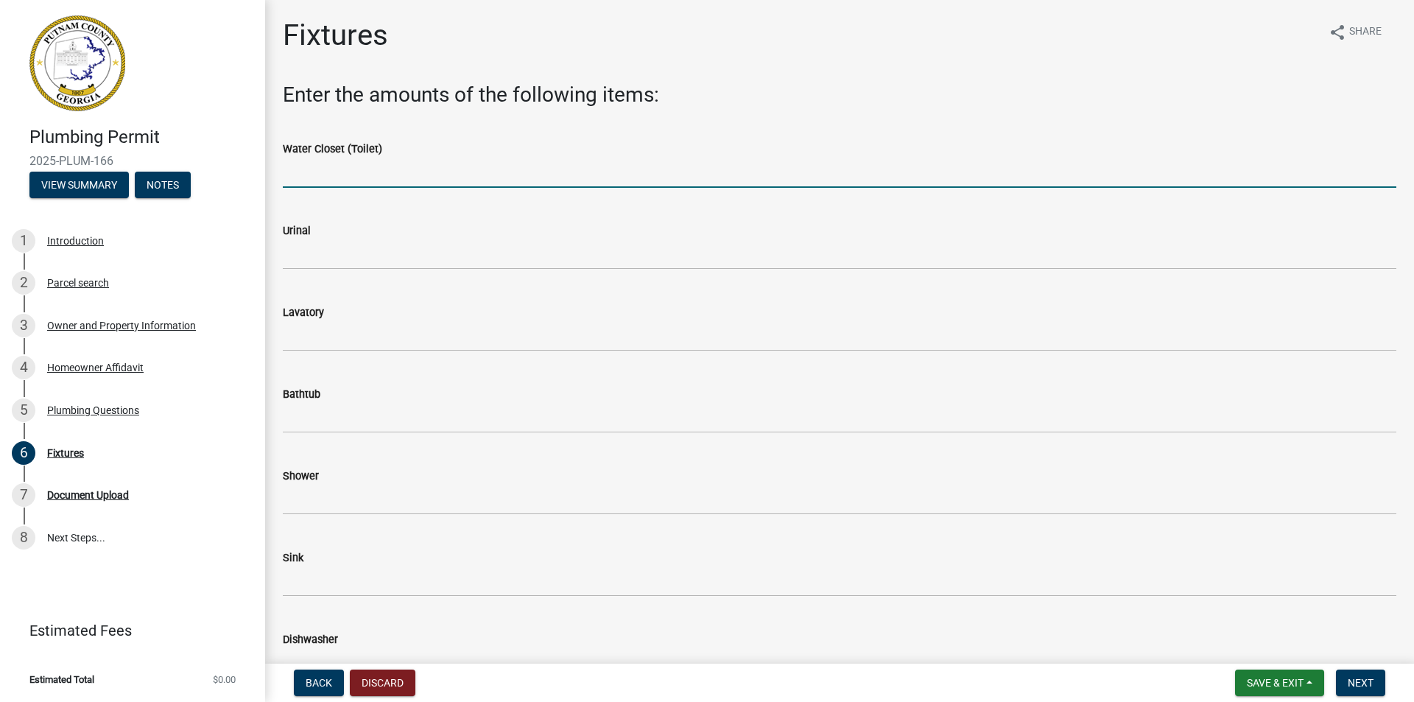
click at [408, 169] on input "text" at bounding box center [840, 173] width 1114 height 30
type input "4"
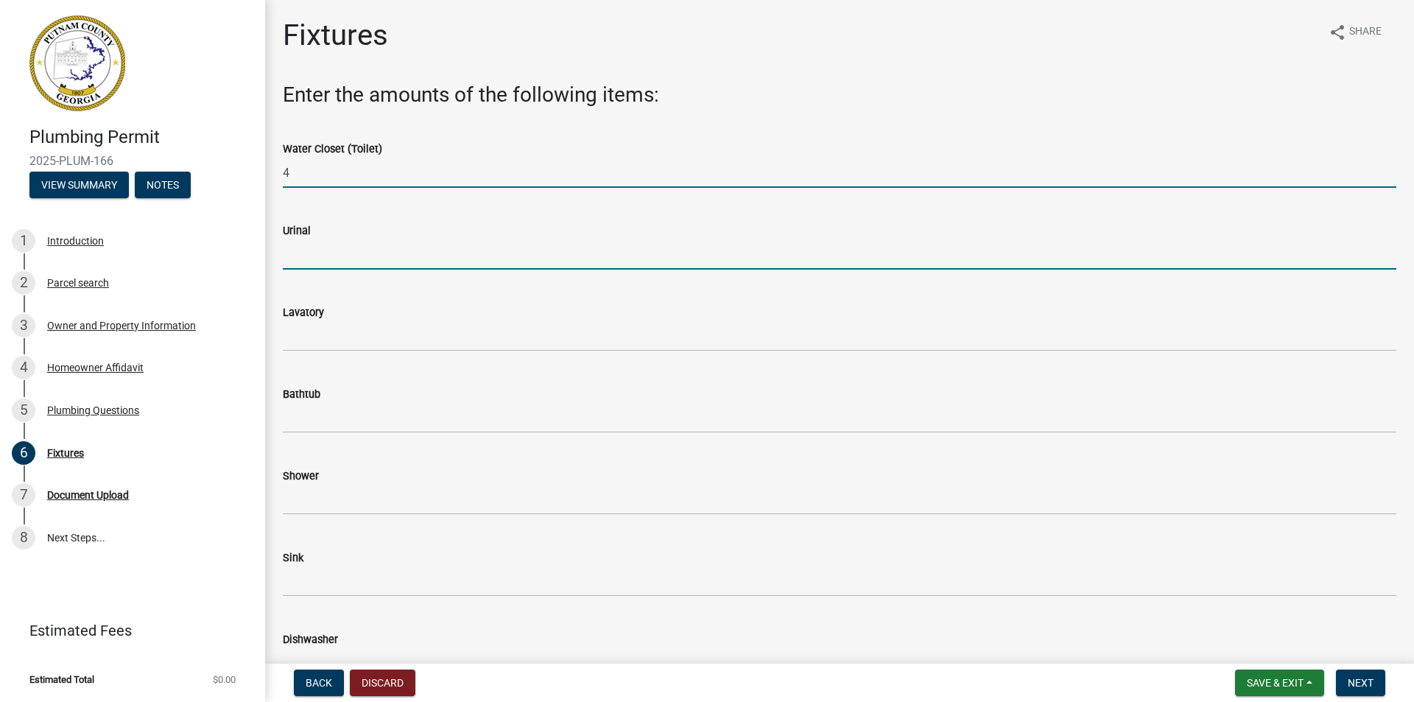
click at [307, 259] on input "text" at bounding box center [840, 254] width 1114 height 30
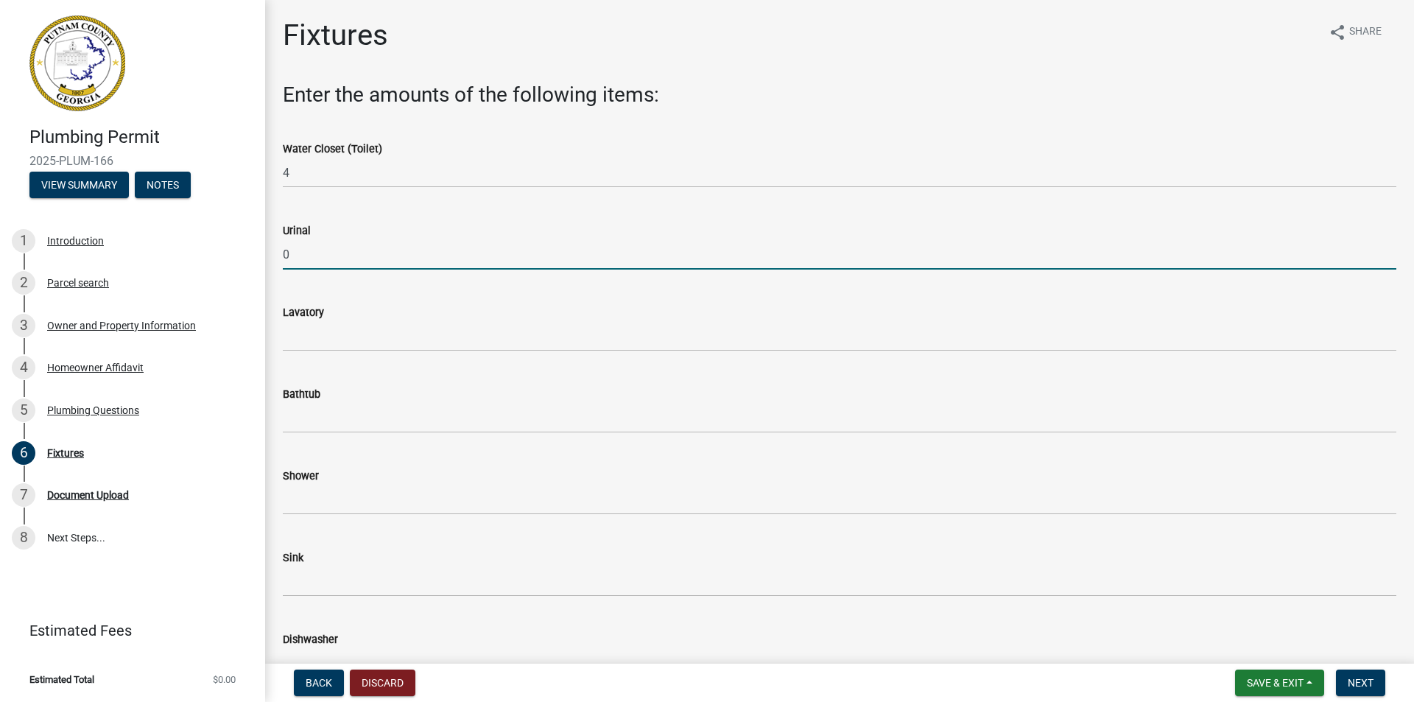
type input "0"
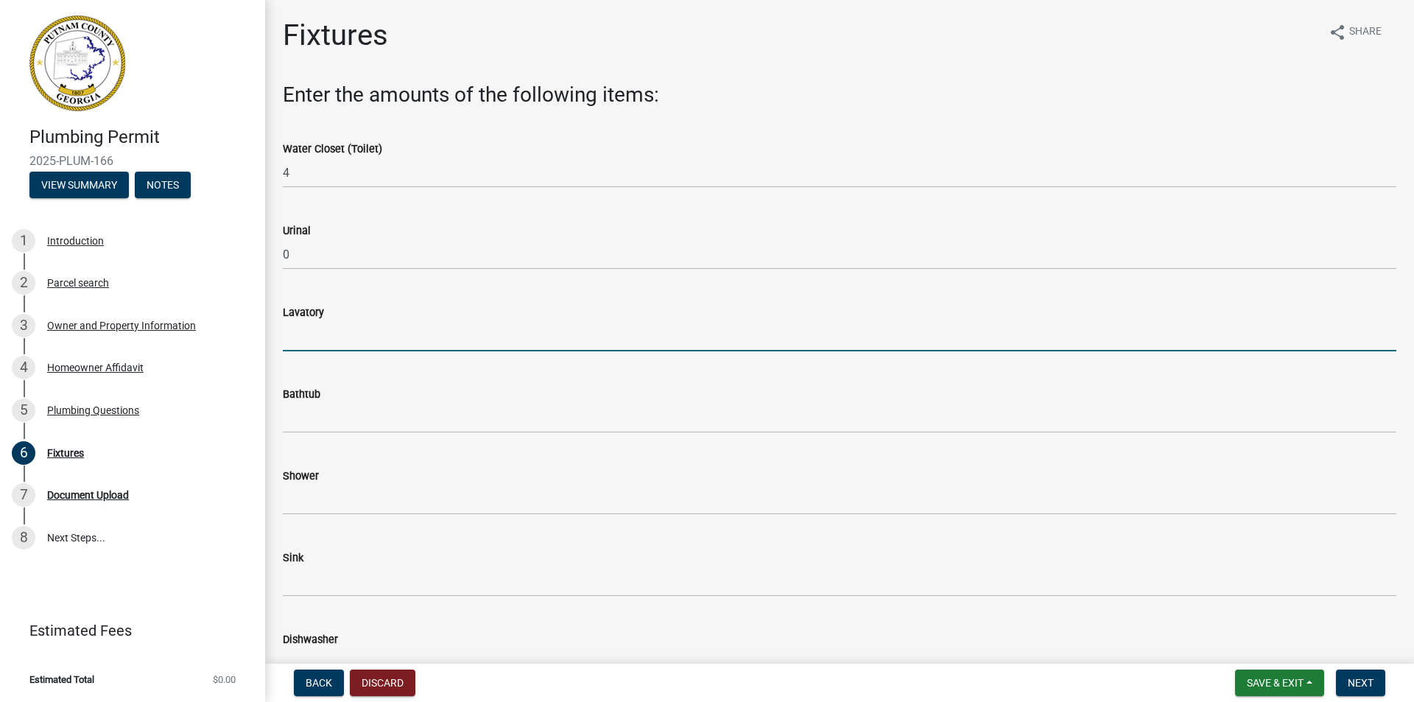
click at [348, 345] on input "text" at bounding box center [840, 336] width 1114 height 30
type input "4"
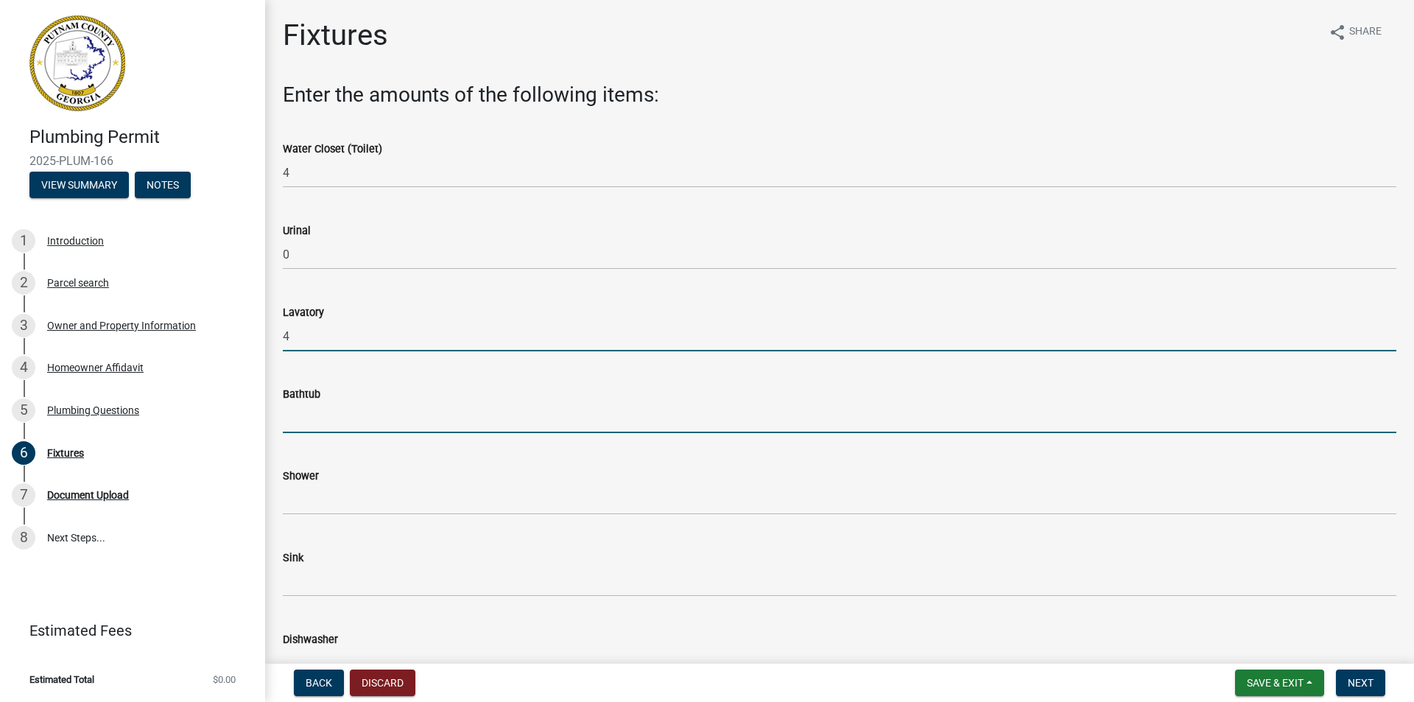
click at [303, 421] on input "text" at bounding box center [840, 418] width 1114 height 30
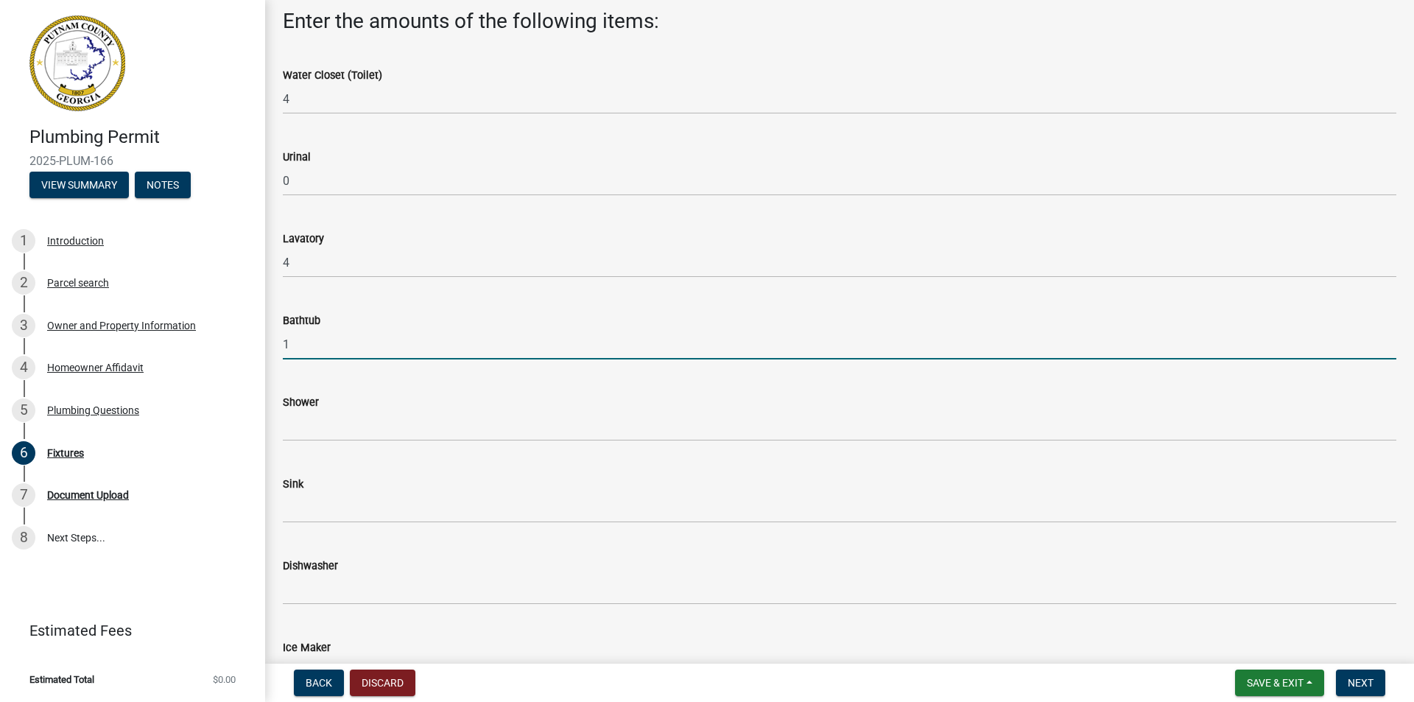
scroll to position [147, 0]
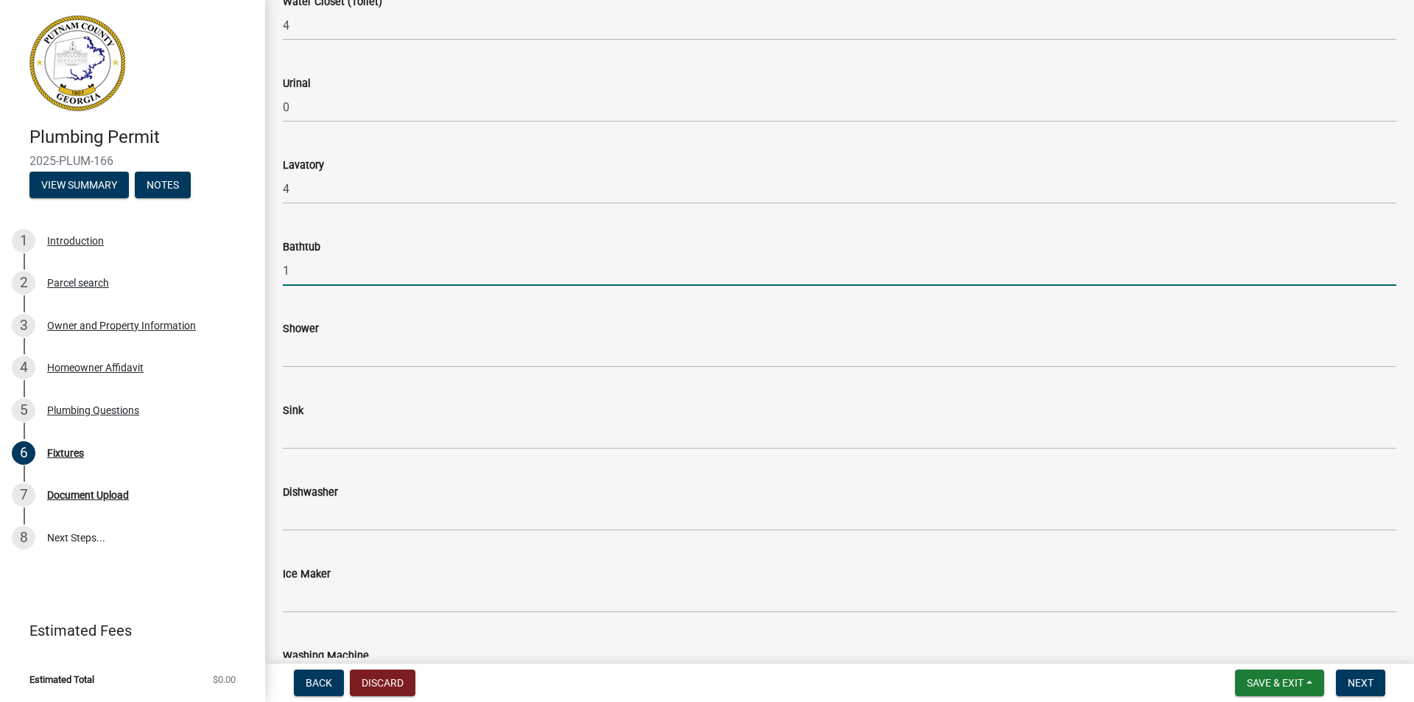
type input "1"
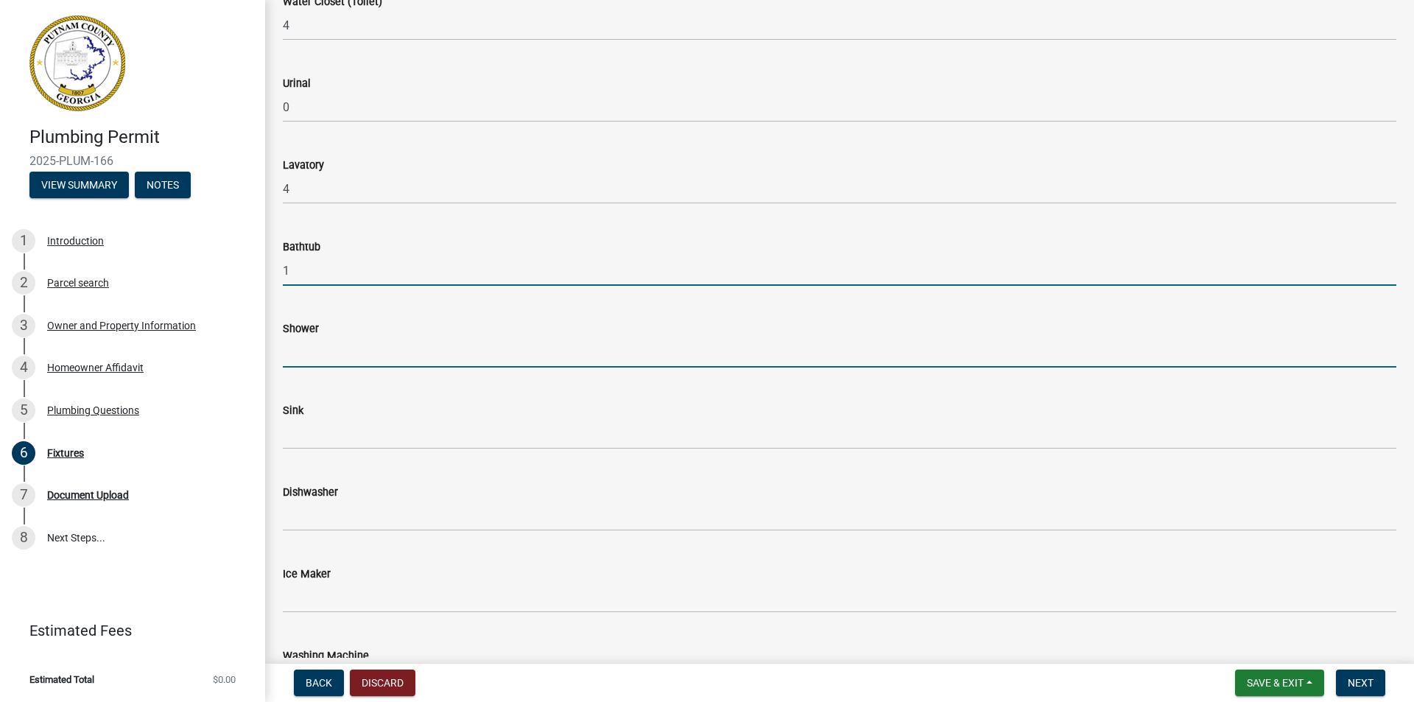
click at [315, 353] on input "text" at bounding box center [840, 352] width 1114 height 30
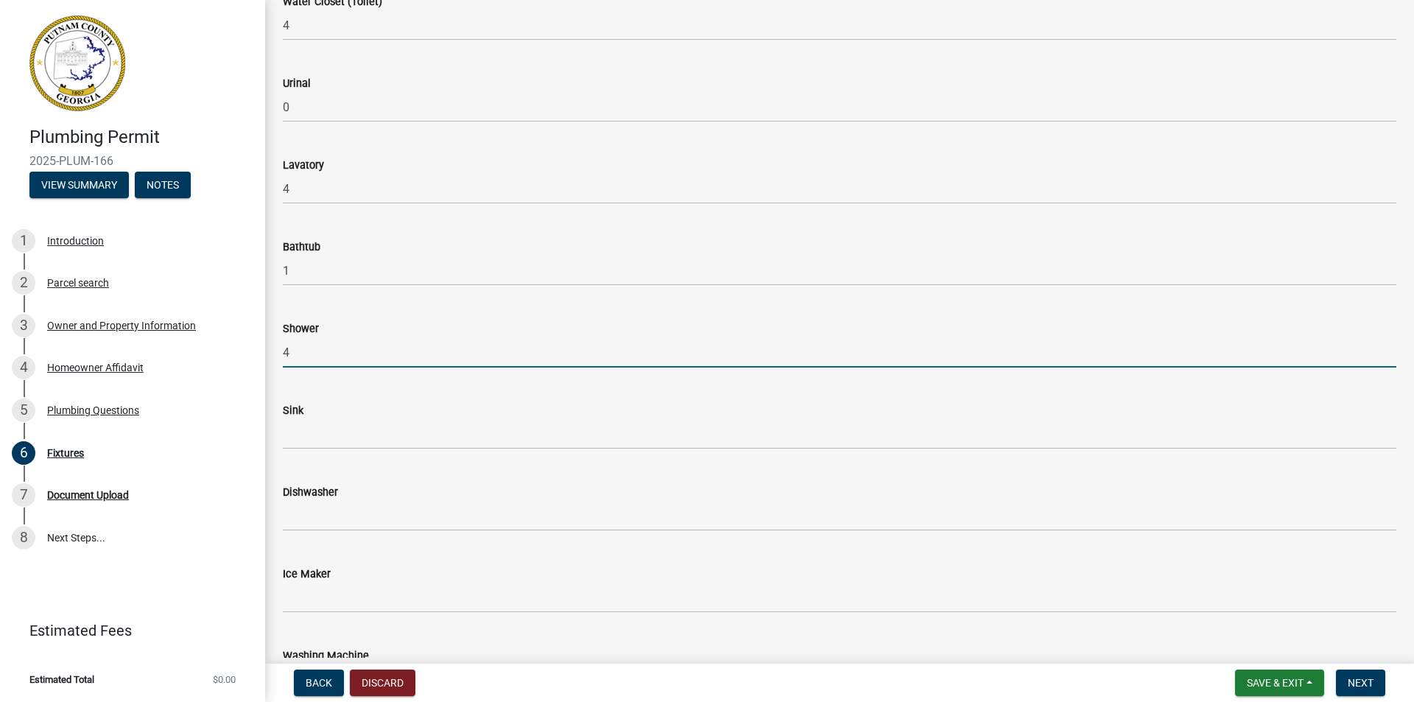
scroll to position [295, 0]
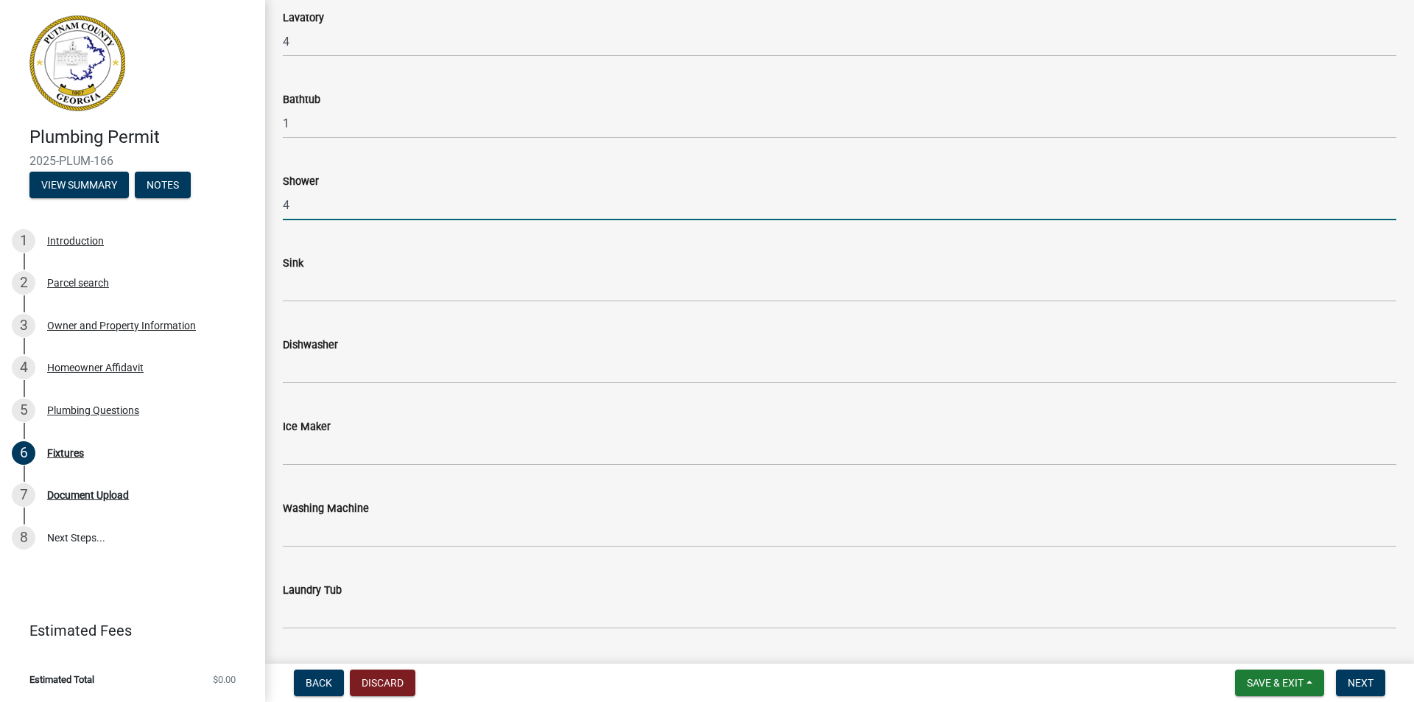
type input "4"
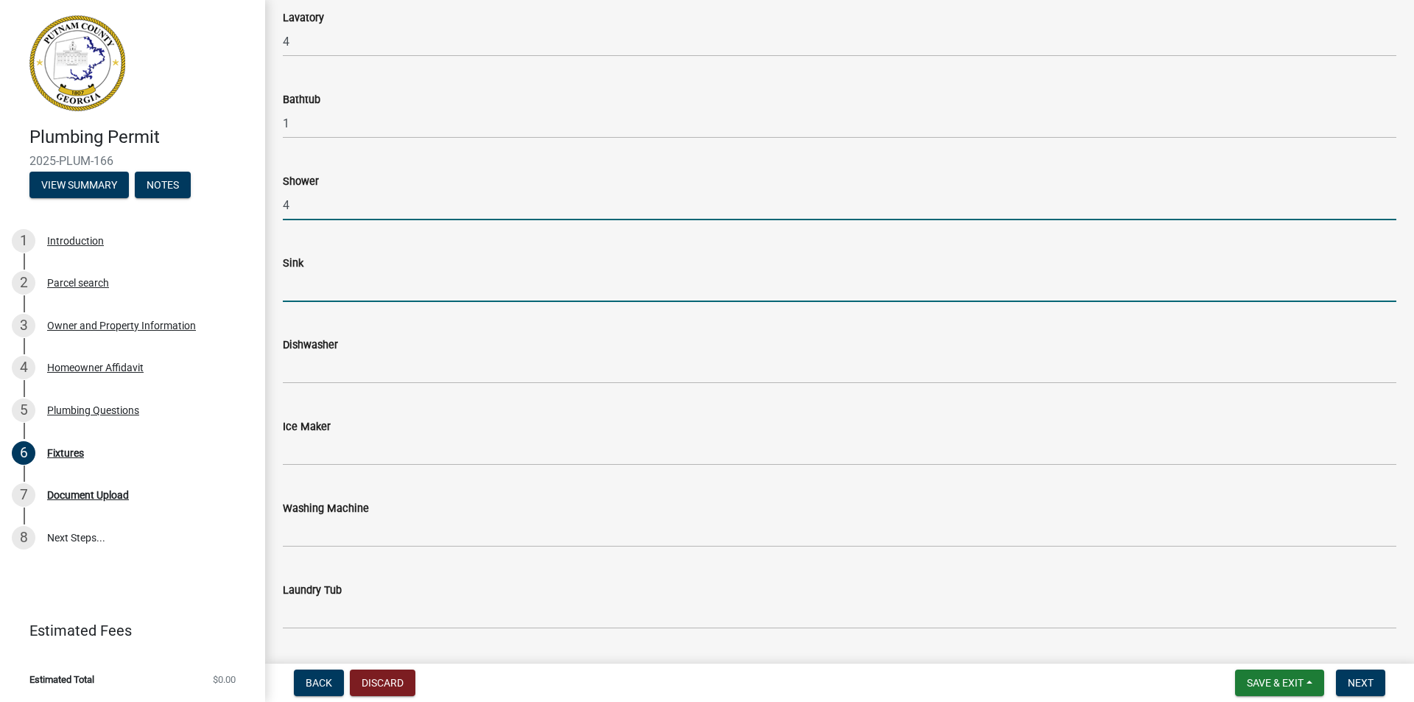
click at [316, 281] on input "text" at bounding box center [840, 287] width 1114 height 30
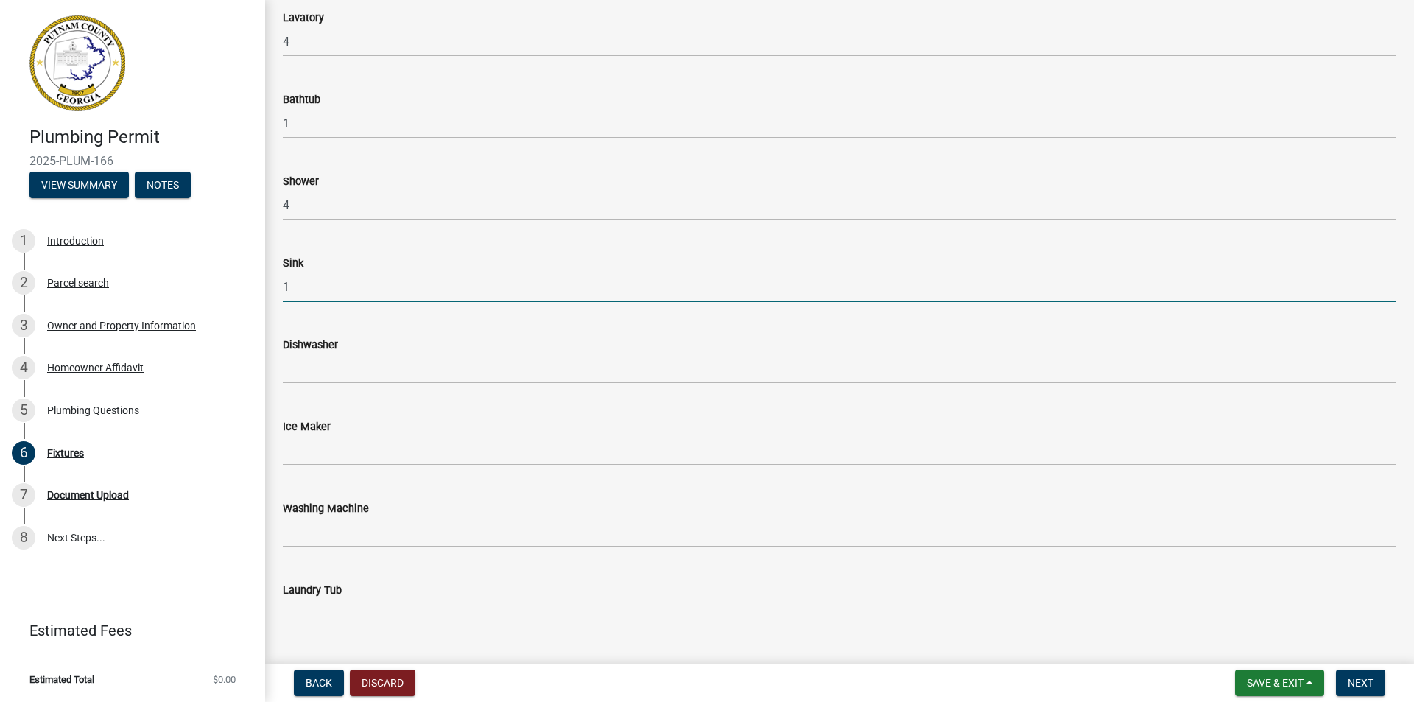
type input "1"
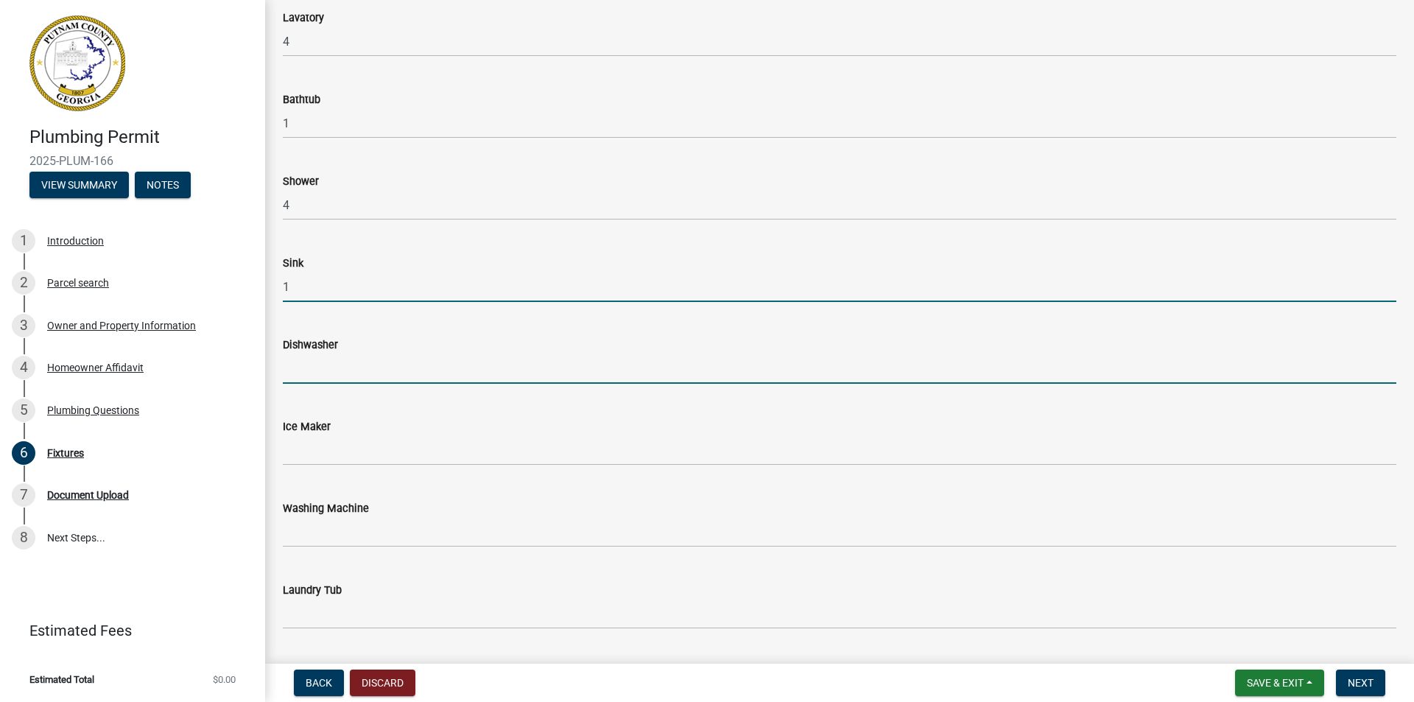
click at [326, 372] on input "text" at bounding box center [840, 369] width 1114 height 30
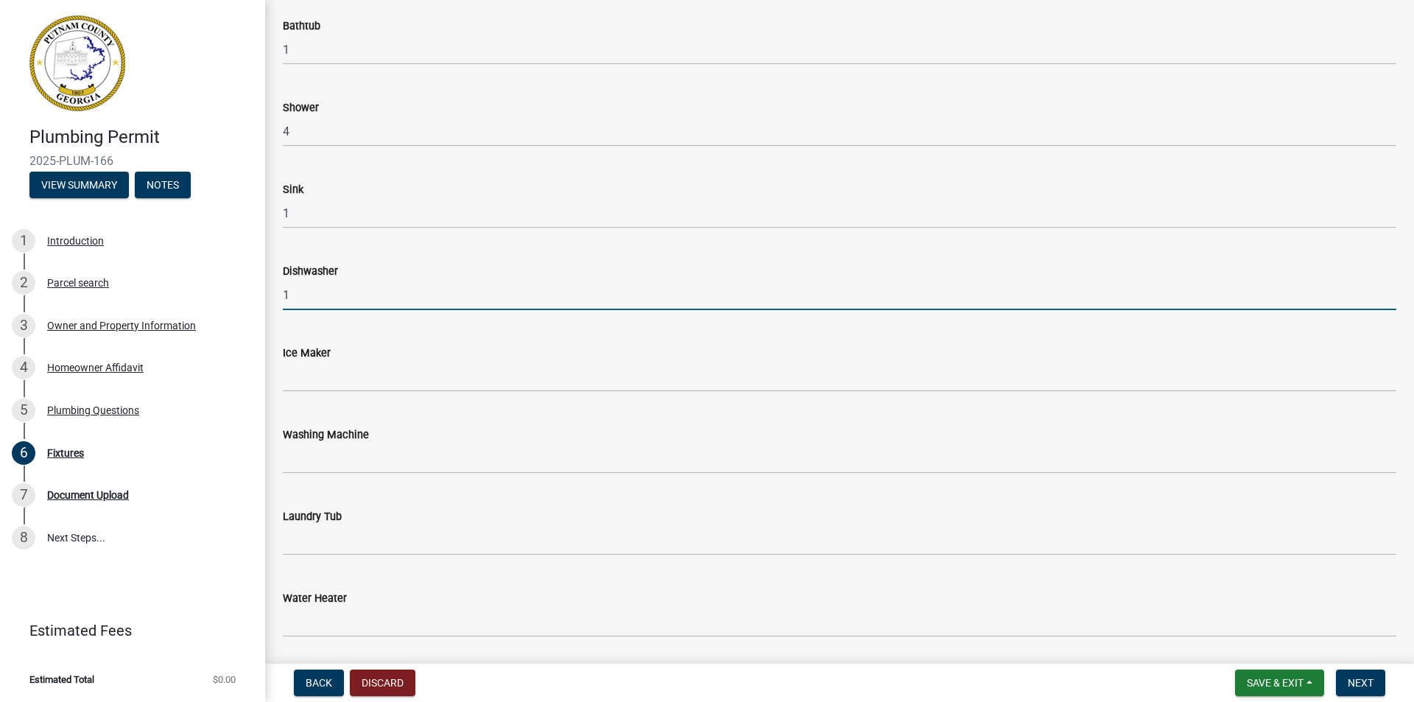
scroll to position [516, 0]
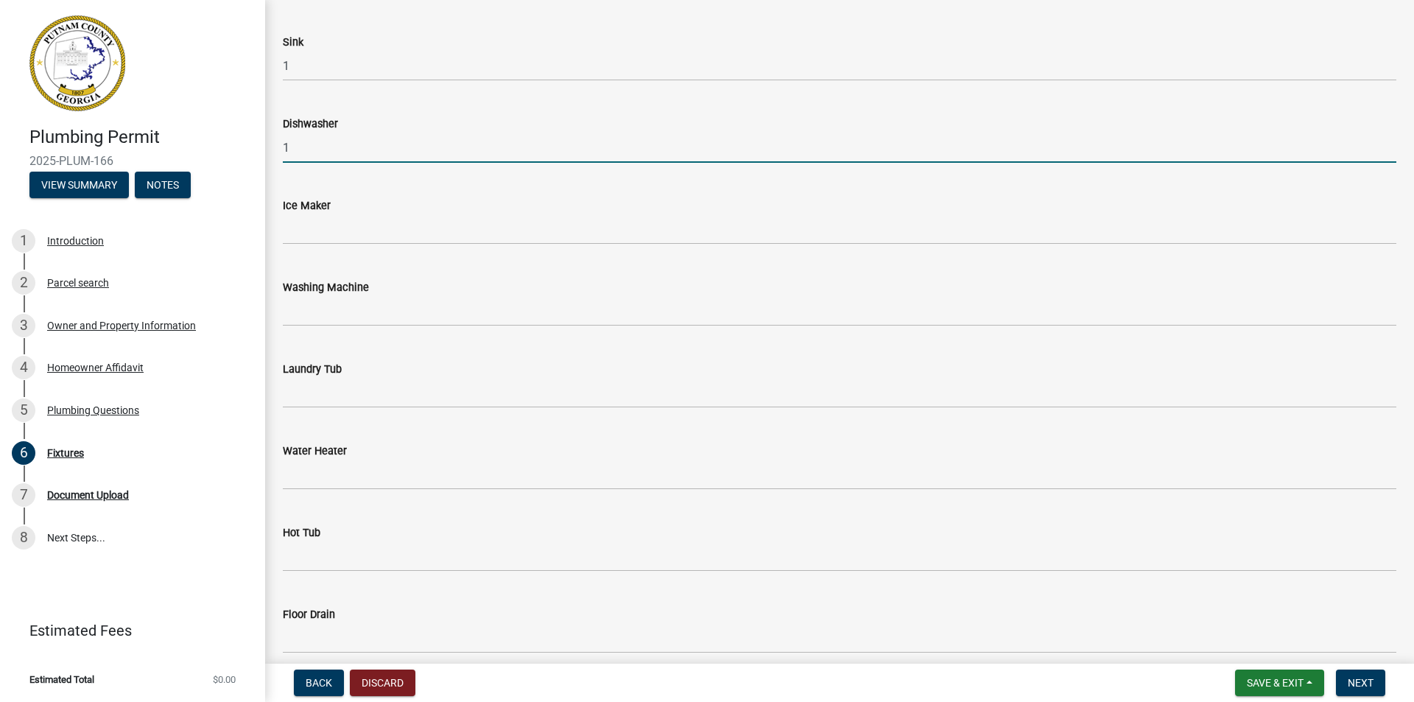
type input "1"
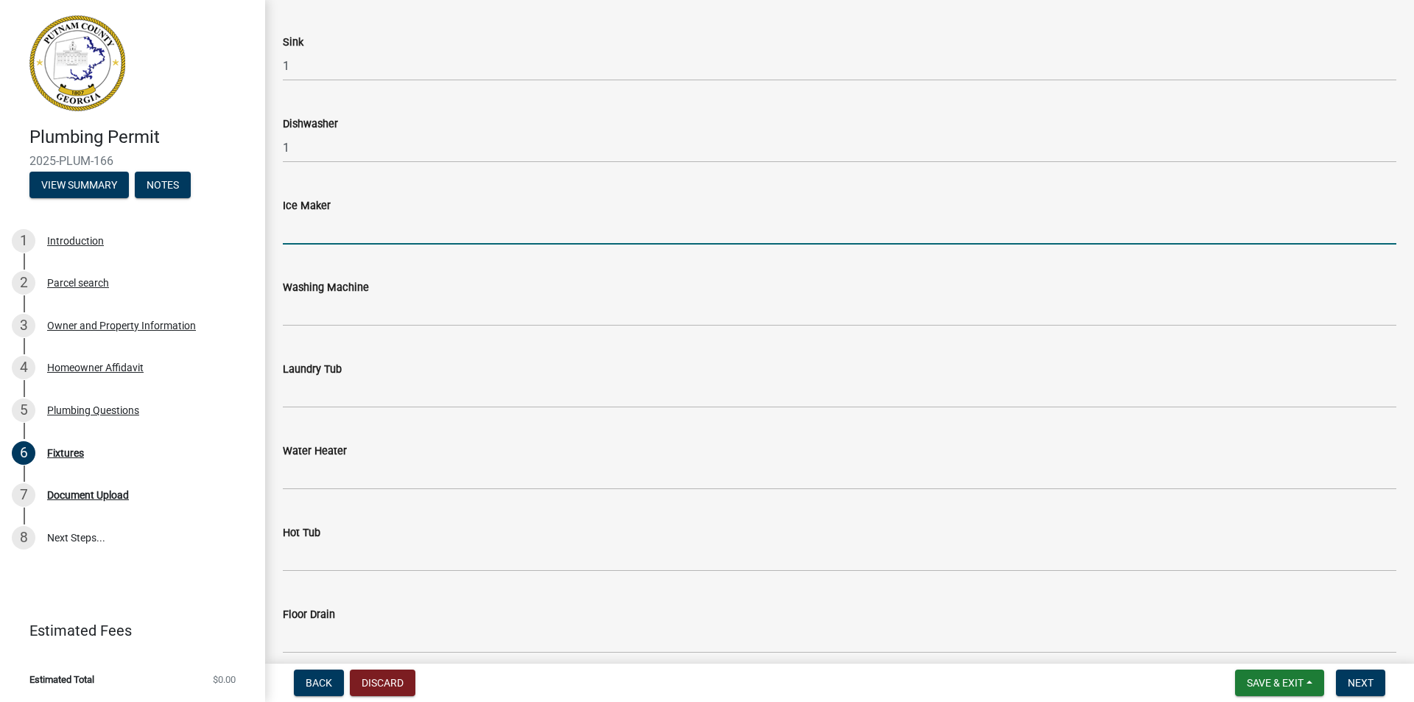
click at [311, 231] on input "text" at bounding box center [840, 229] width 1114 height 30
type input "0"
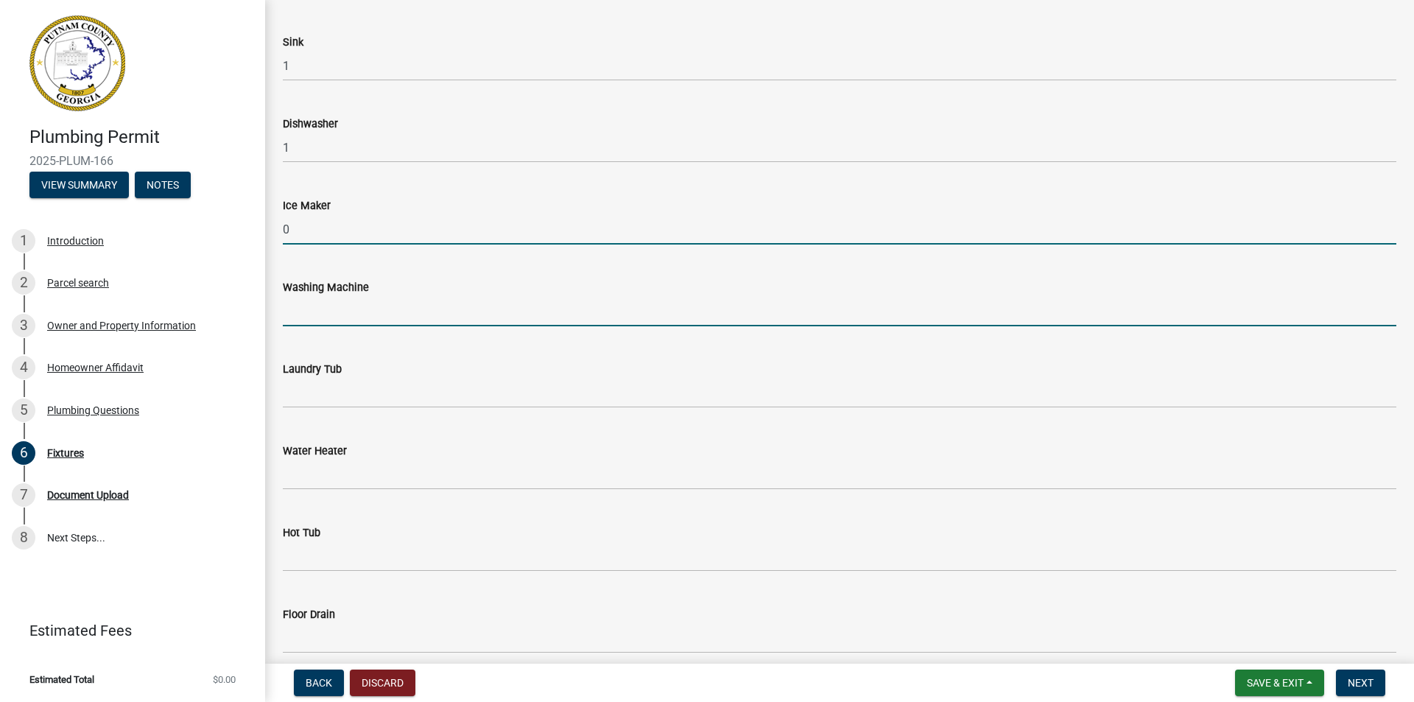
click at [308, 312] on input "text" at bounding box center [840, 311] width 1114 height 30
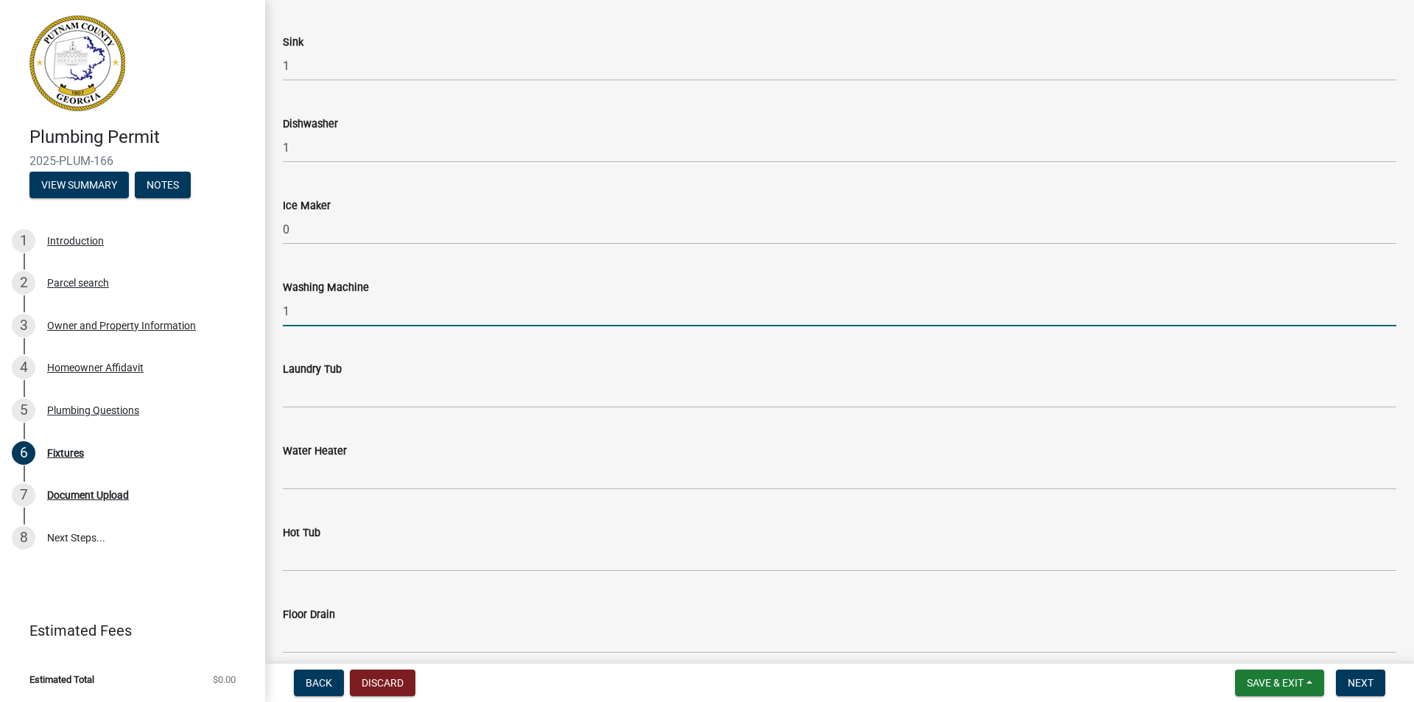
scroll to position [589, 0]
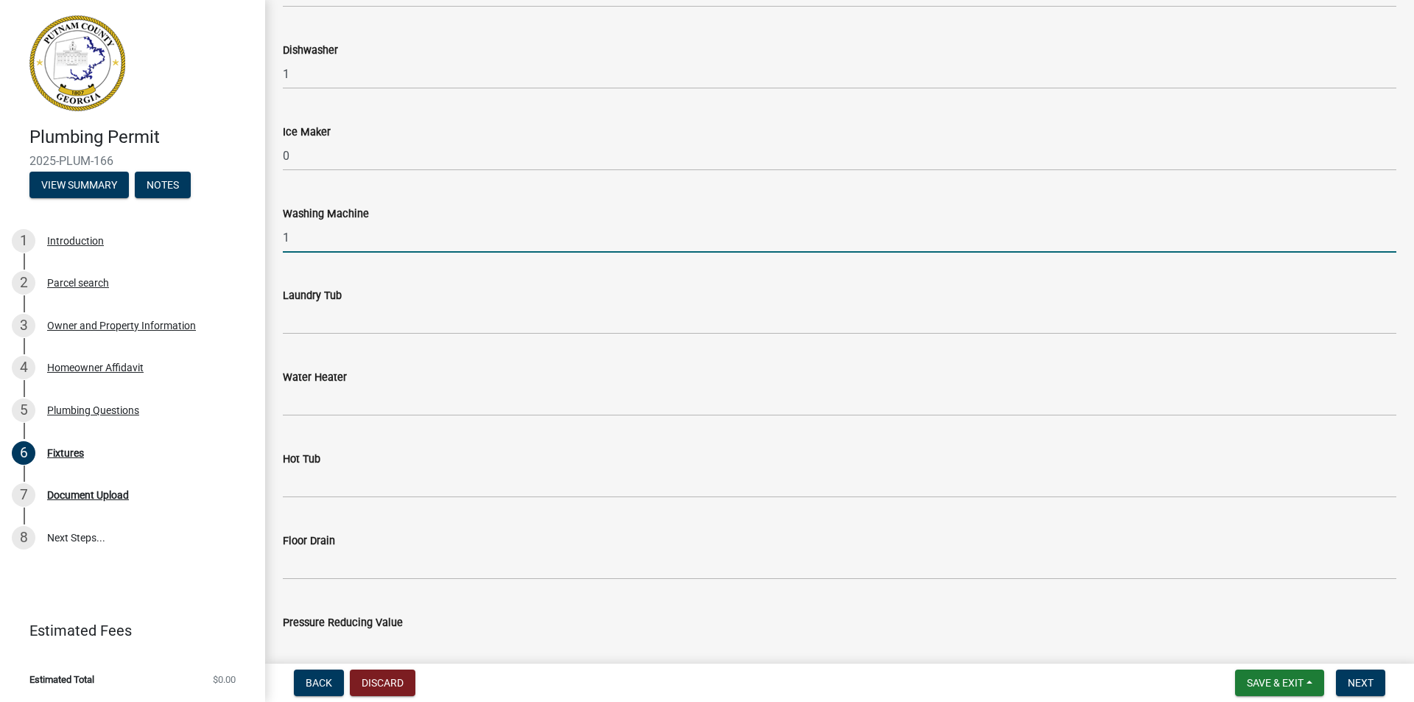
type input "1"
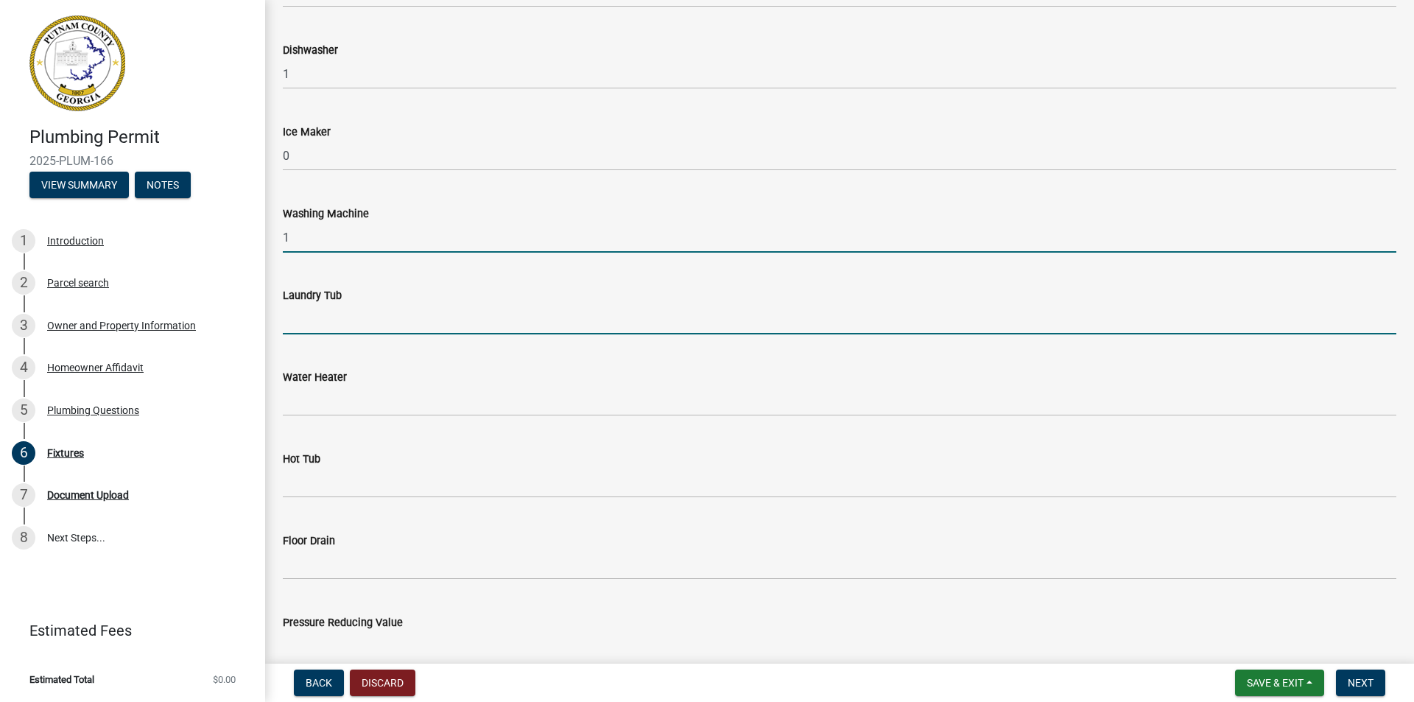
click at [324, 326] on input "text" at bounding box center [840, 319] width 1114 height 30
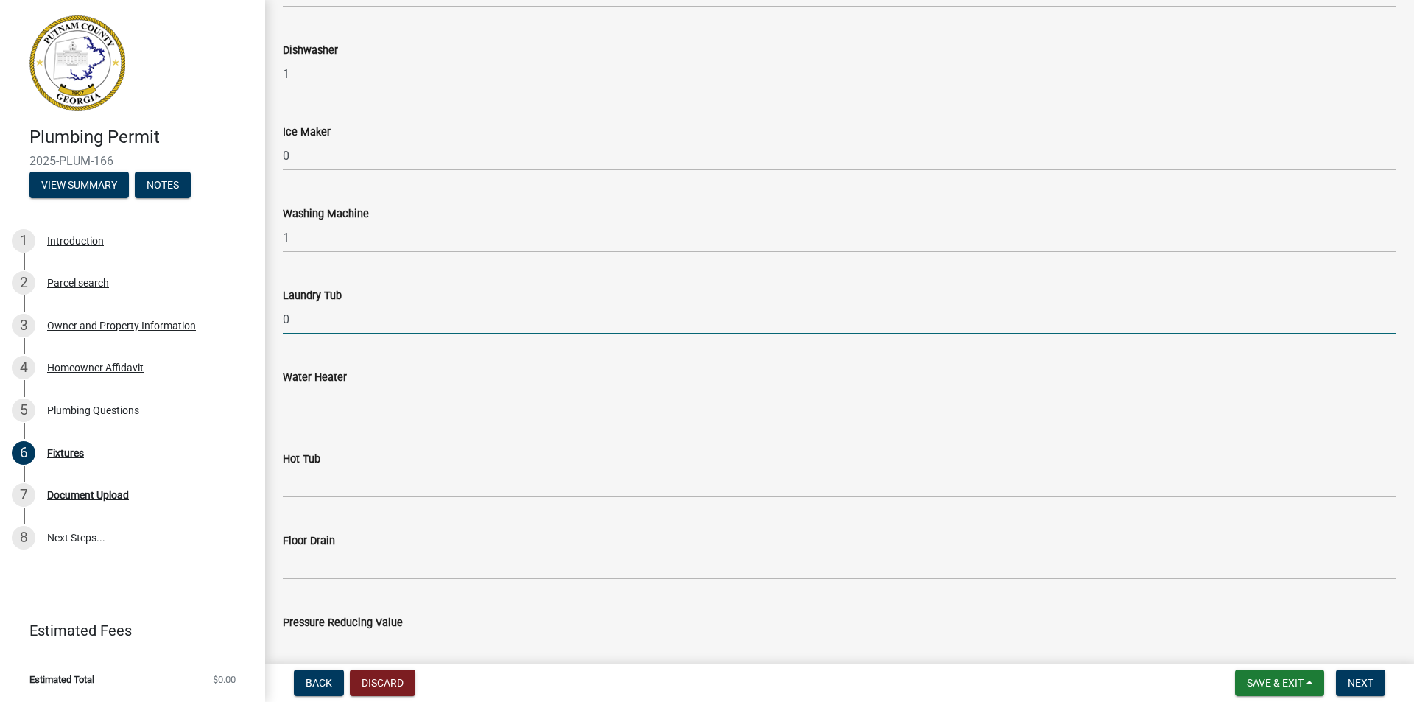
scroll to position [663, 0]
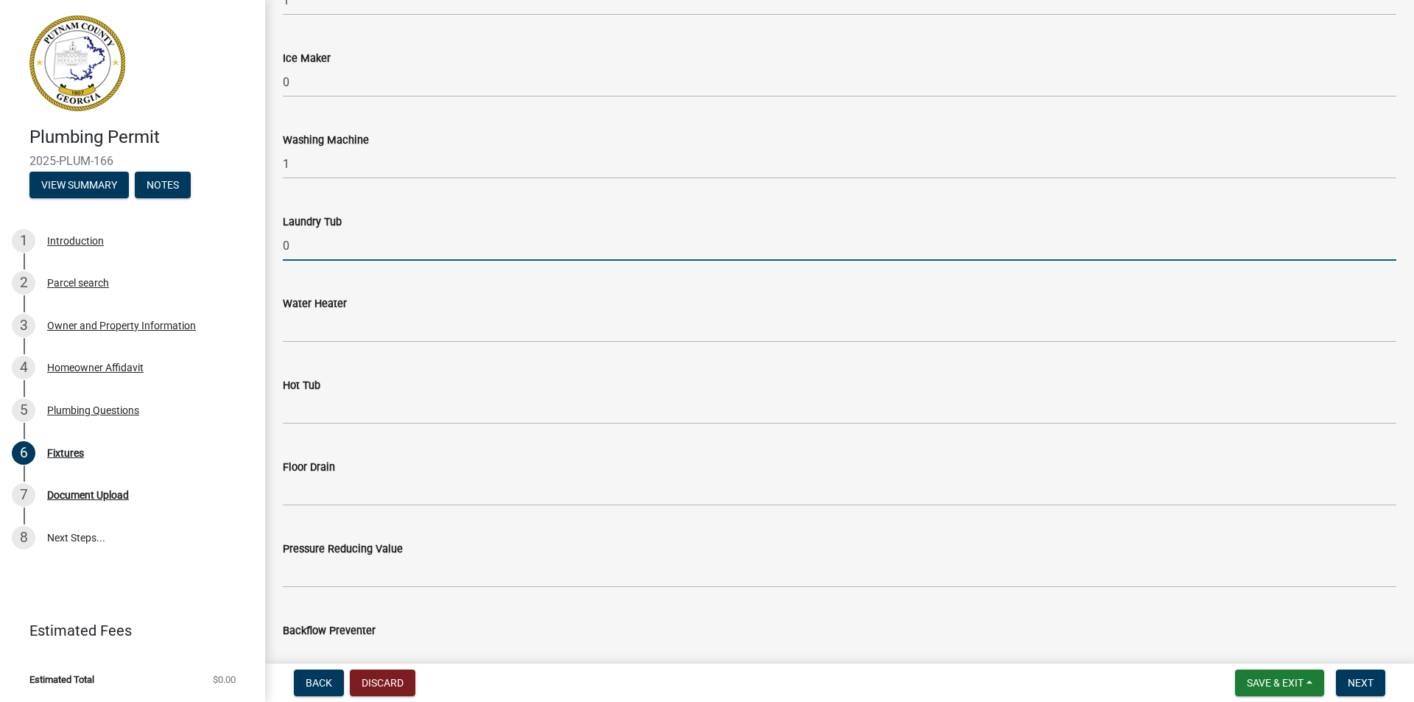
type input "0"
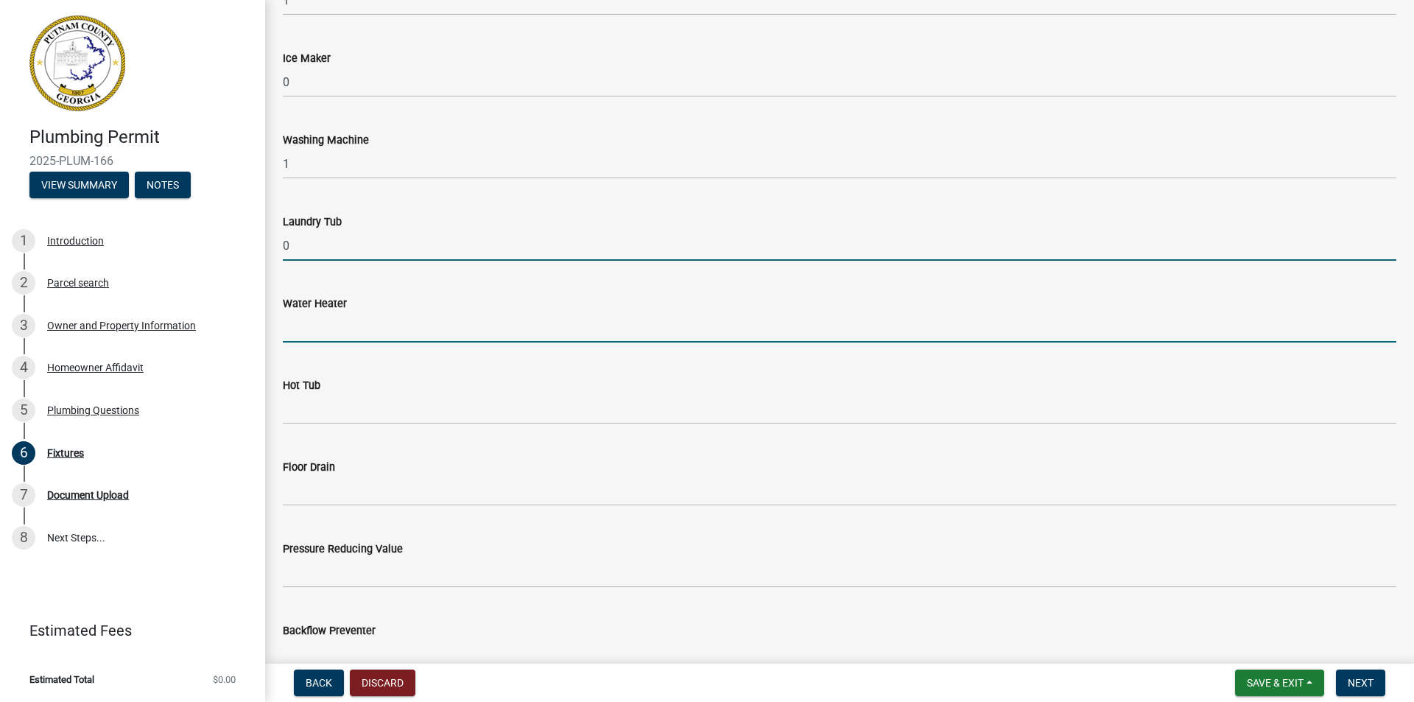
click at [325, 327] on input "text" at bounding box center [840, 327] width 1114 height 30
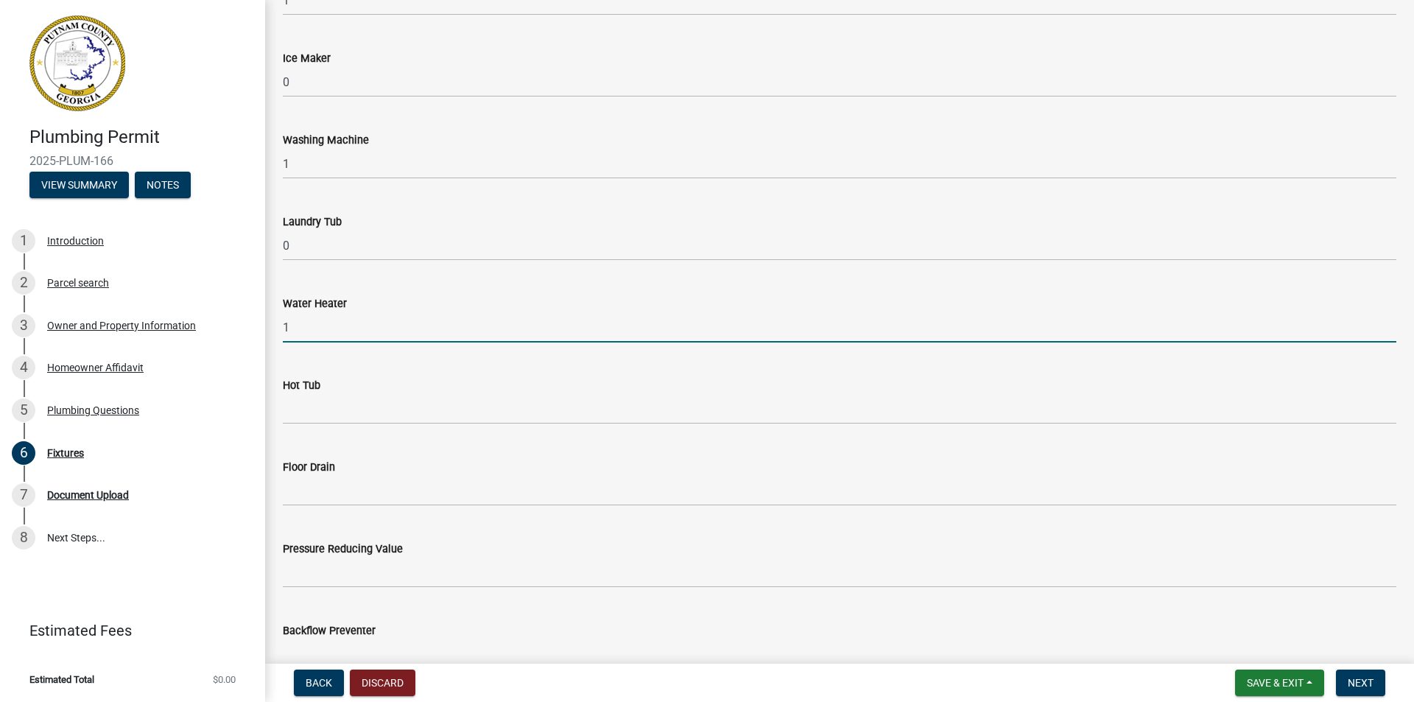
scroll to position [810, 0]
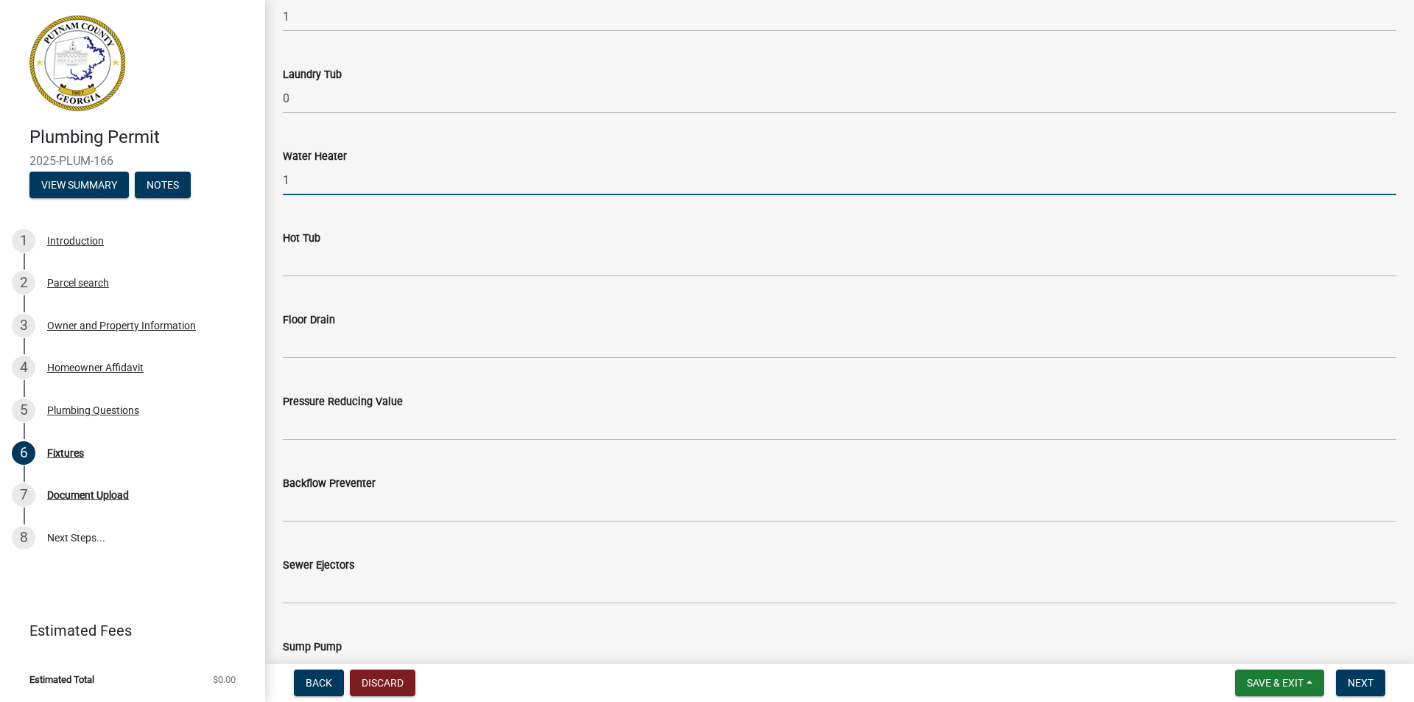
type input "1"
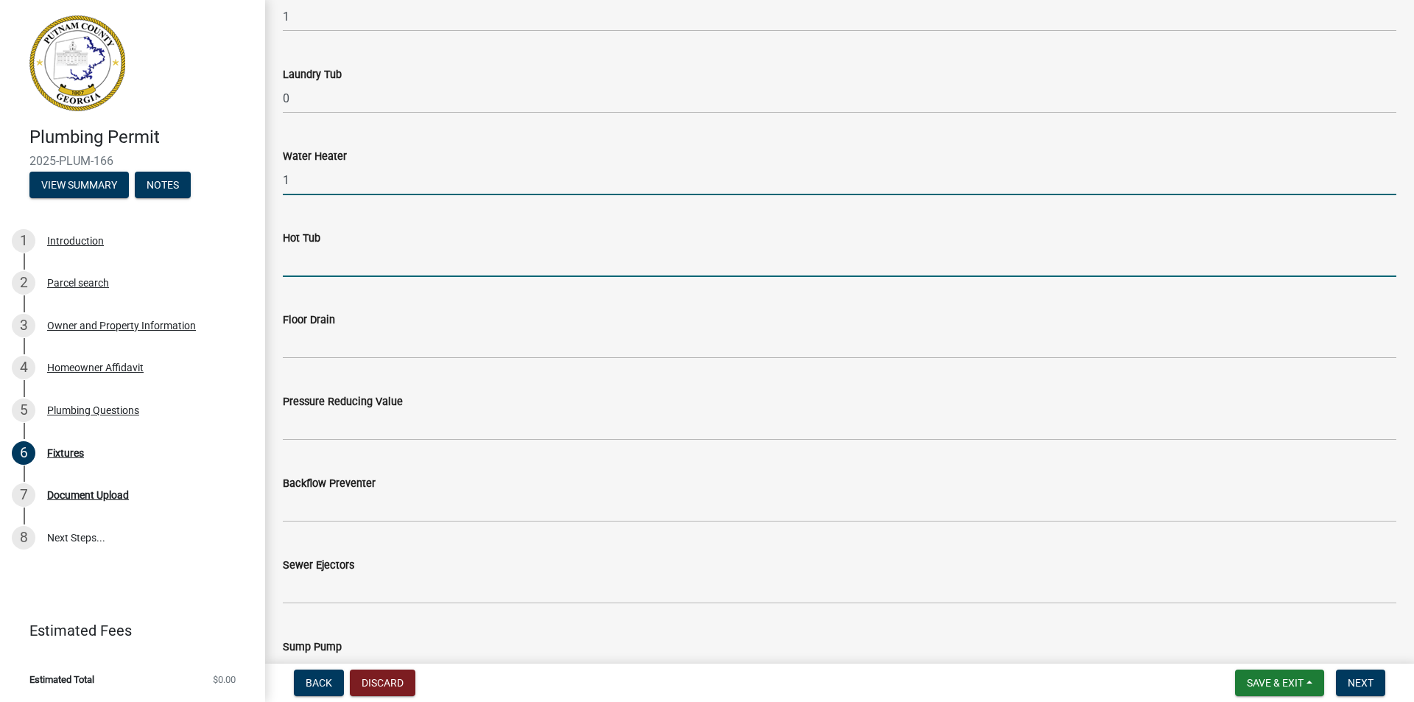
click at [336, 270] on input "text" at bounding box center [840, 262] width 1114 height 30
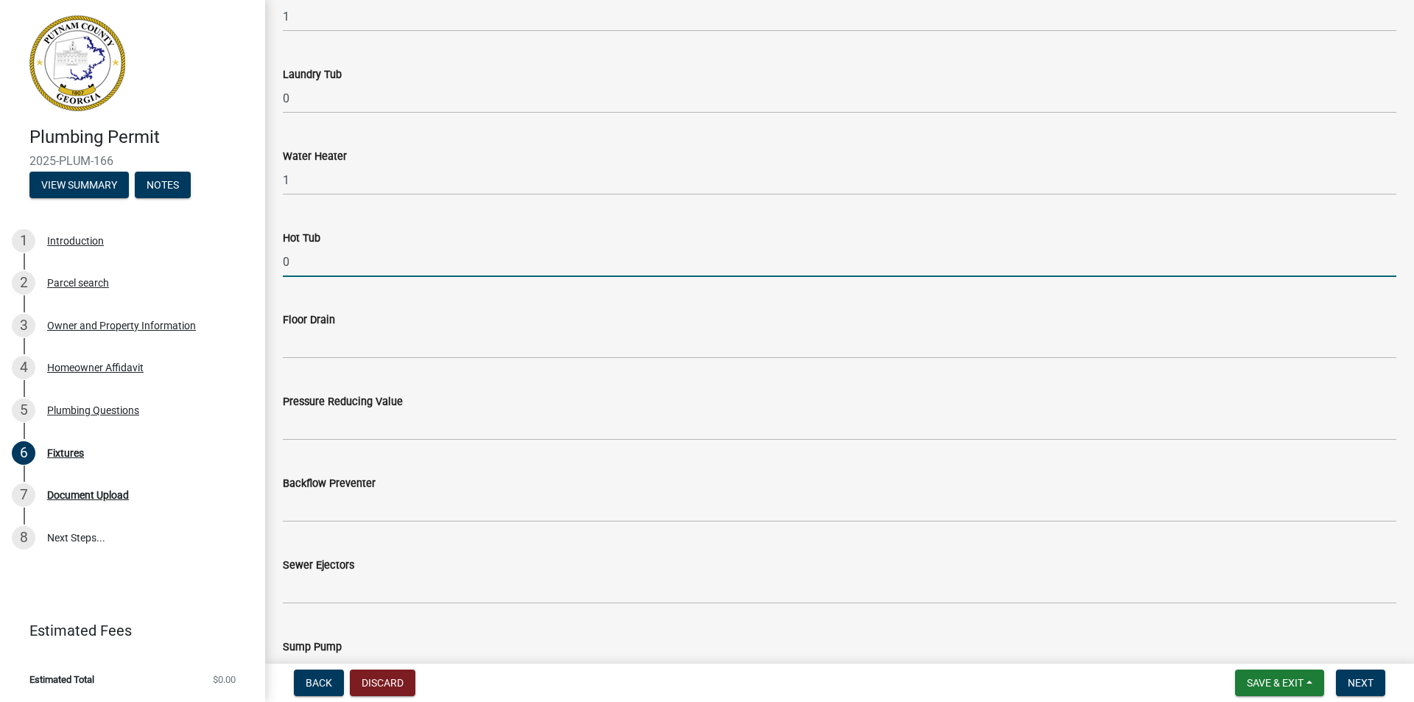
type input "0"
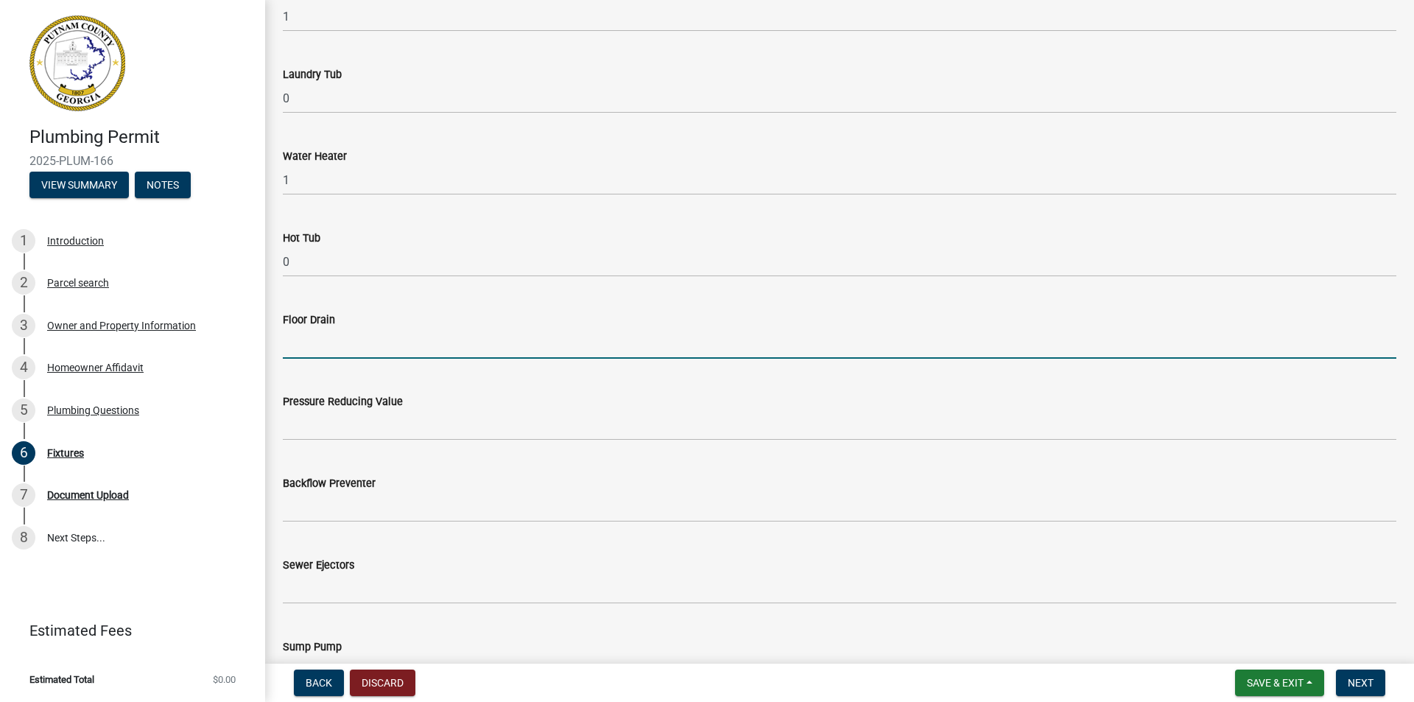
click at [317, 344] on input "text" at bounding box center [840, 343] width 1114 height 30
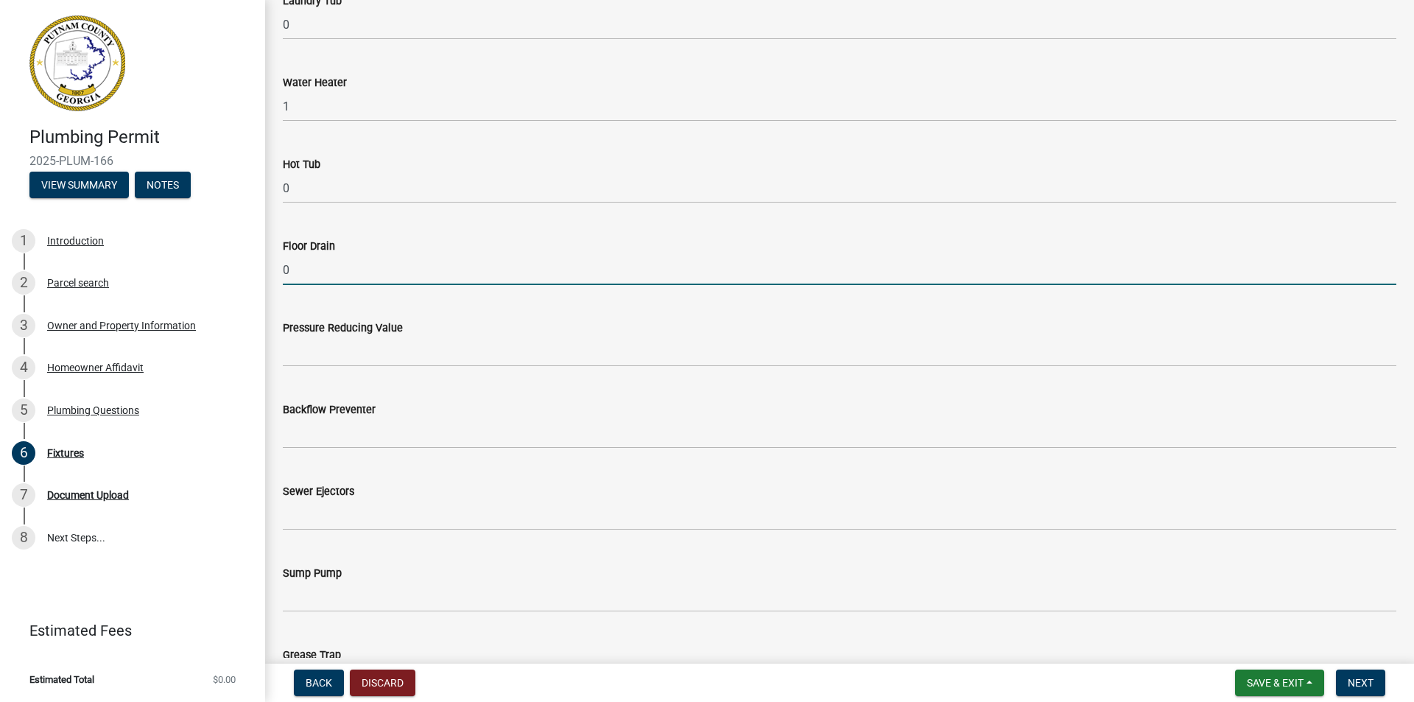
scroll to position [957, 0]
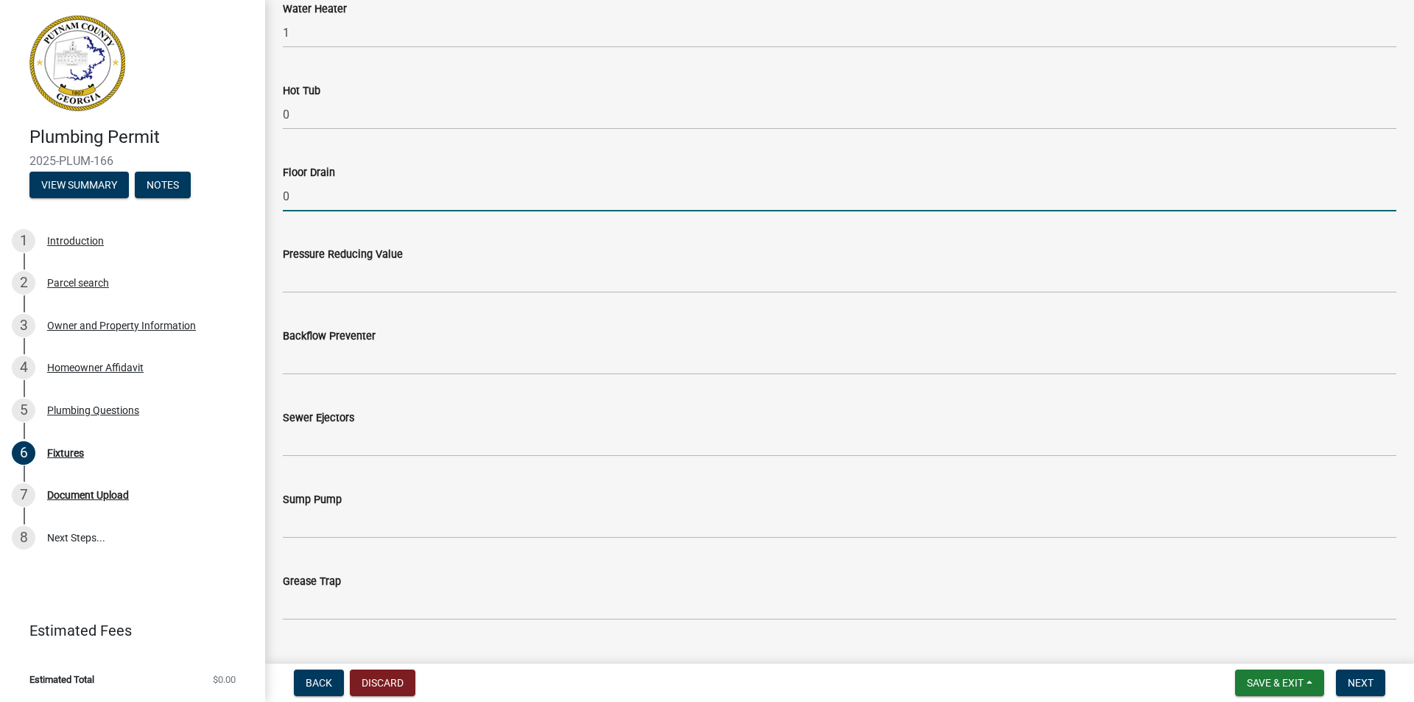
type input "0"
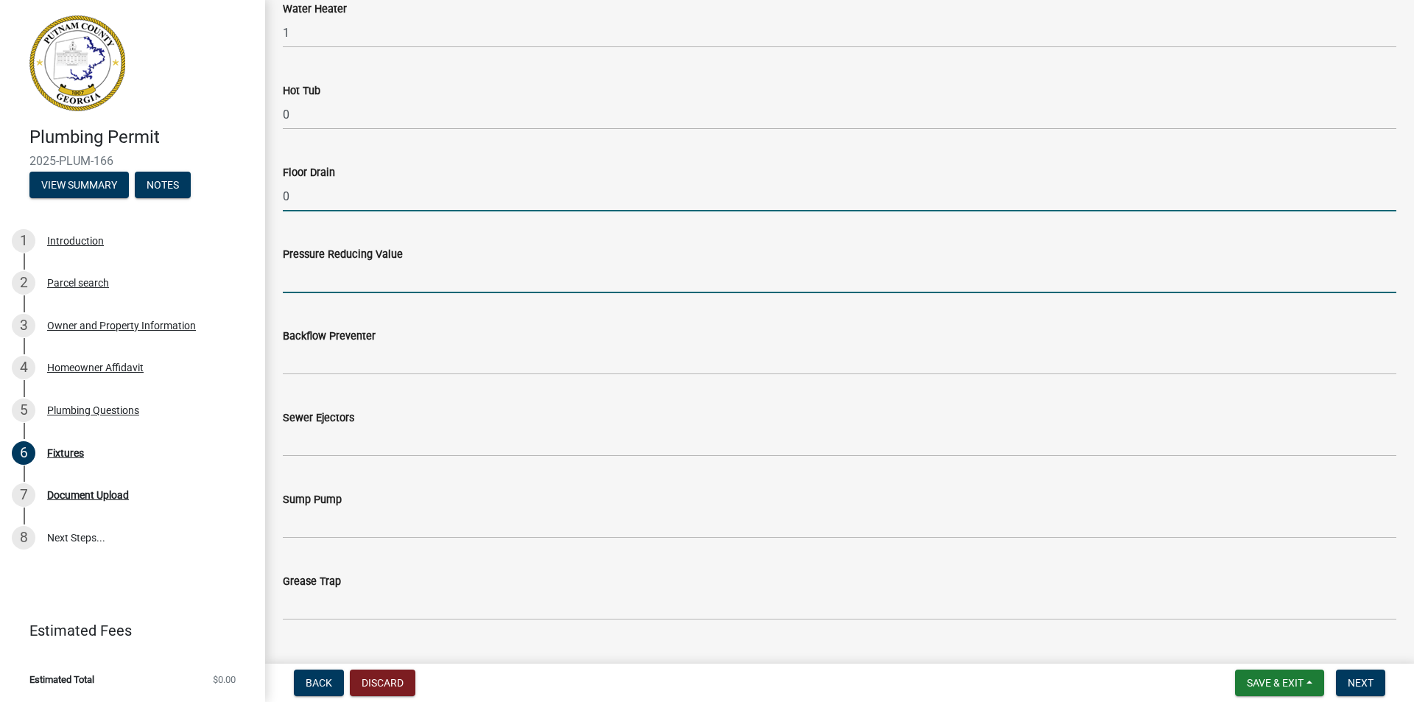
click at [343, 278] on input "text" at bounding box center [840, 278] width 1114 height 30
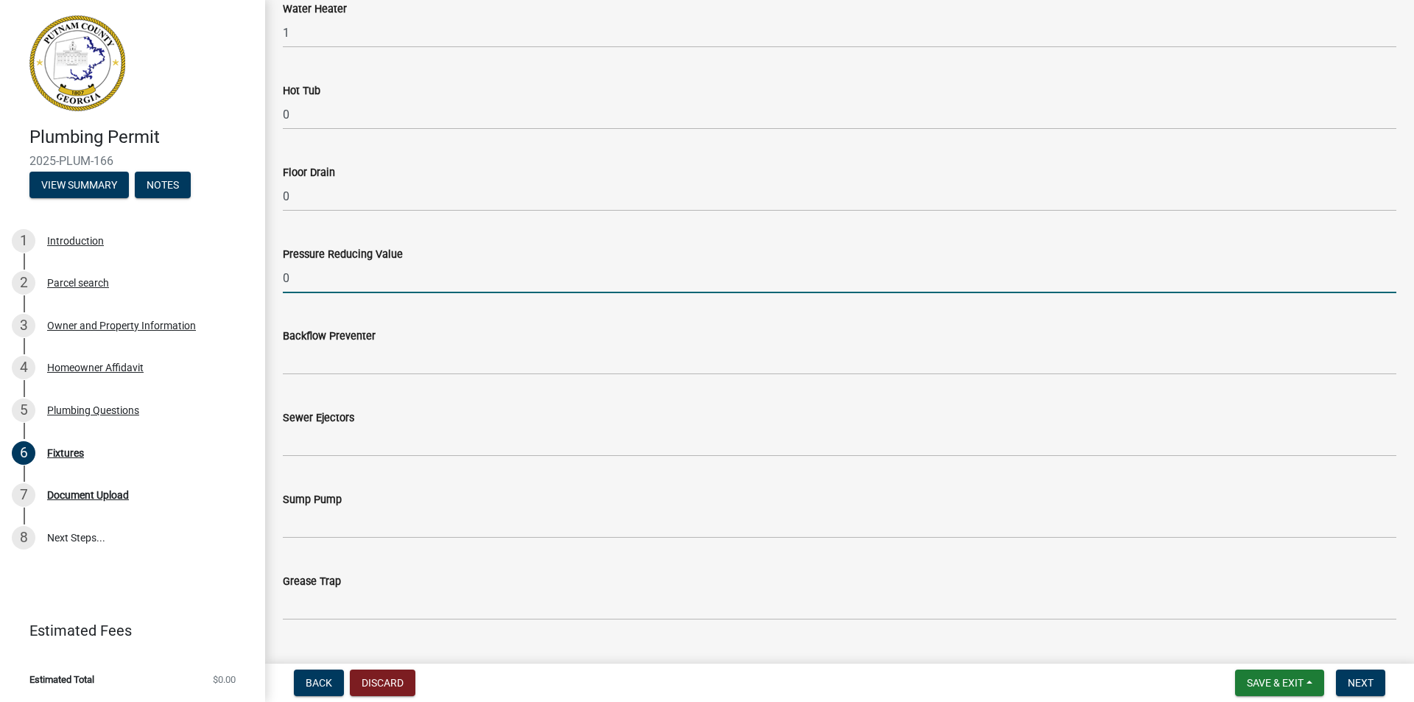
scroll to position [1031, 0]
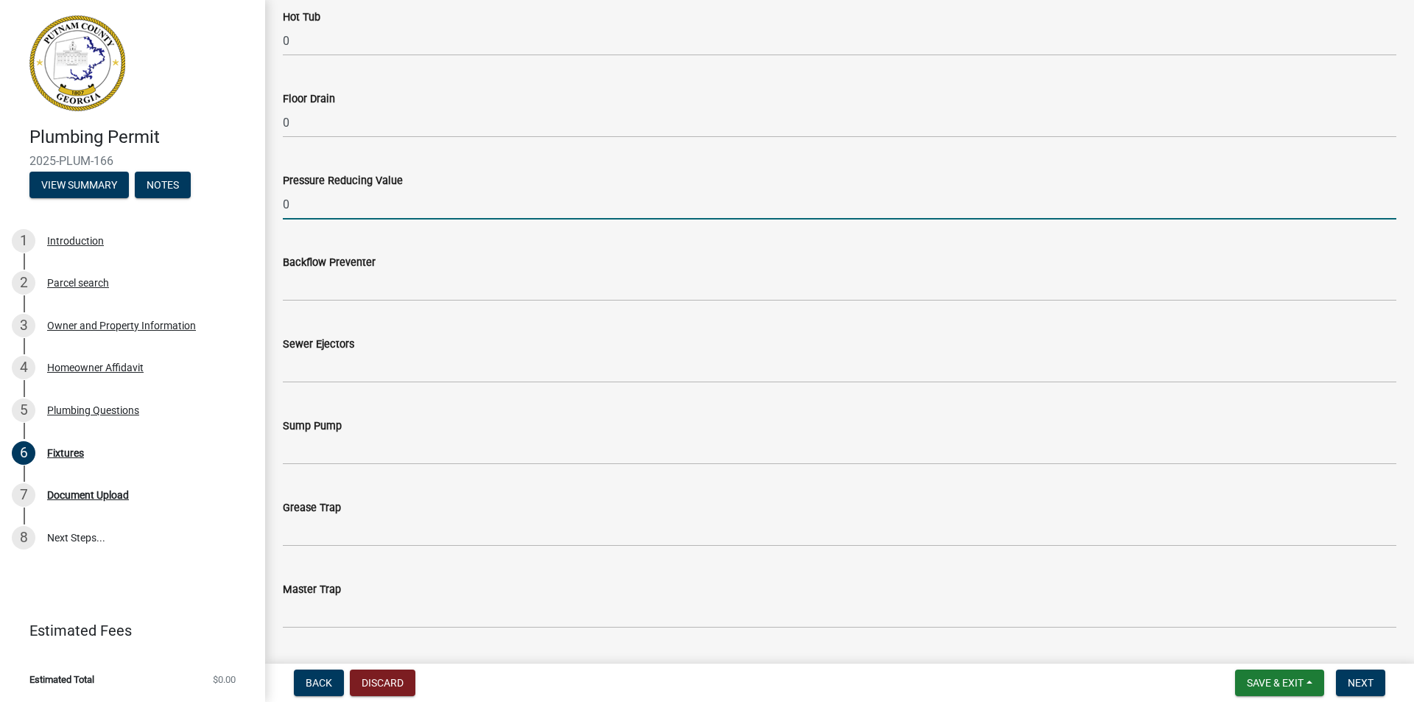
type input "0"
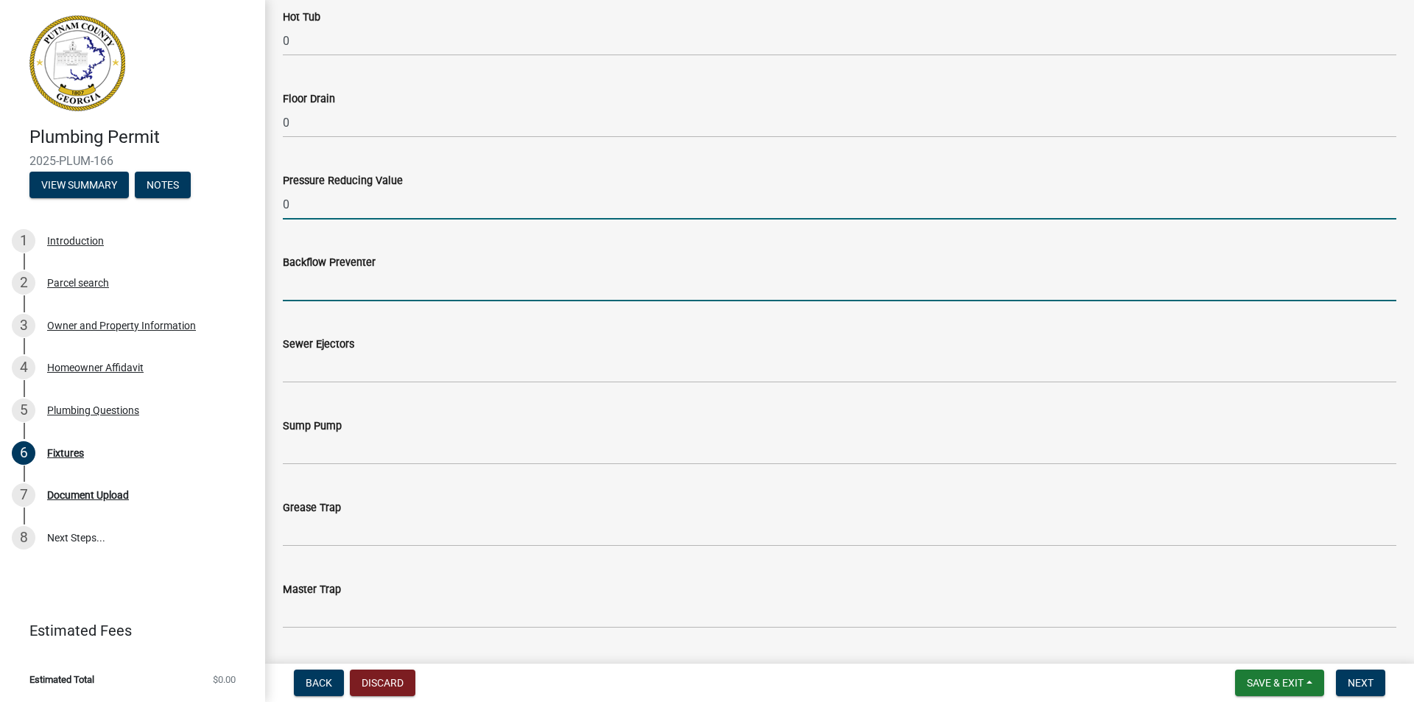
click at [302, 292] on input "text" at bounding box center [840, 286] width 1114 height 30
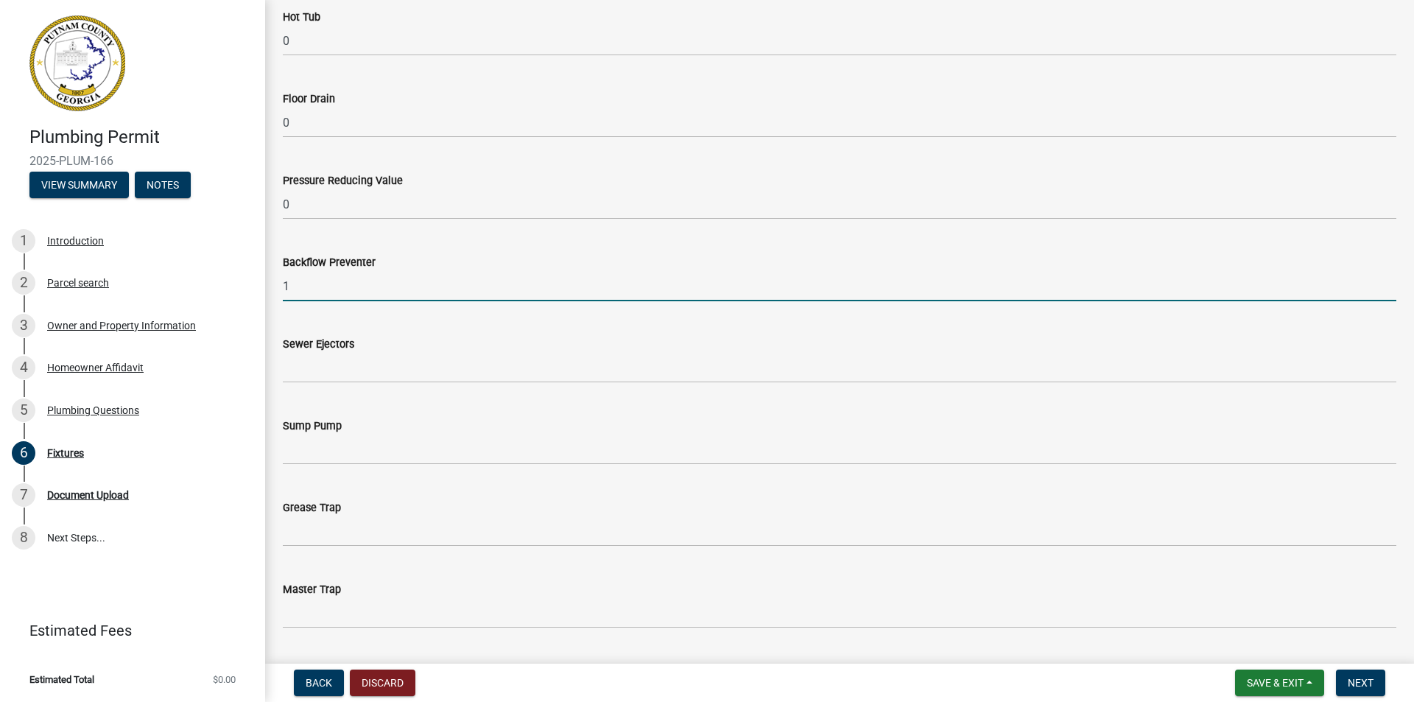
scroll to position [1105, 0]
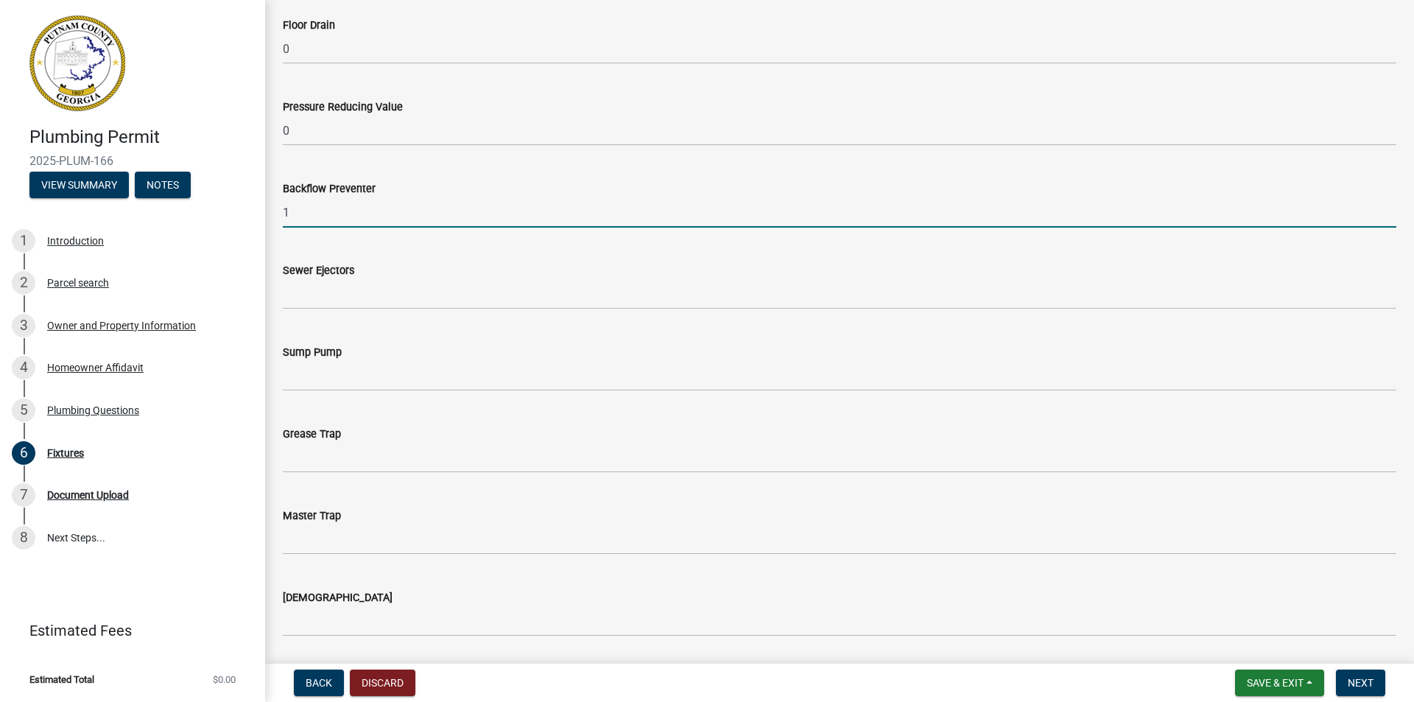
type input "1"
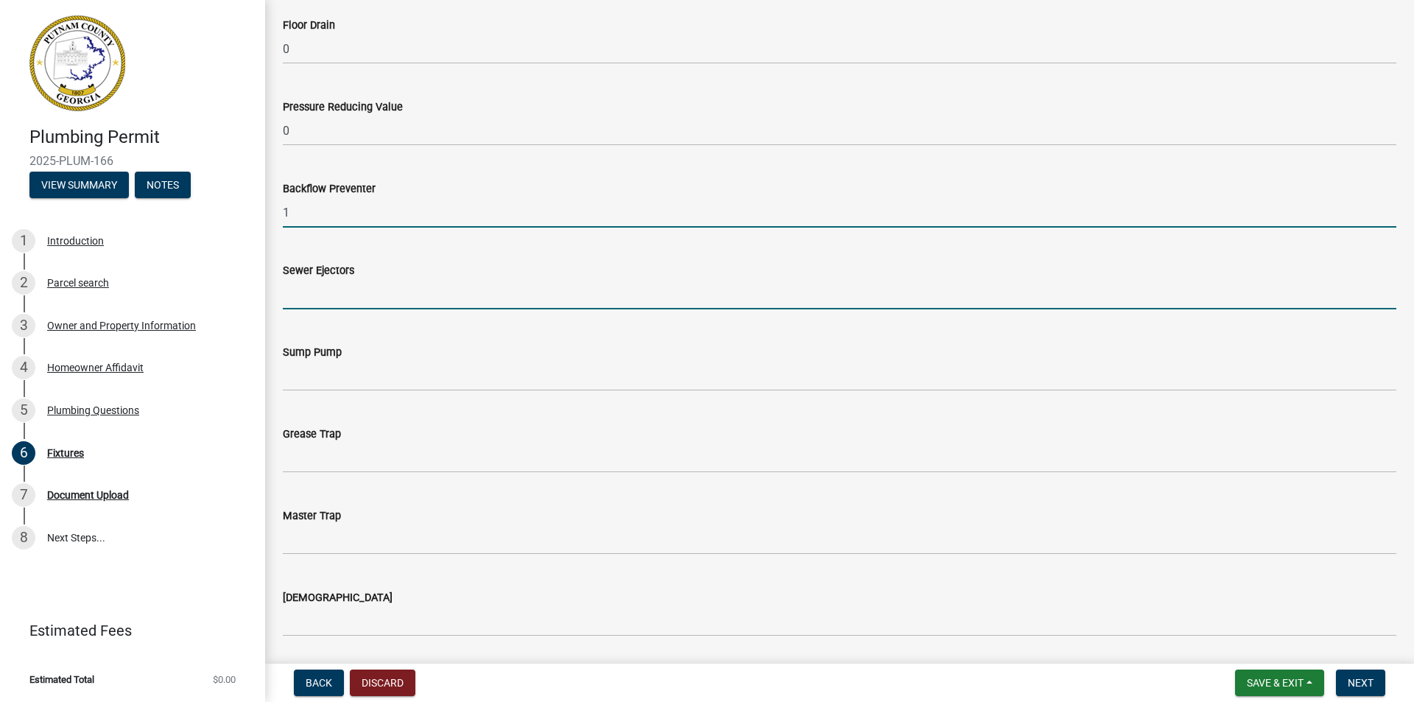
click at [298, 298] on input "text" at bounding box center [840, 294] width 1114 height 30
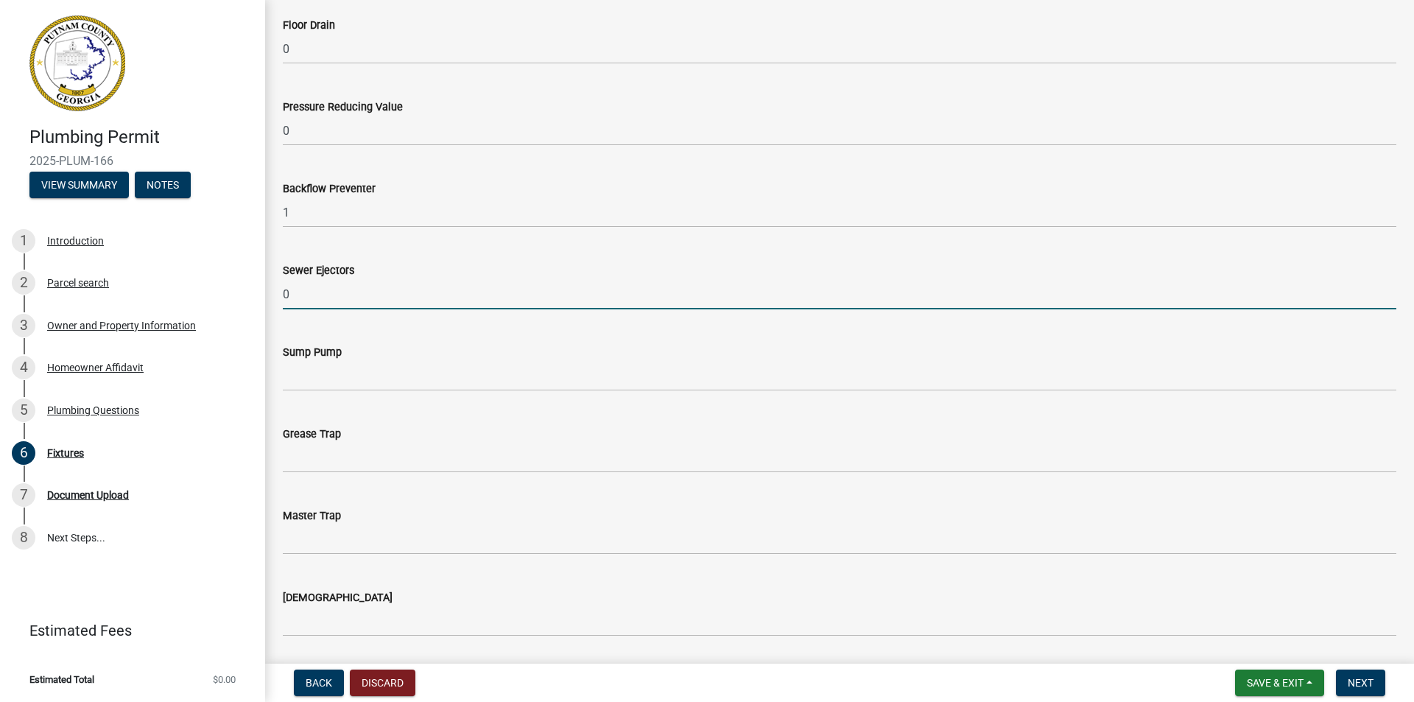
type input "0"
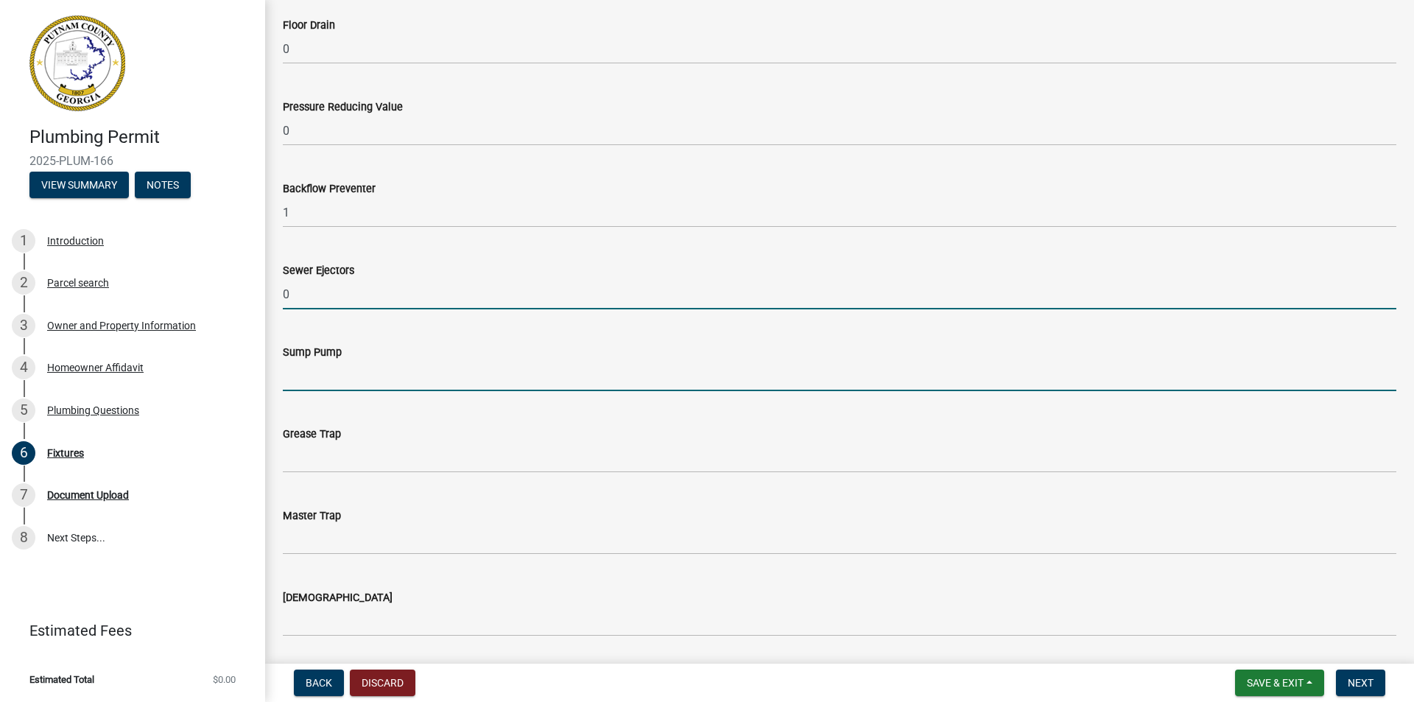
click at [306, 375] on input "text" at bounding box center [840, 376] width 1114 height 30
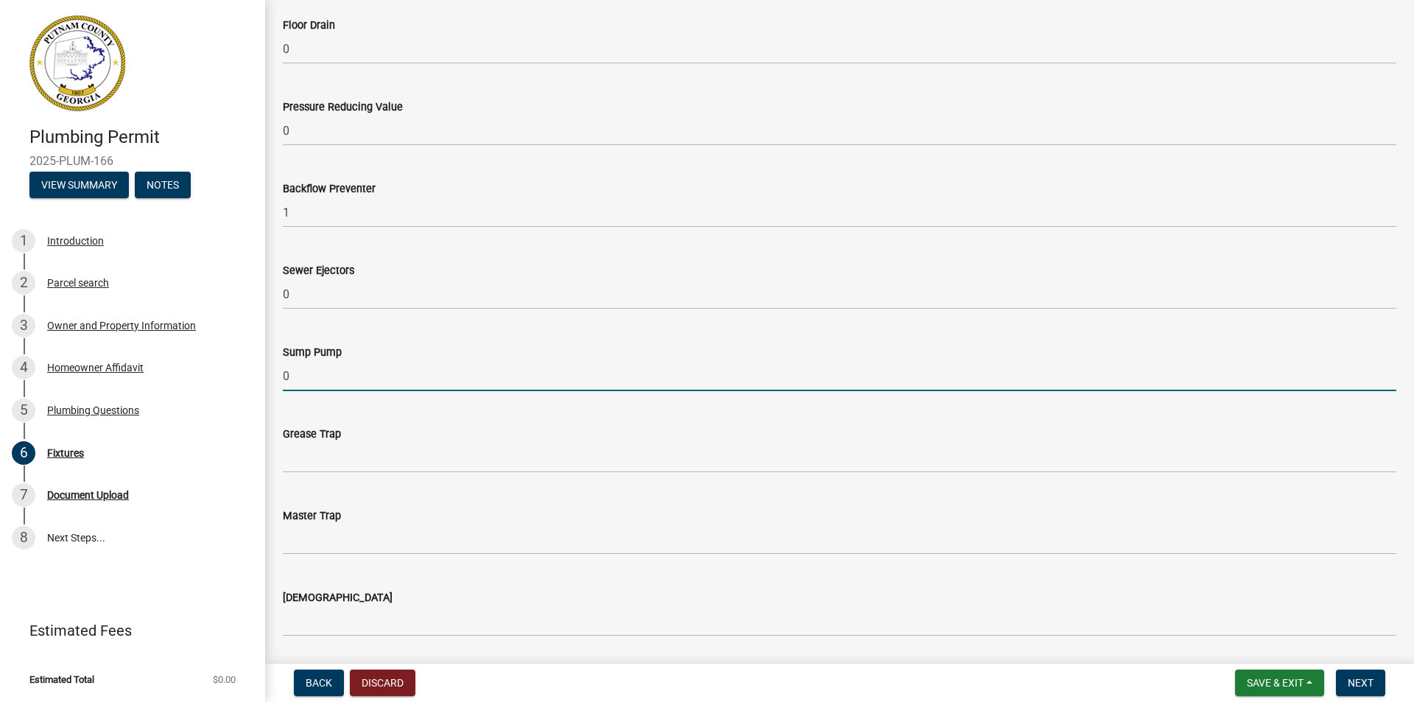
scroll to position [1178, 0]
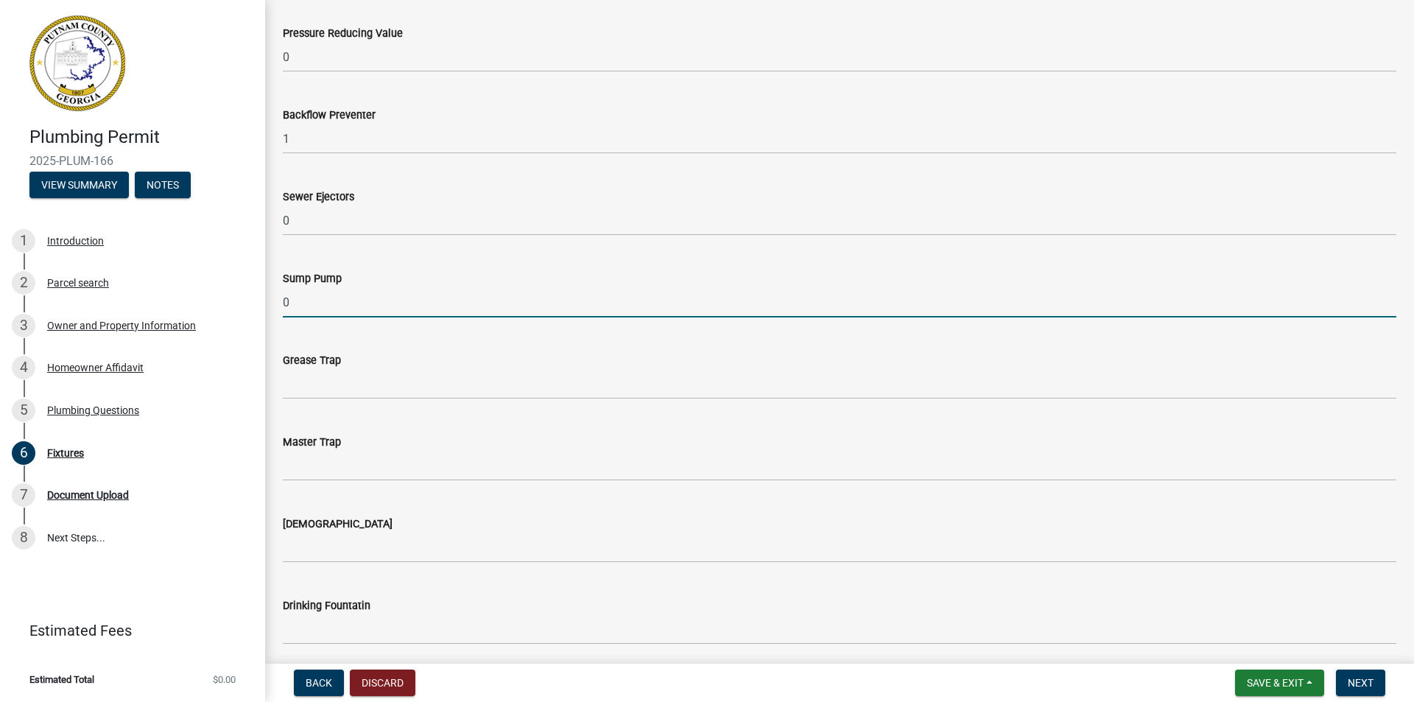
type input "0"
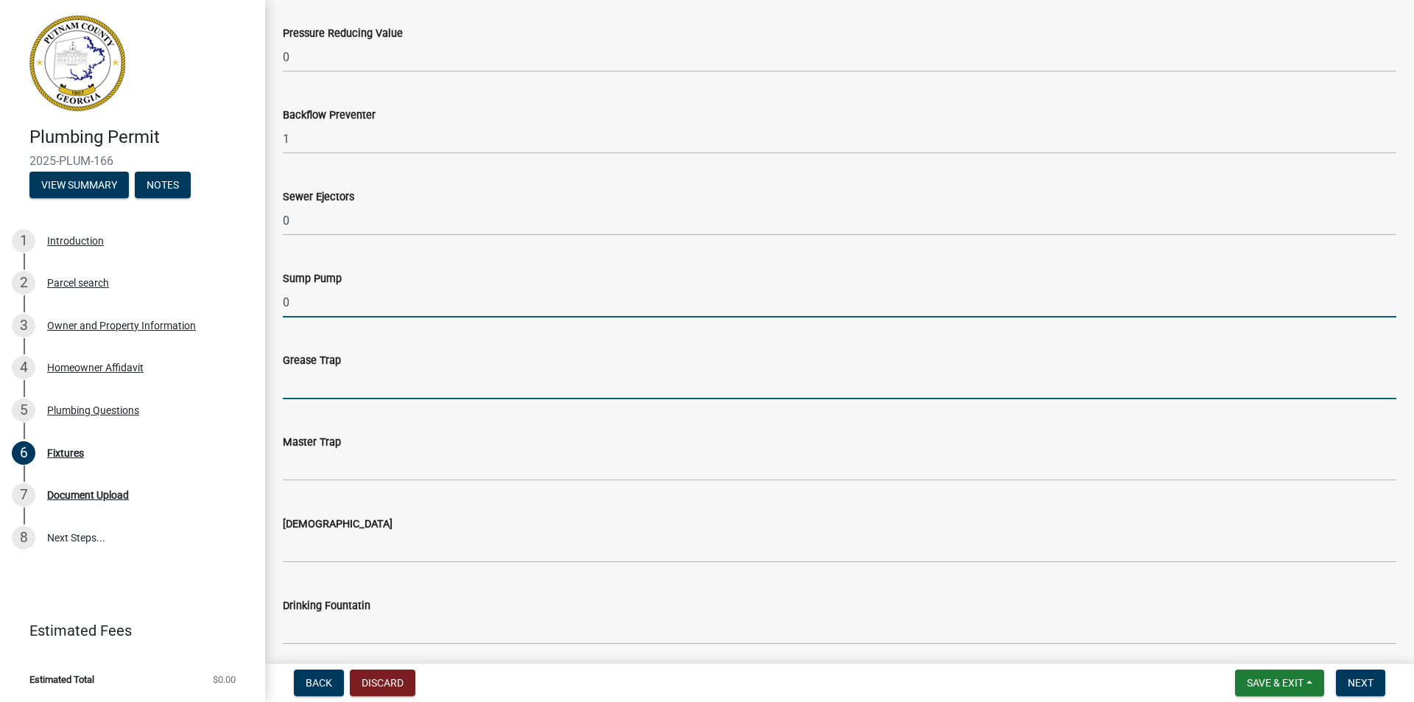
click at [311, 378] on input "text" at bounding box center [840, 384] width 1114 height 30
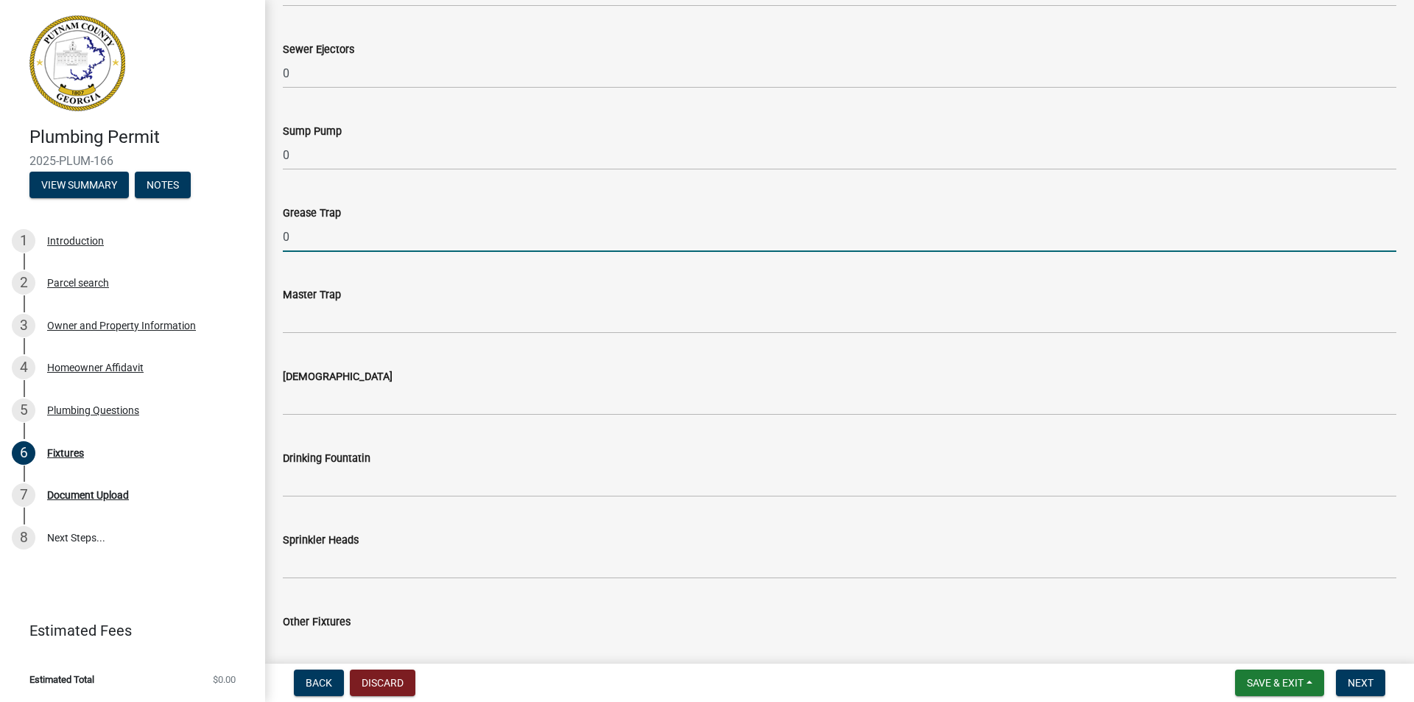
scroll to position [1473, 0]
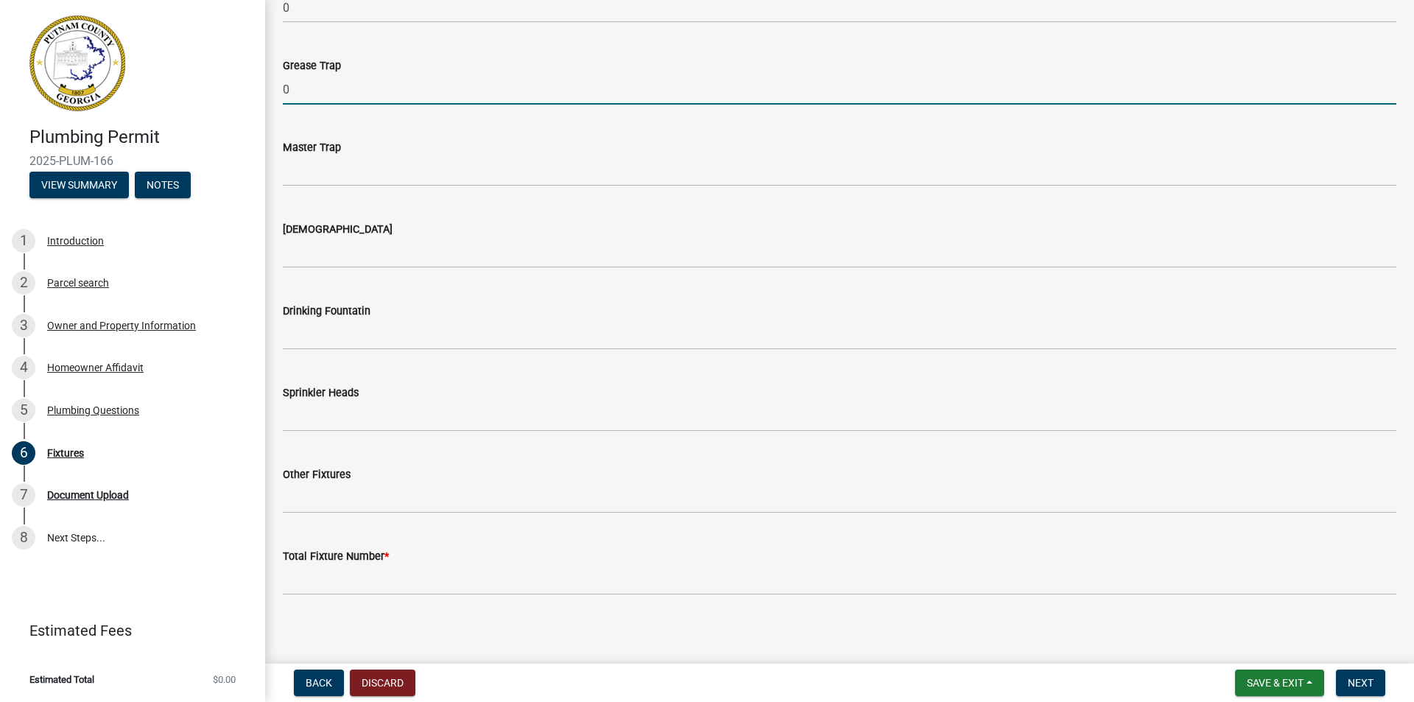
type input "0"
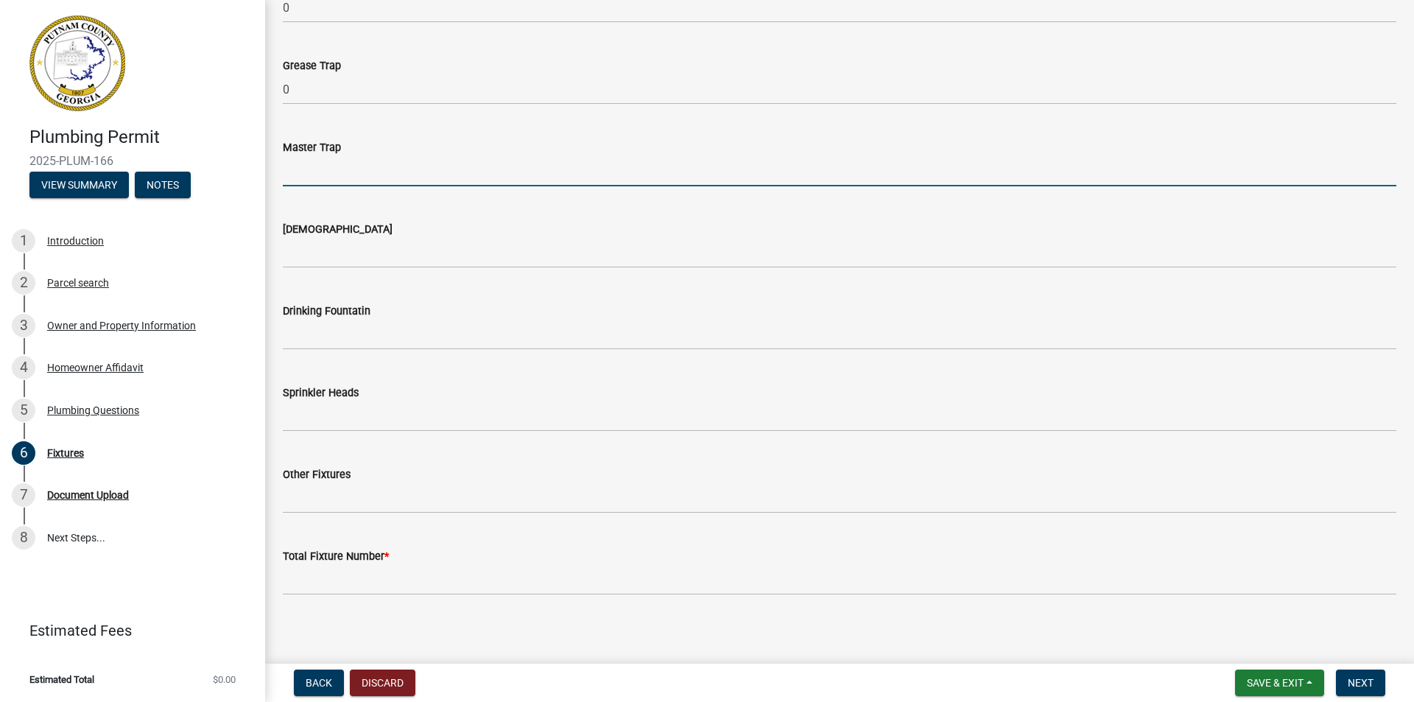
click at [327, 172] on input "text" at bounding box center [840, 171] width 1114 height 30
type input "0"
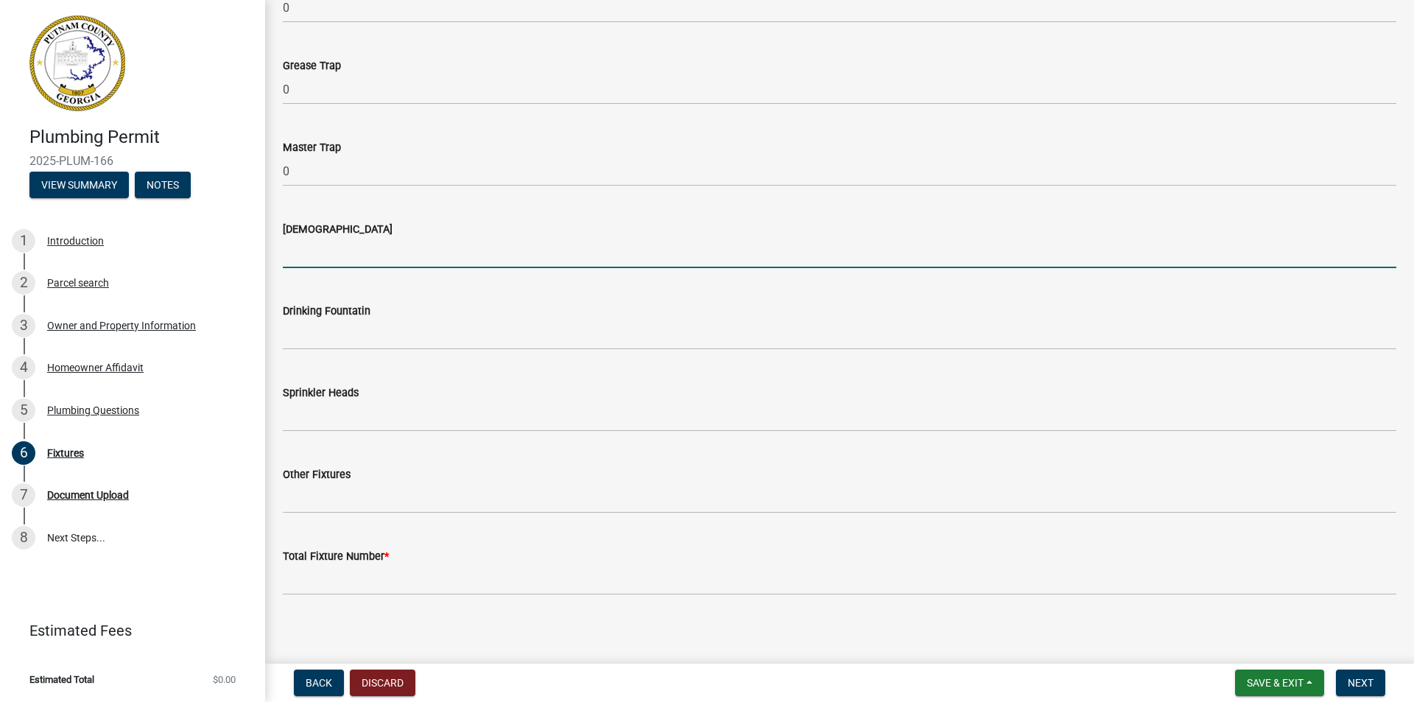
click at [316, 257] on input "text" at bounding box center [840, 253] width 1114 height 30
type input "0"
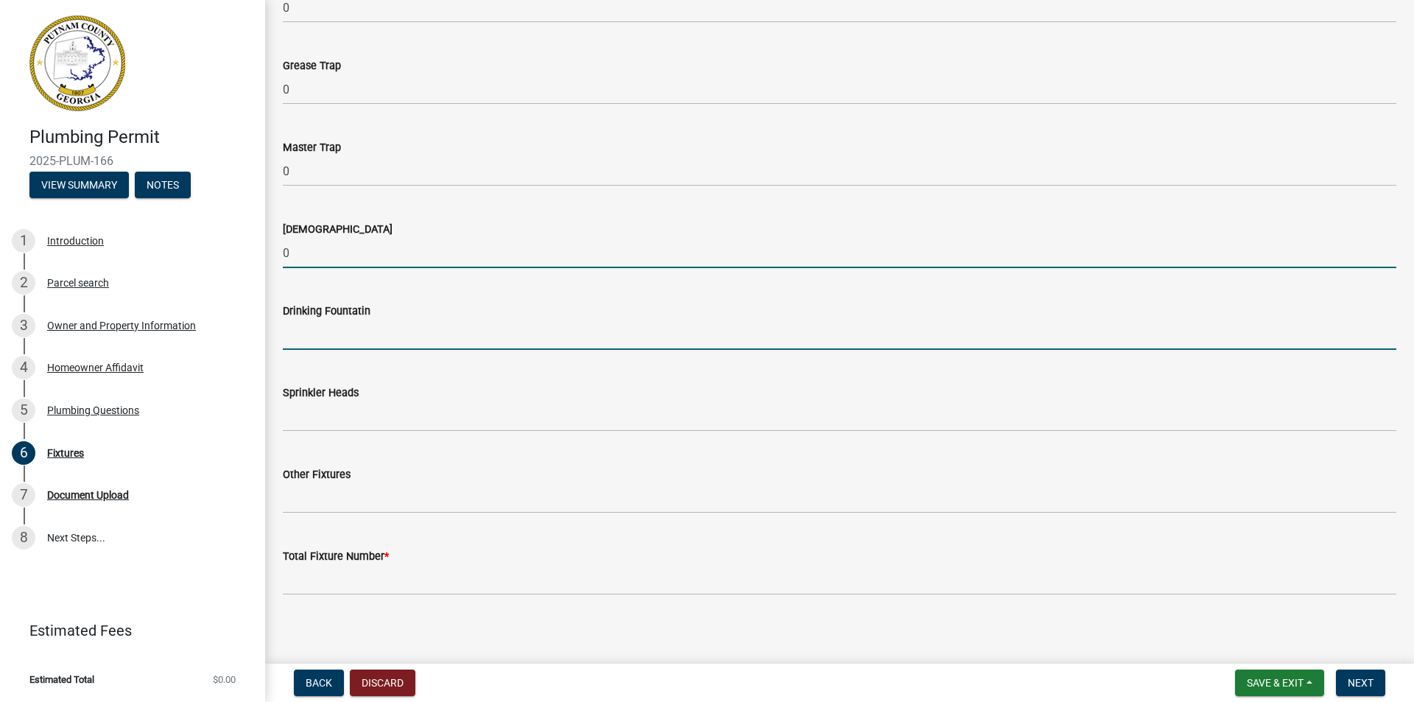
click at [354, 340] on input "text" at bounding box center [840, 335] width 1114 height 30
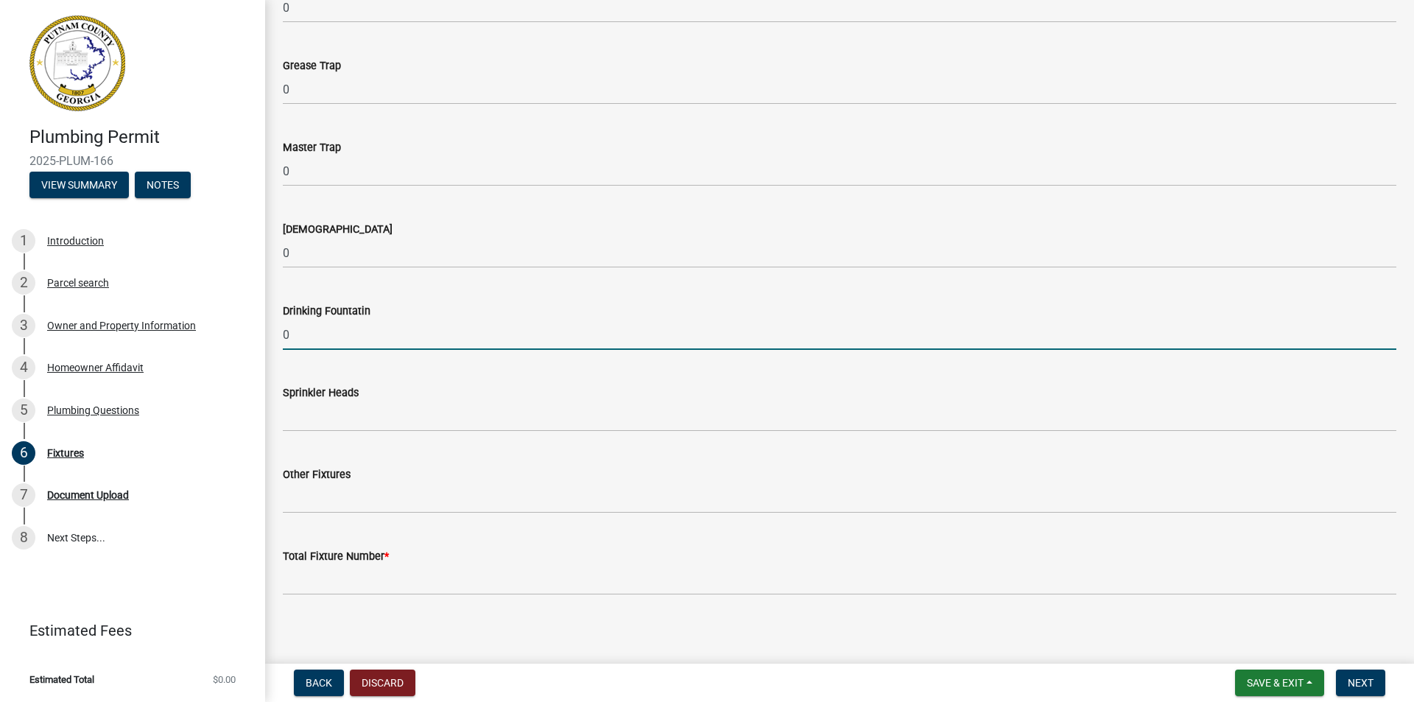
type input "0"
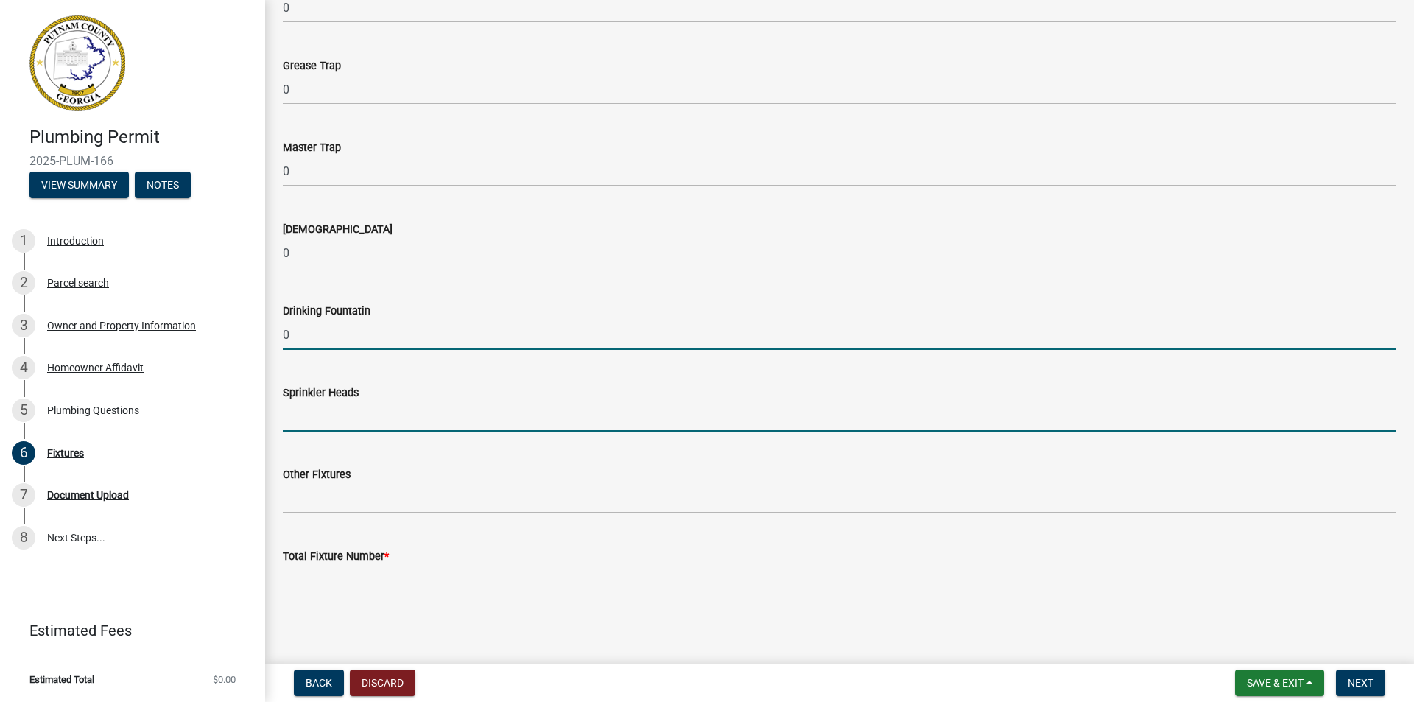
click at [337, 409] on input "text" at bounding box center [840, 416] width 1114 height 30
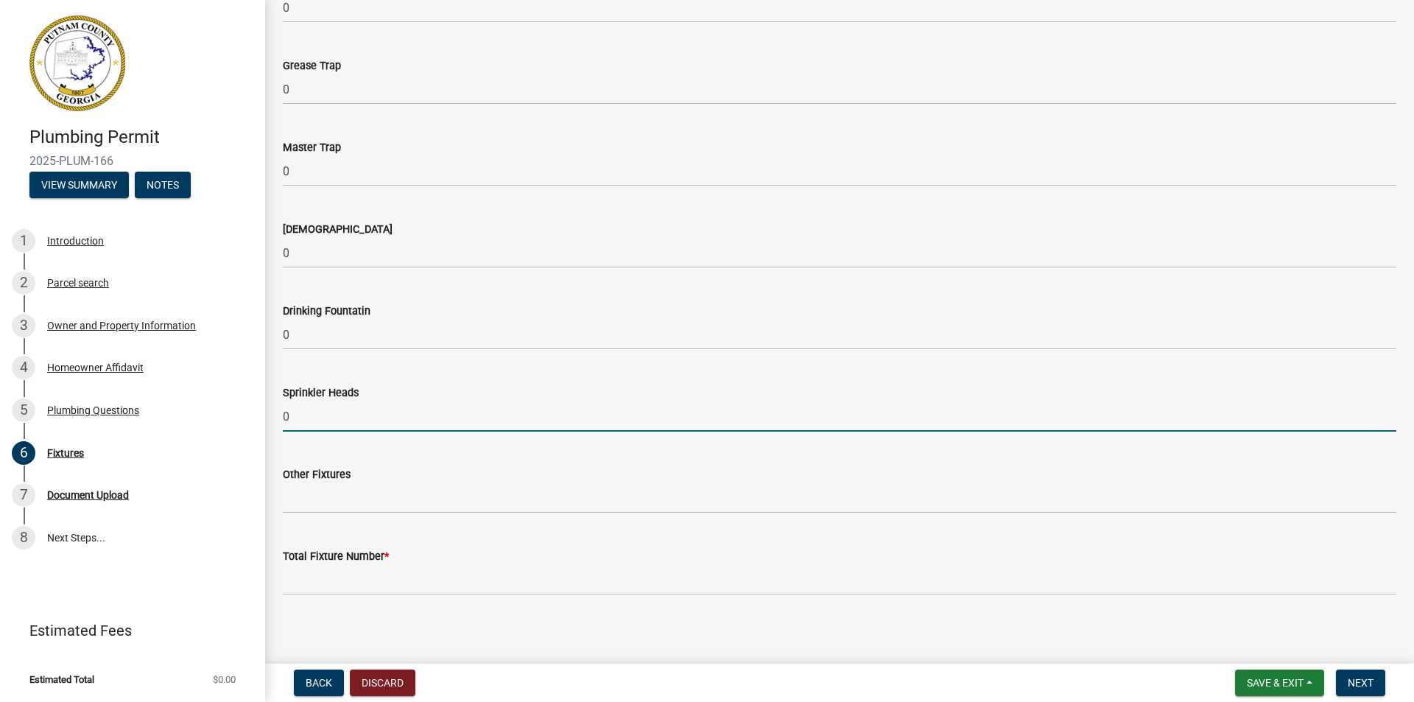
scroll to position [1481, 0]
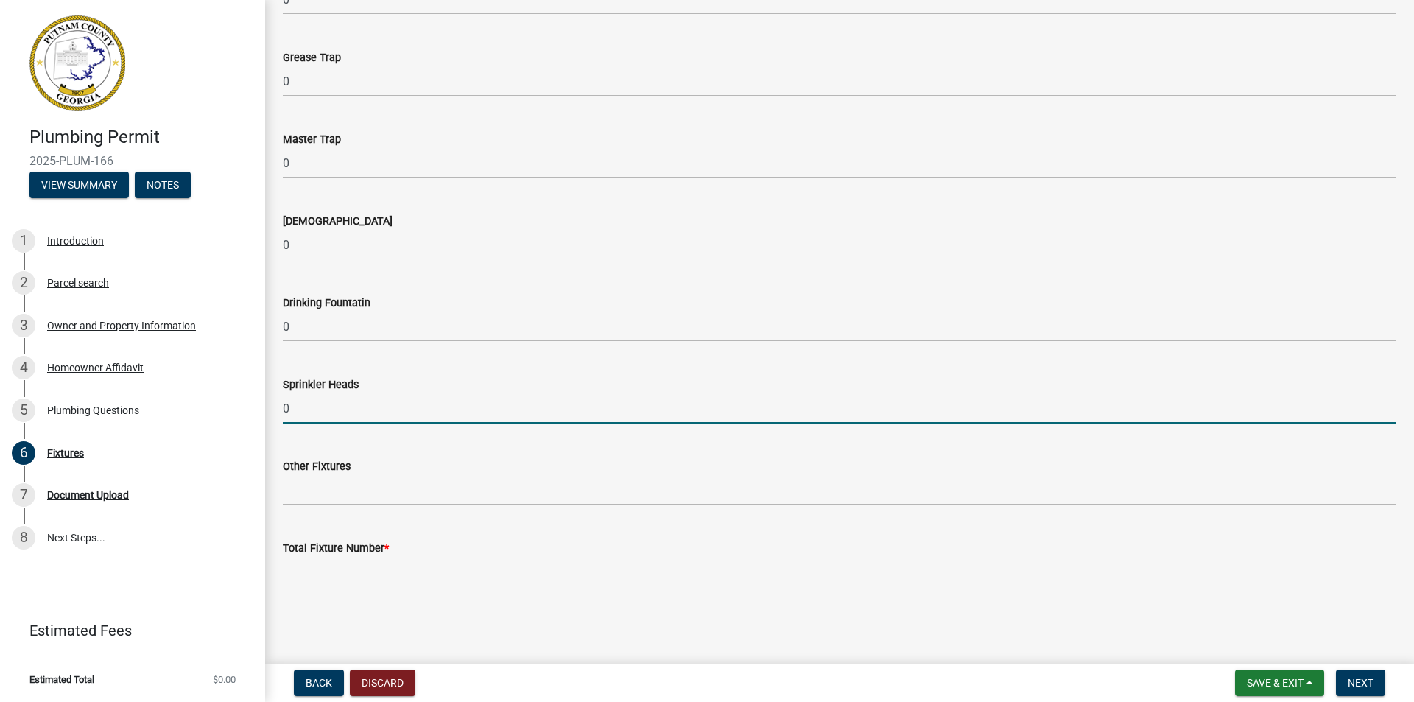
type input "0"
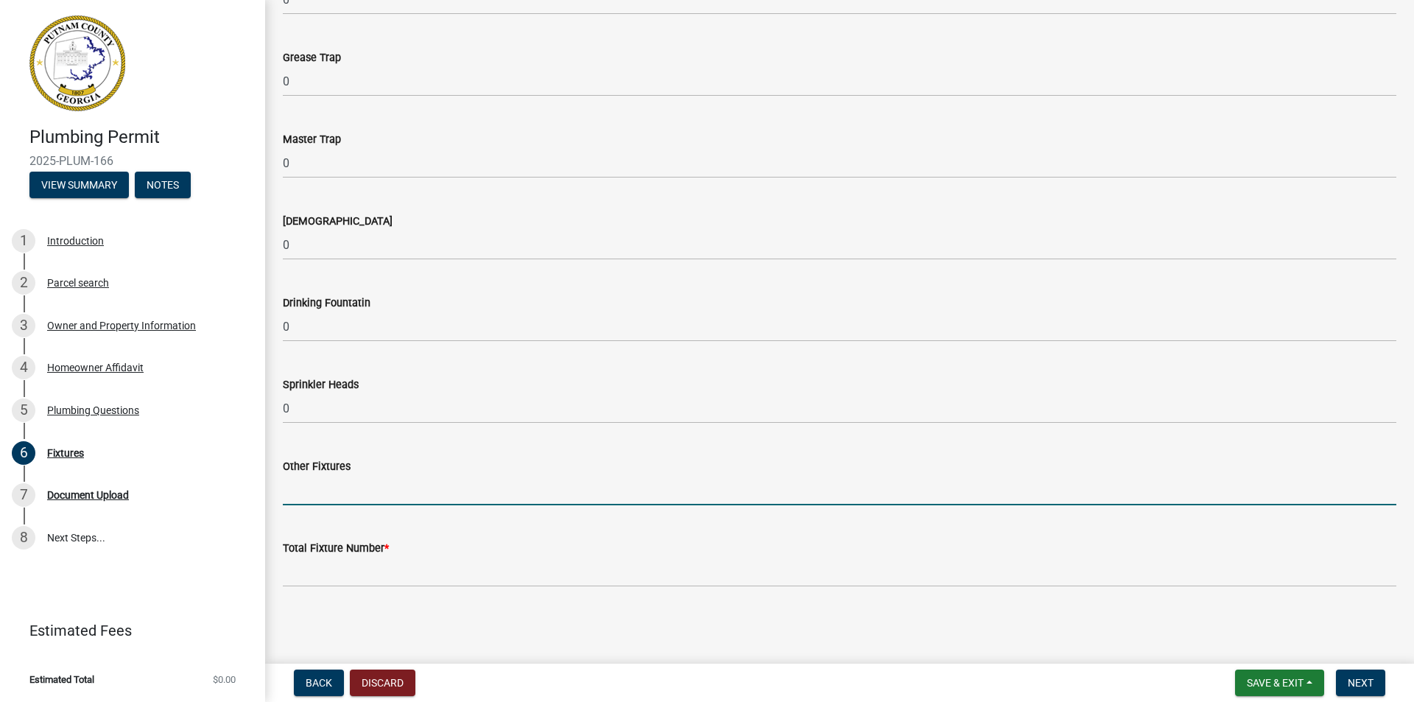
click at [324, 494] on input "text" at bounding box center [840, 490] width 1114 height 30
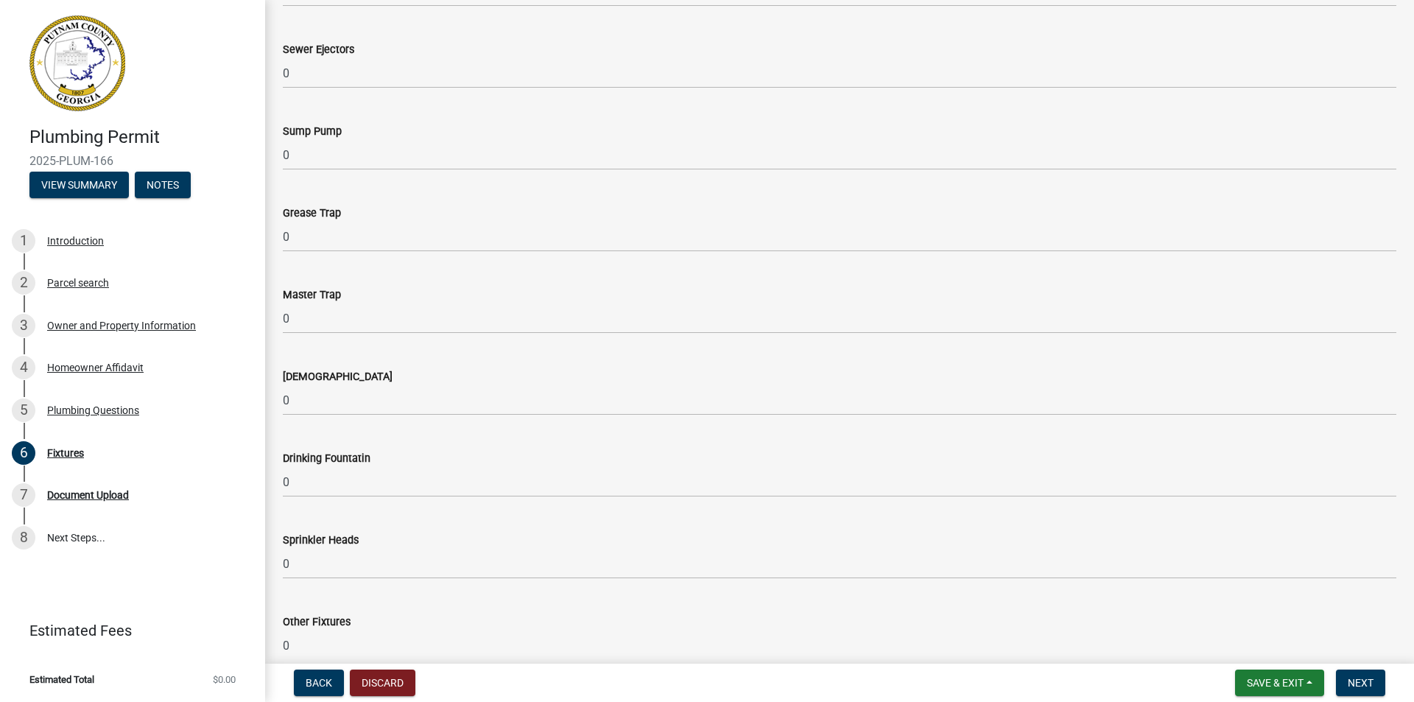
scroll to position [1473, 0]
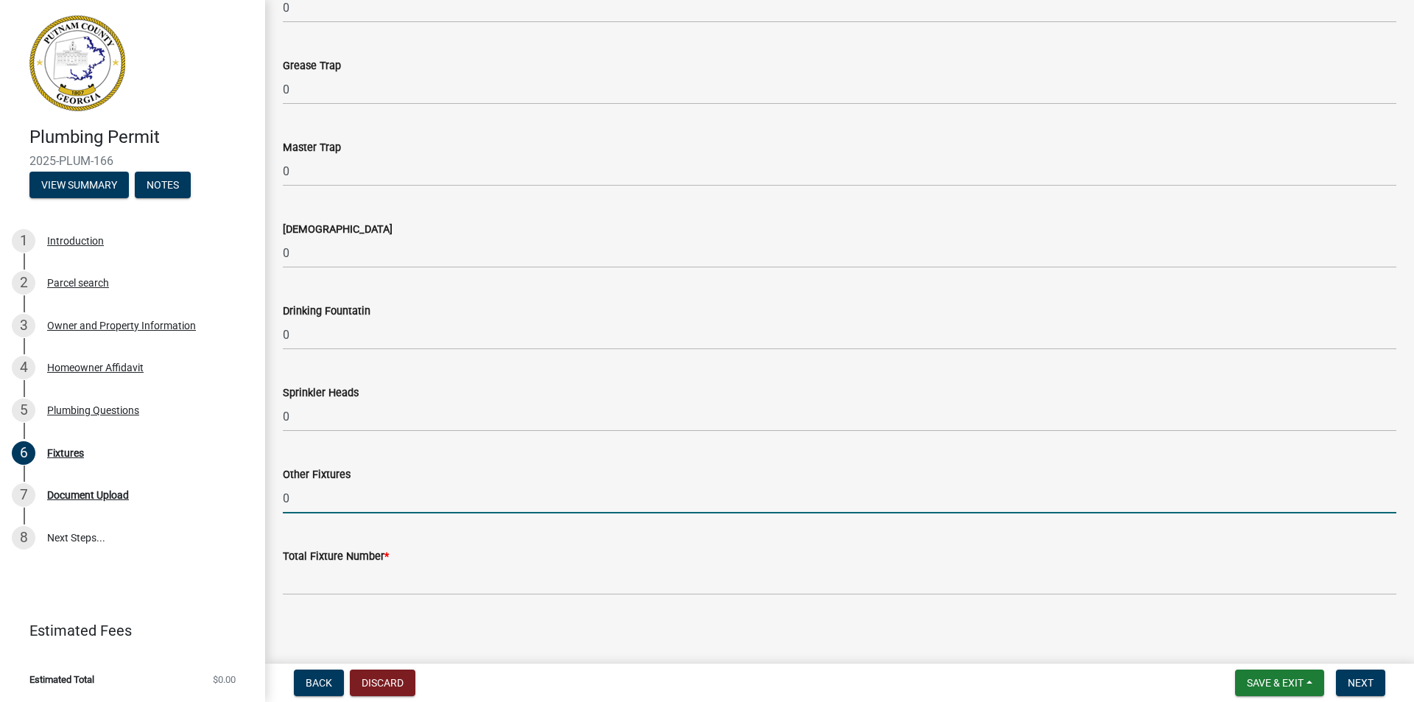
type input "0"
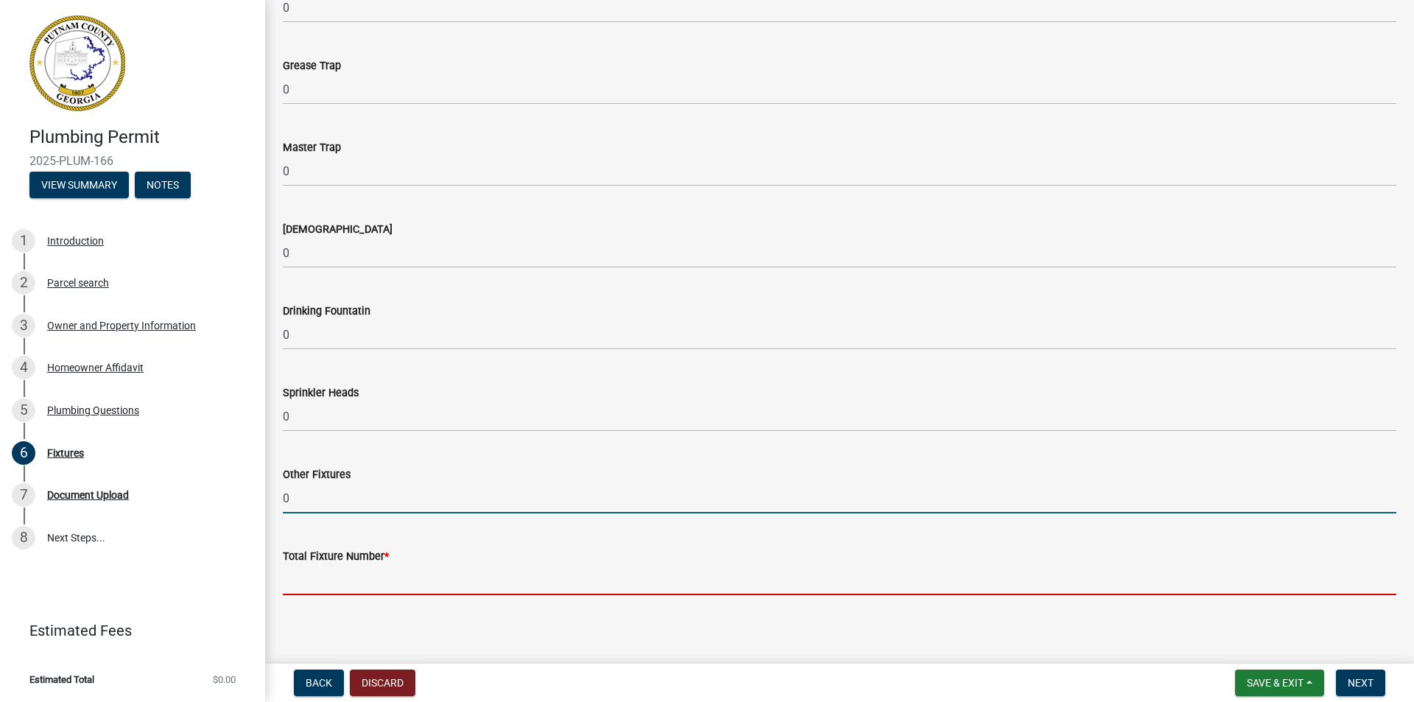
click at [391, 580] on input "text" at bounding box center [840, 580] width 1114 height 30
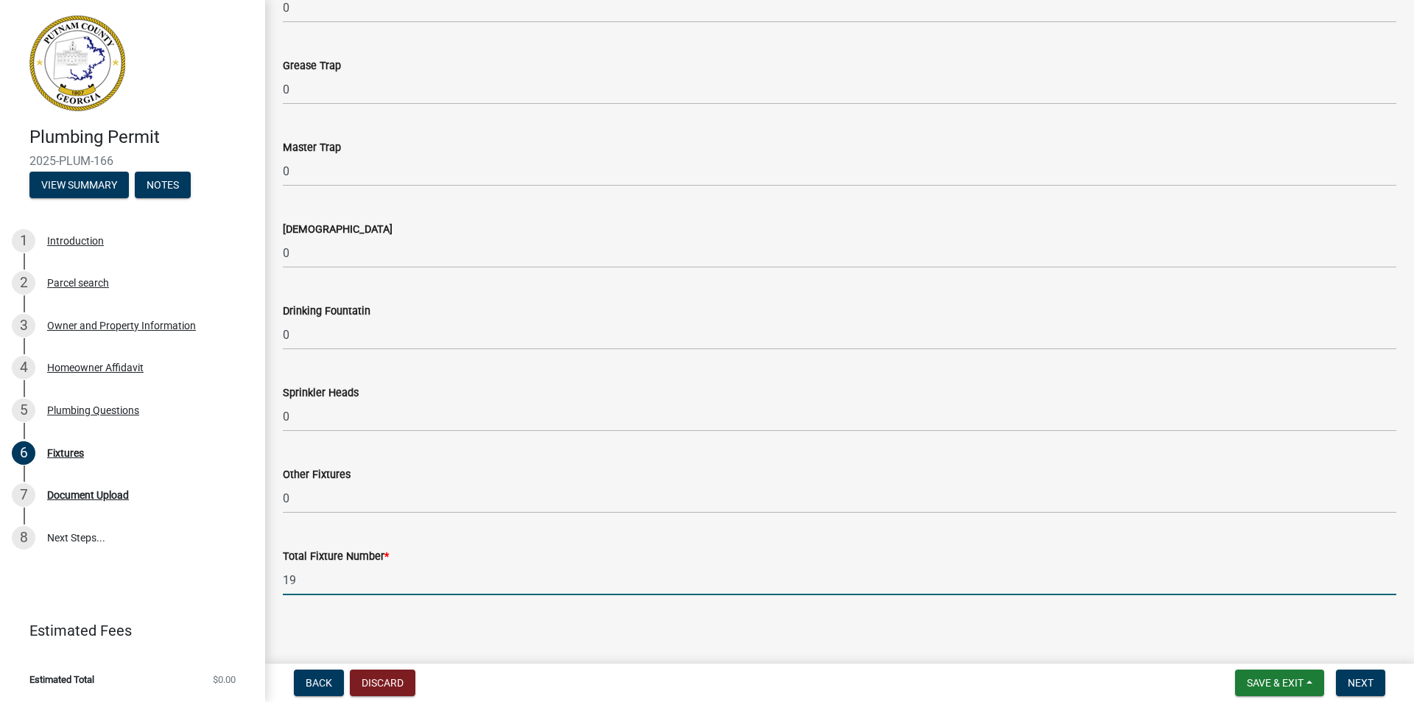
scroll to position [1481, 0]
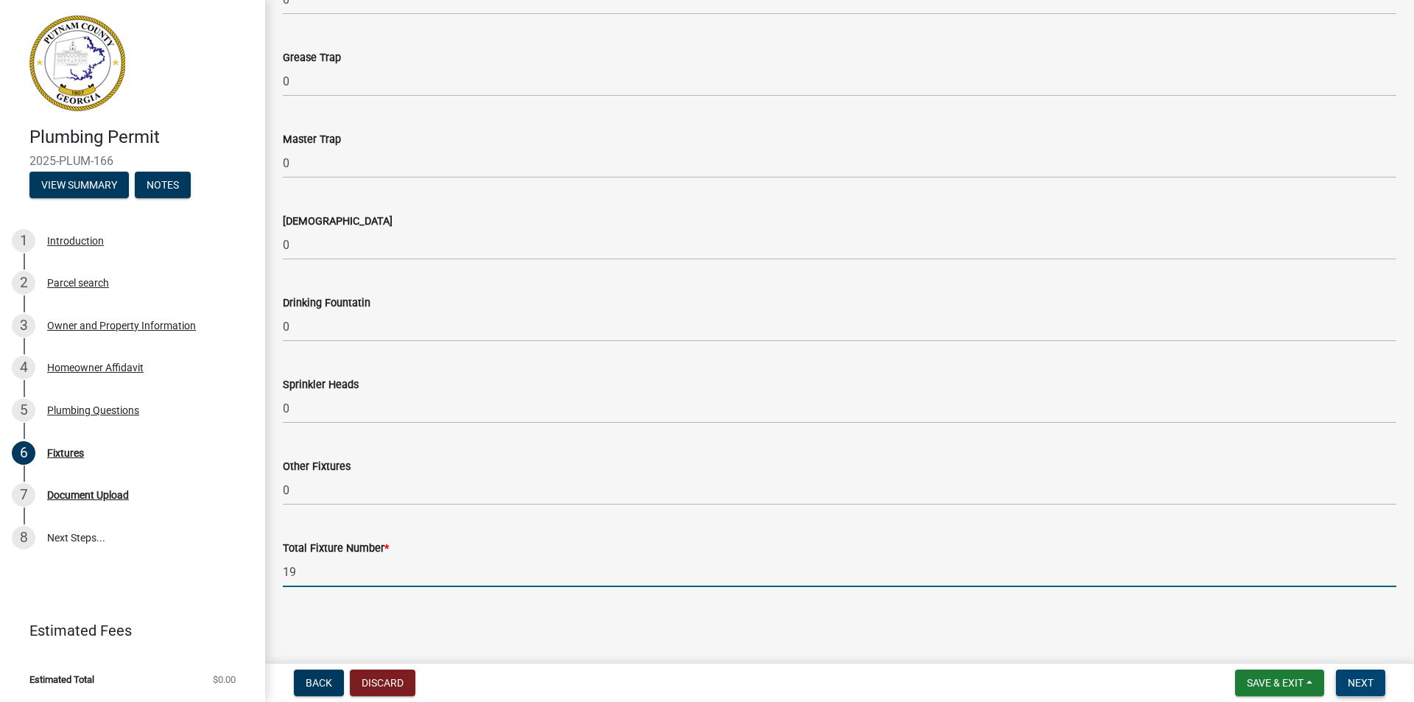
type input "19"
click at [1360, 681] on span "Next" at bounding box center [1361, 683] width 26 height 12
